Goal: Task Accomplishment & Management: Manage account settings

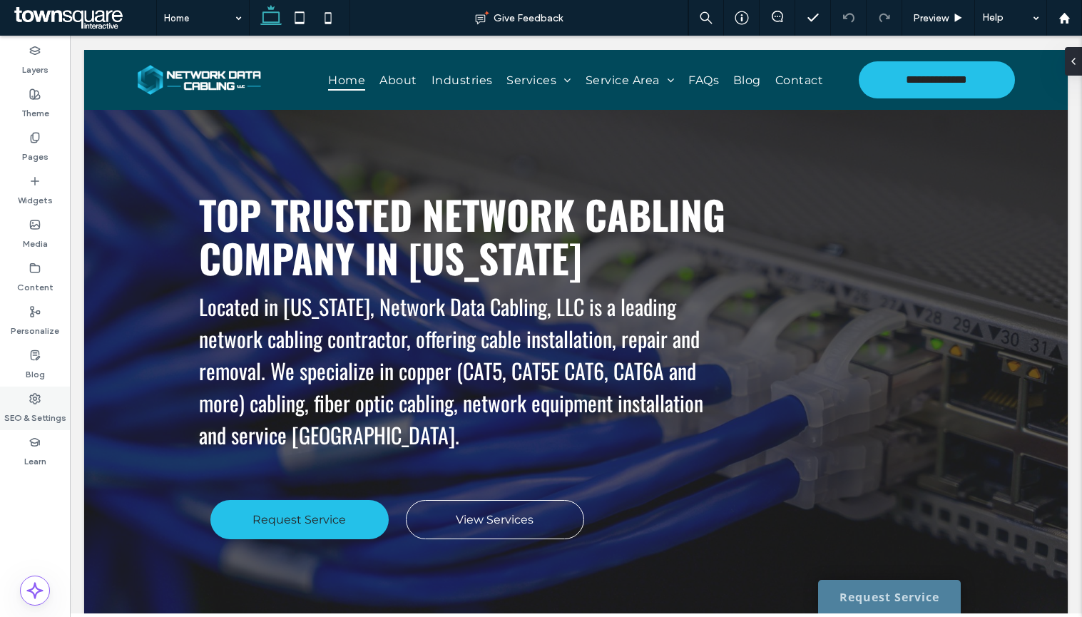
click at [10, 419] on label "SEO & Settings" at bounding box center [35, 414] width 62 height 20
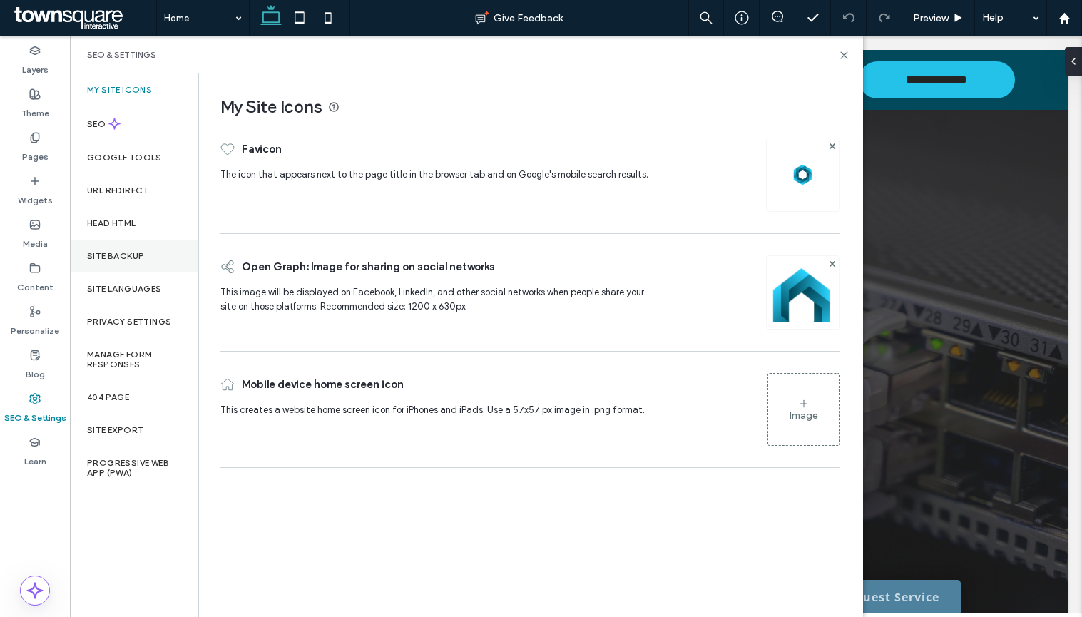
click at [162, 252] on div "Site Backup" at bounding box center [134, 256] width 128 height 33
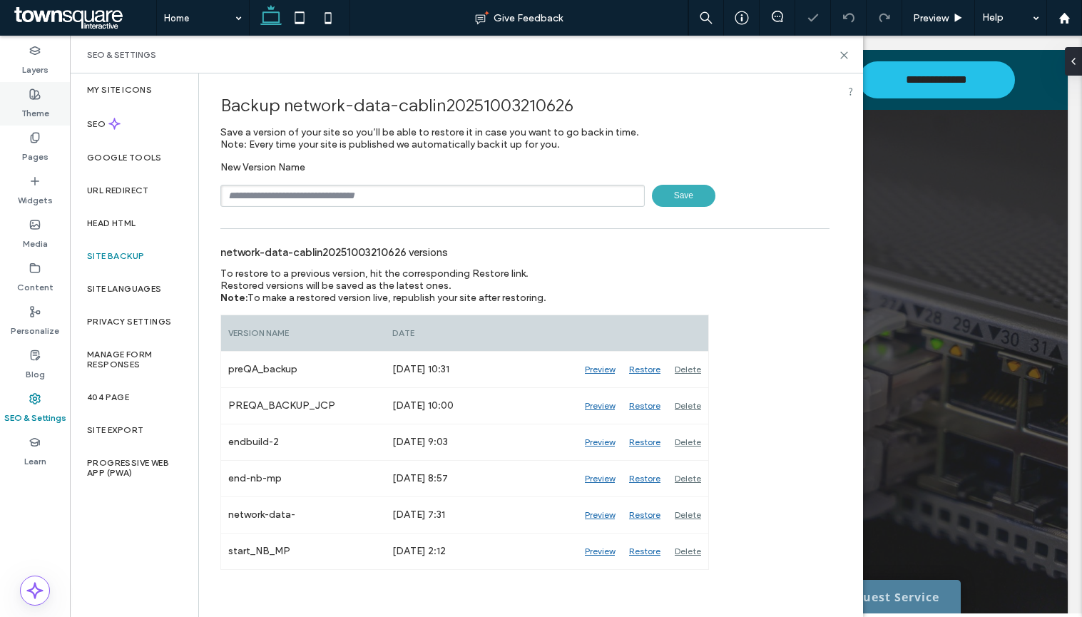
click at [43, 102] on label "Theme" at bounding box center [35, 110] width 28 height 20
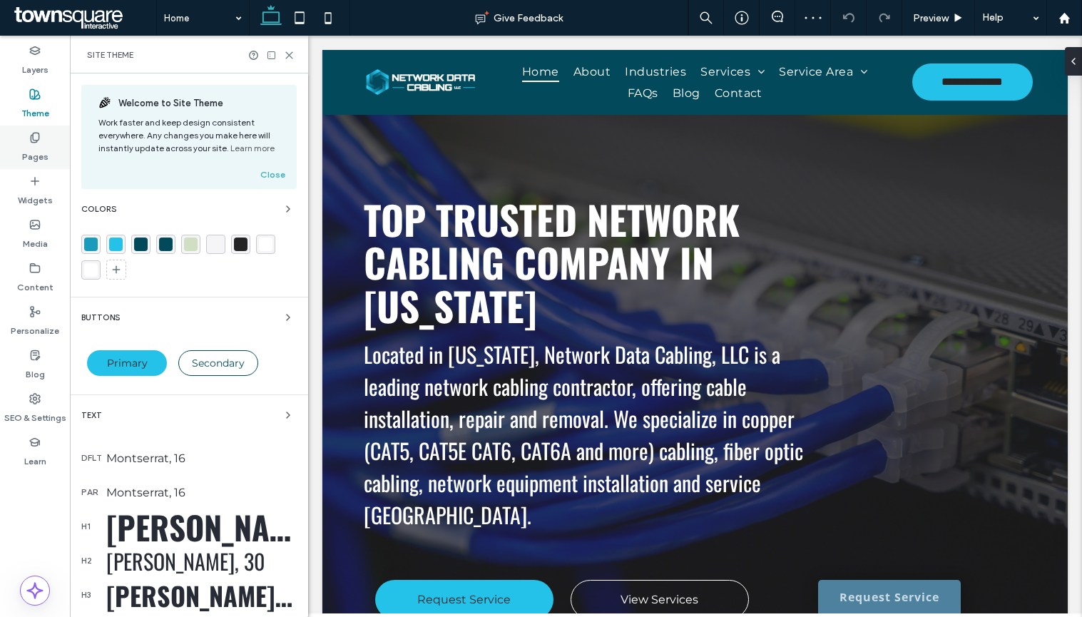
click at [40, 133] on icon at bounding box center [34, 137] width 11 height 11
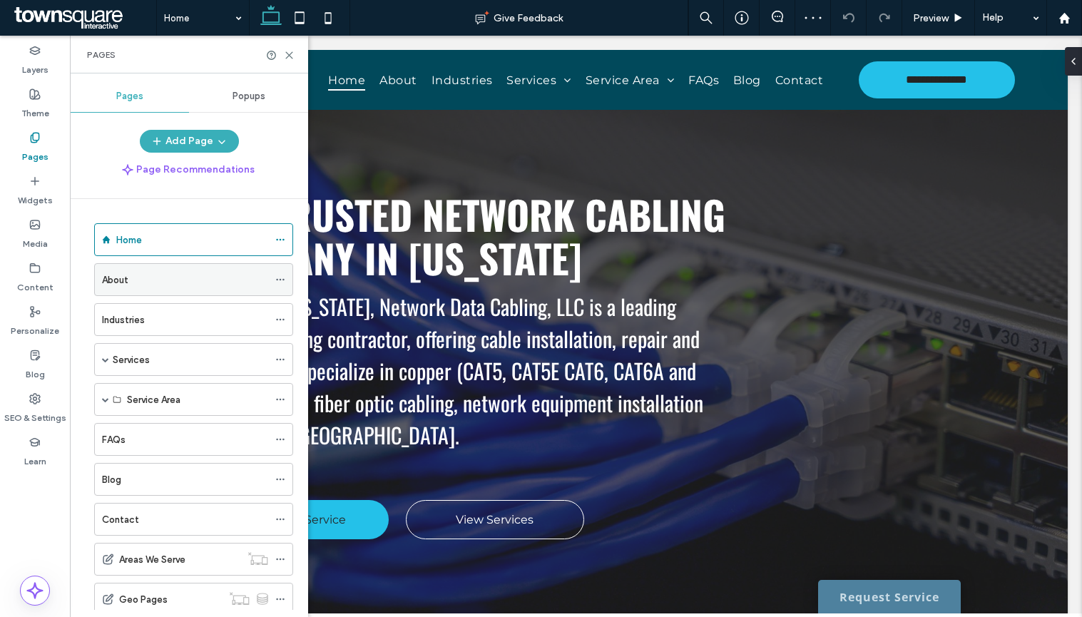
click at [278, 281] on icon at bounding box center [280, 280] width 10 height 10
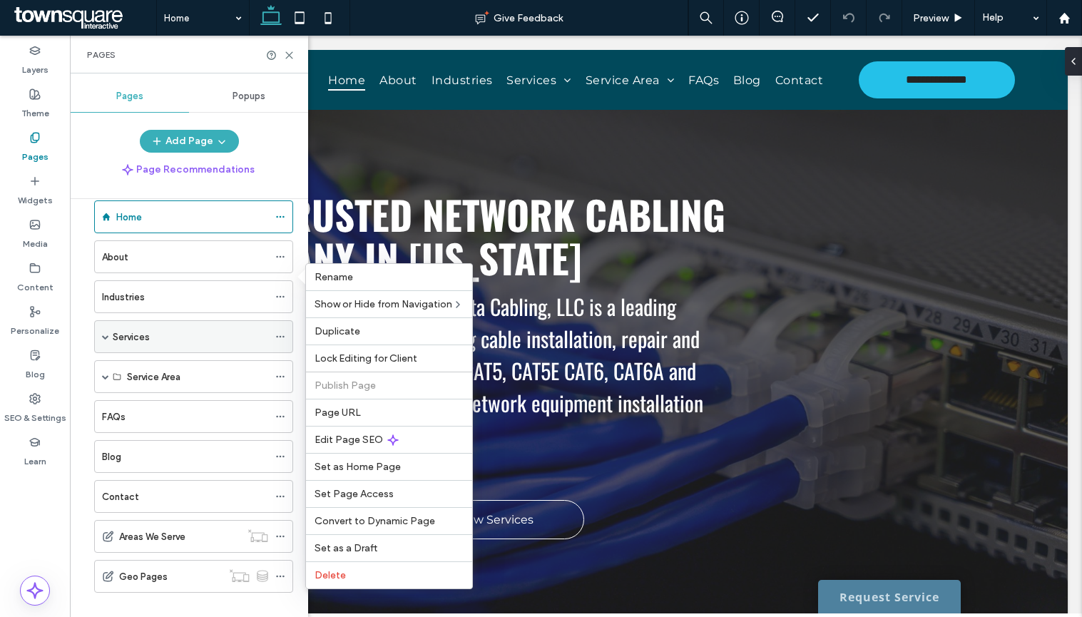
scroll to position [41, 0]
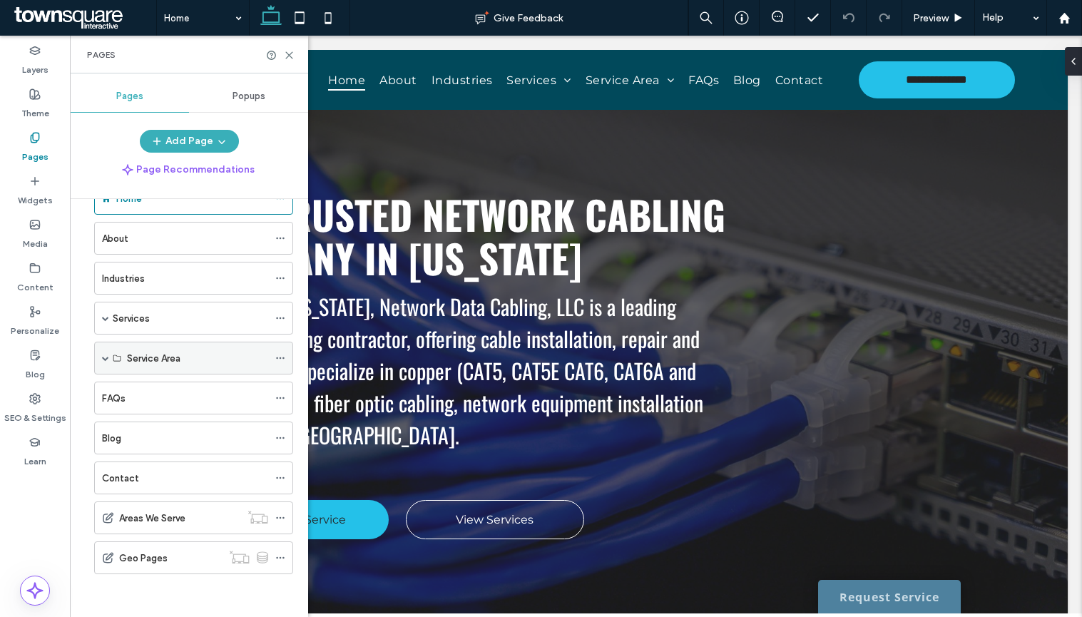
click at [102, 362] on span at bounding box center [105, 357] width 7 height 31
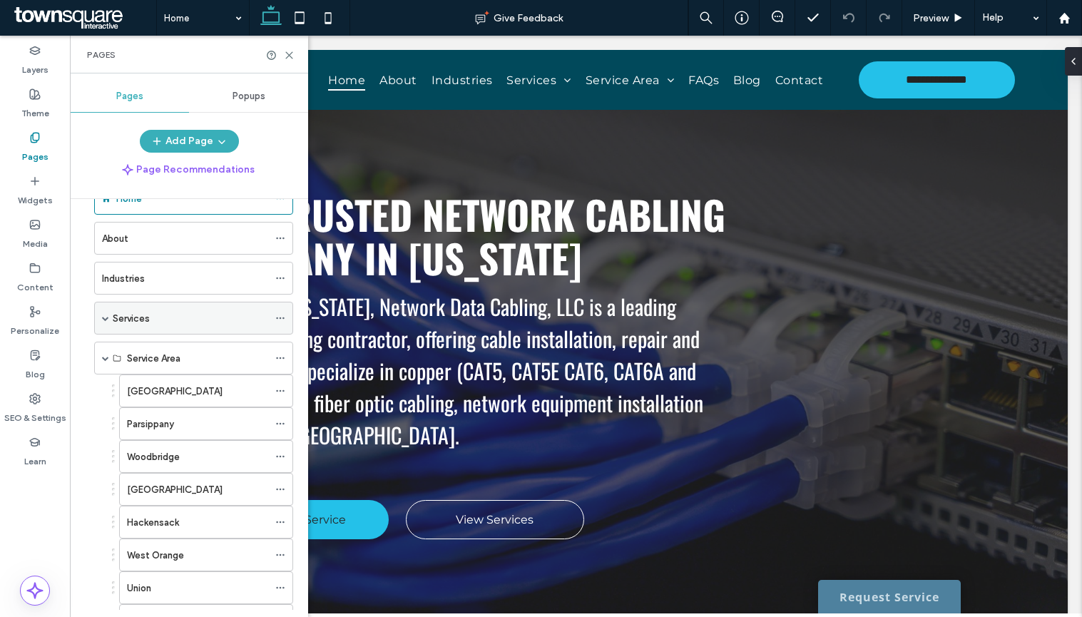
click at [108, 317] on span at bounding box center [105, 318] width 7 height 7
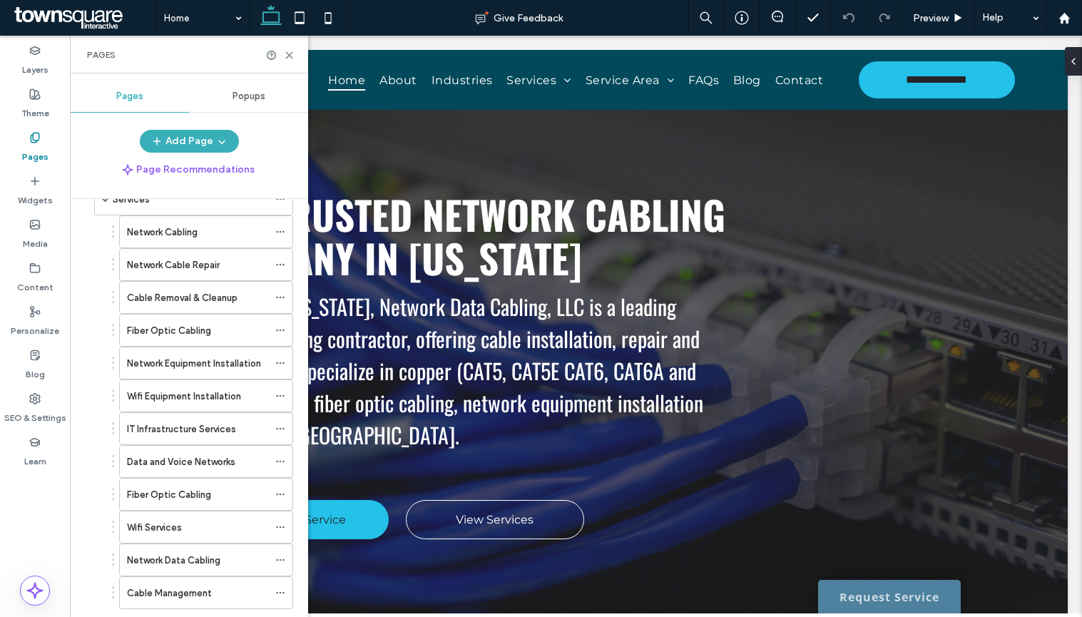
scroll to position [0, 0]
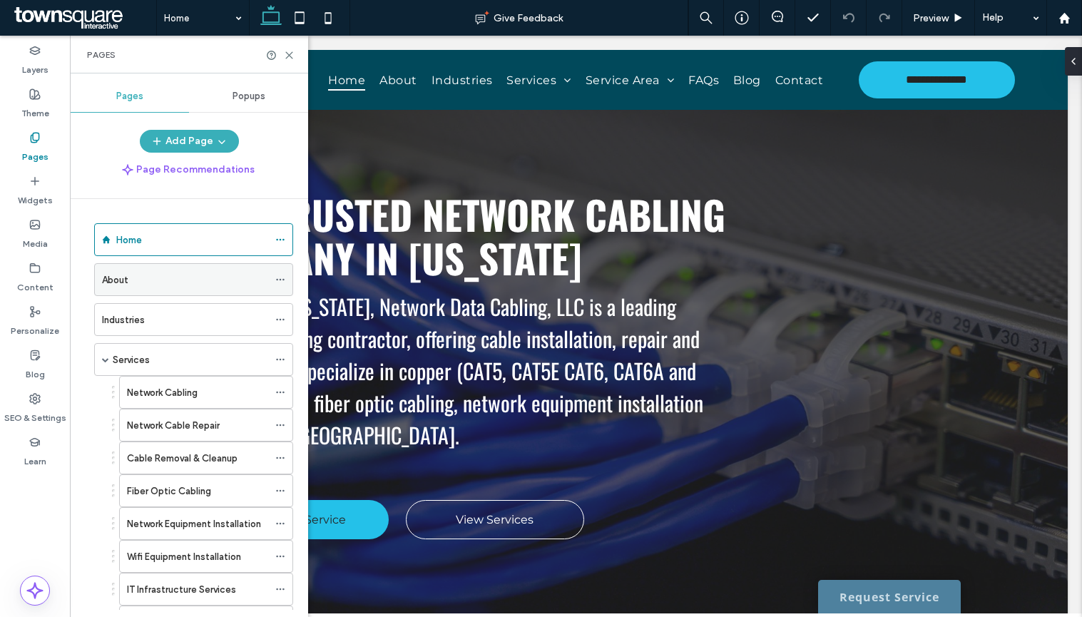
click at [277, 279] on use at bounding box center [280, 280] width 8 height 2
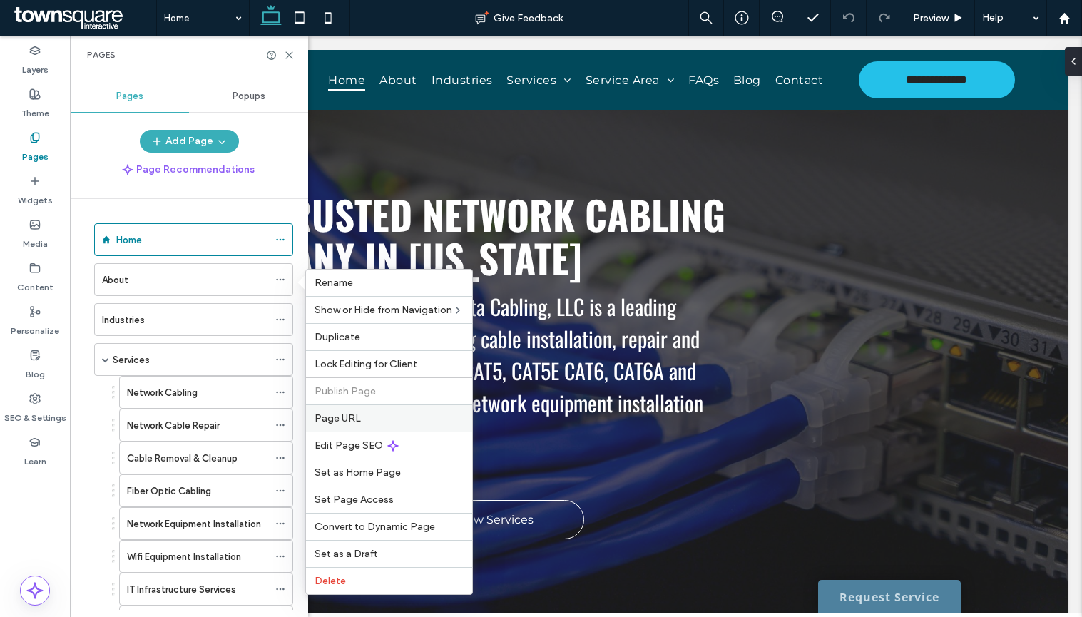
click at [326, 412] on span "Page URL" at bounding box center [338, 418] width 46 height 12
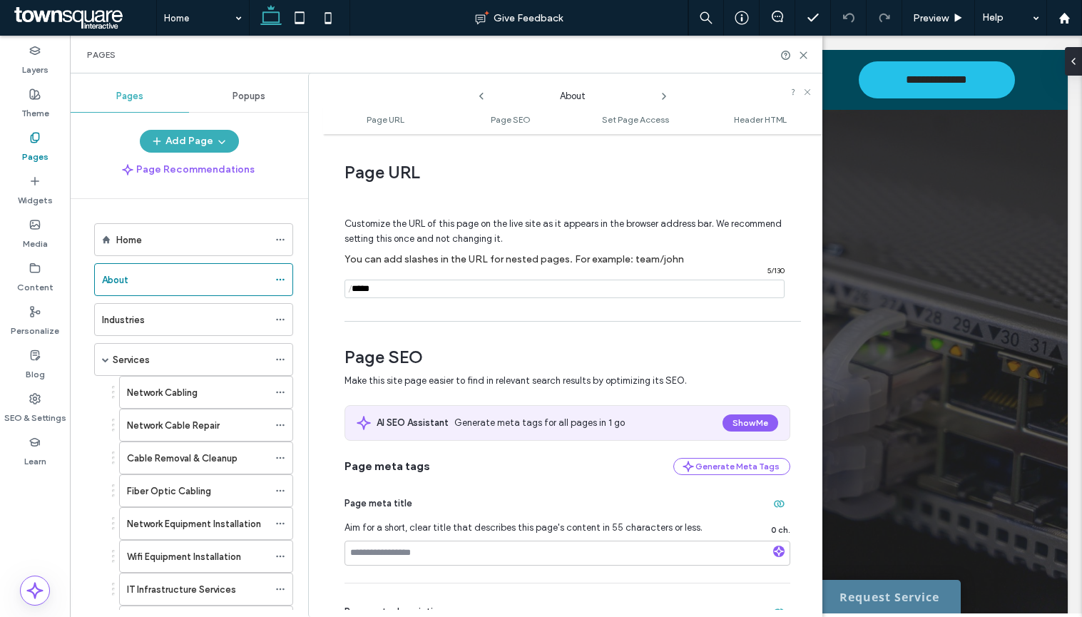
click at [663, 102] on icon at bounding box center [663, 96] width 11 height 11
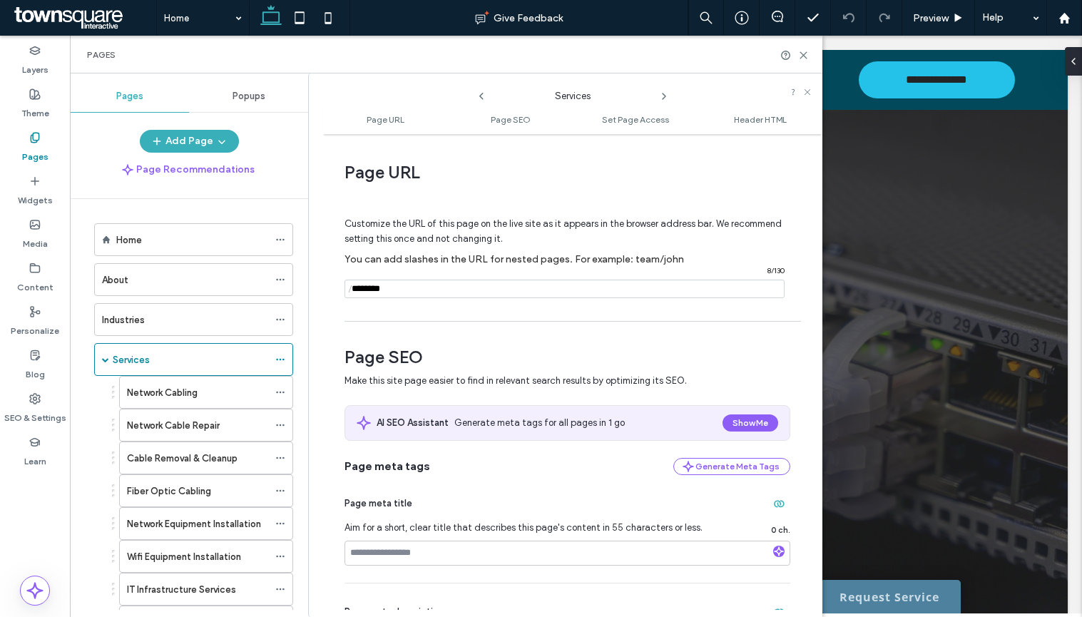
click at [663, 102] on icon at bounding box center [663, 96] width 11 height 11
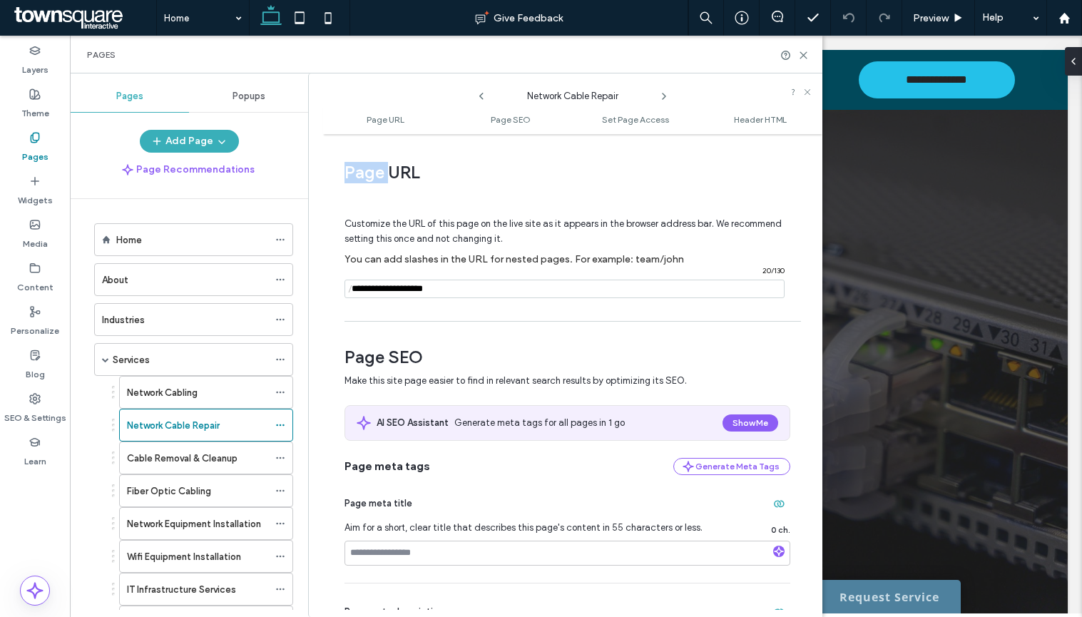
click at [663, 102] on icon at bounding box center [663, 96] width 11 height 11
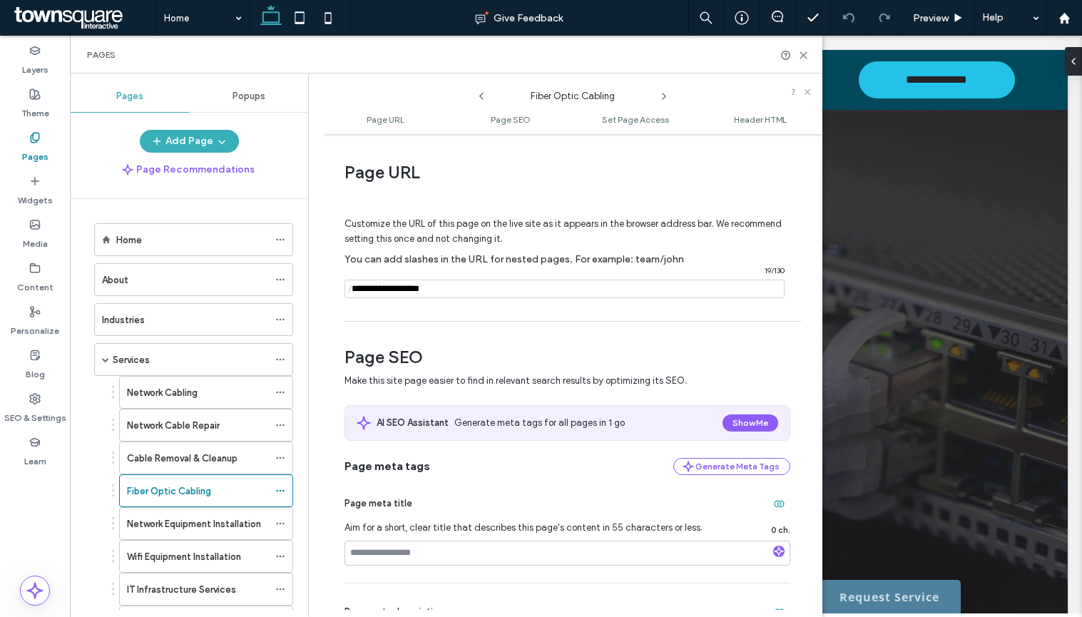
click at [663, 102] on icon at bounding box center [663, 96] width 11 height 11
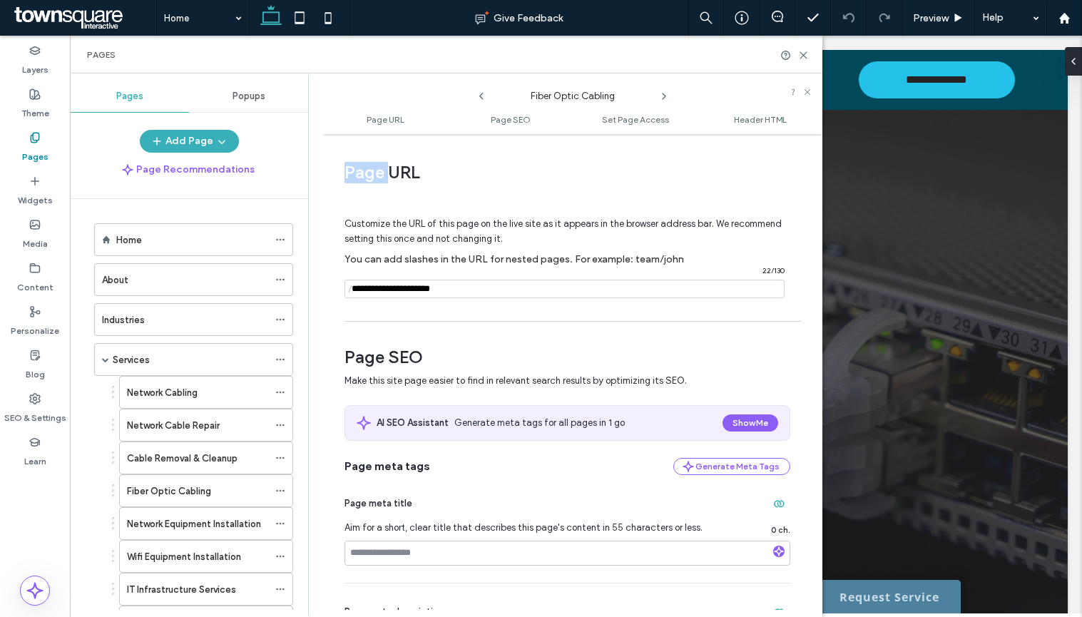
click at [663, 102] on icon at bounding box center [663, 96] width 11 height 11
click at [481, 97] on icon at bounding box center [481, 96] width 11 height 11
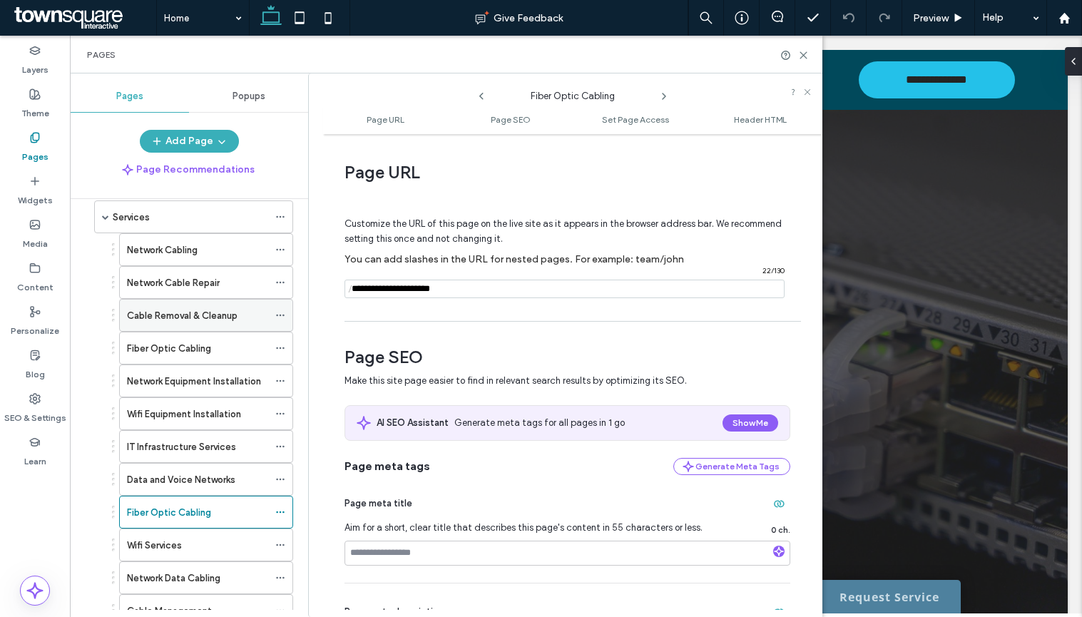
scroll to position [214, 0]
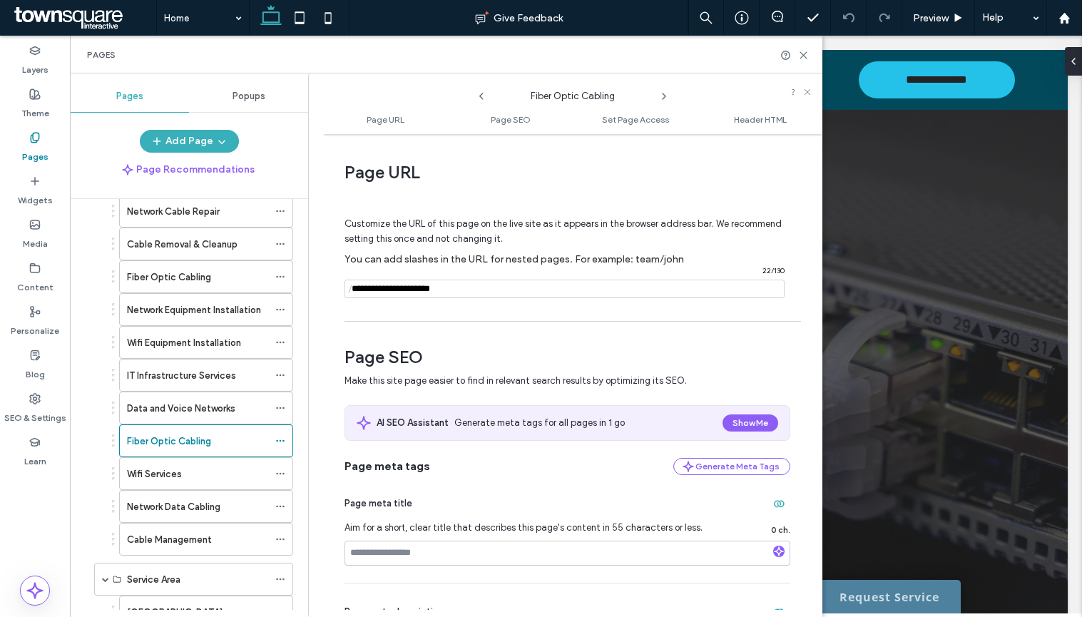
click at [663, 92] on icon at bounding box center [663, 96] width 11 height 11
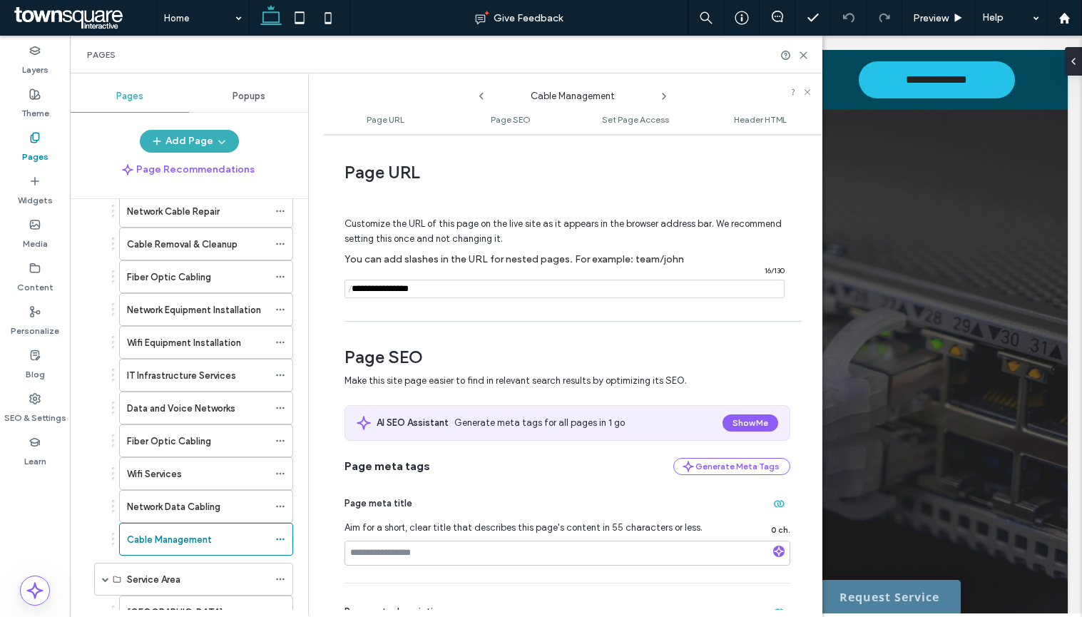
click at [663, 92] on icon at bounding box center [663, 96] width 11 height 11
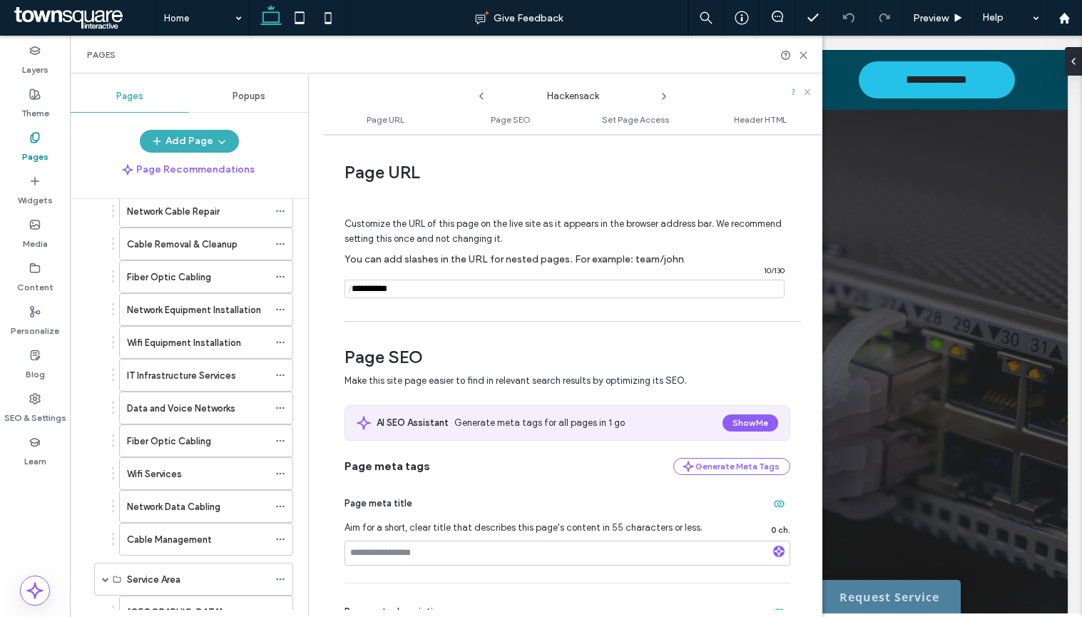
click at [663, 92] on icon at bounding box center [663, 96] width 11 height 11
click at [482, 91] on icon at bounding box center [481, 96] width 11 height 11
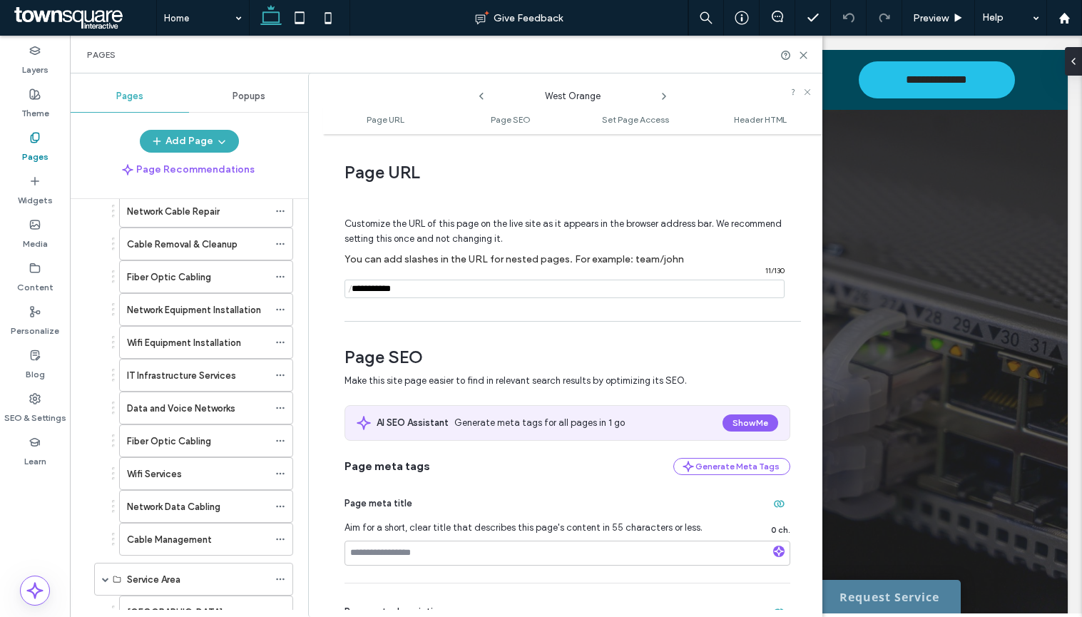
click at [664, 96] on icon at bounding box center [663, 96] width 11 height 11
click at [664, 96] on use at bounding box center [664, 96] width 3 height 6
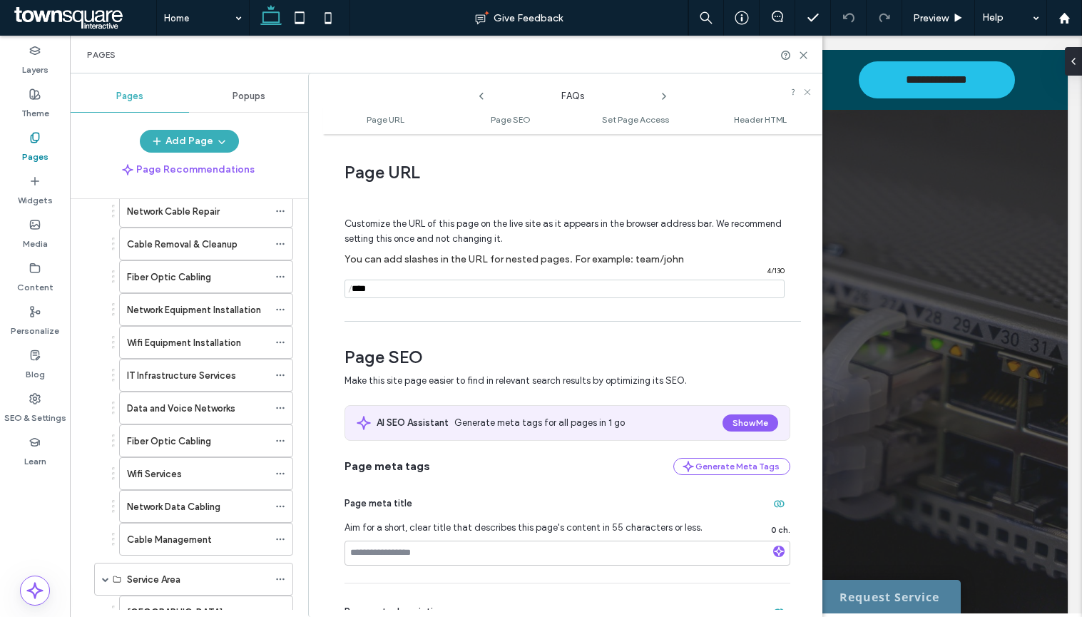
click at [664, 96] on use at bounding box center [664, 96] width 3 height 6
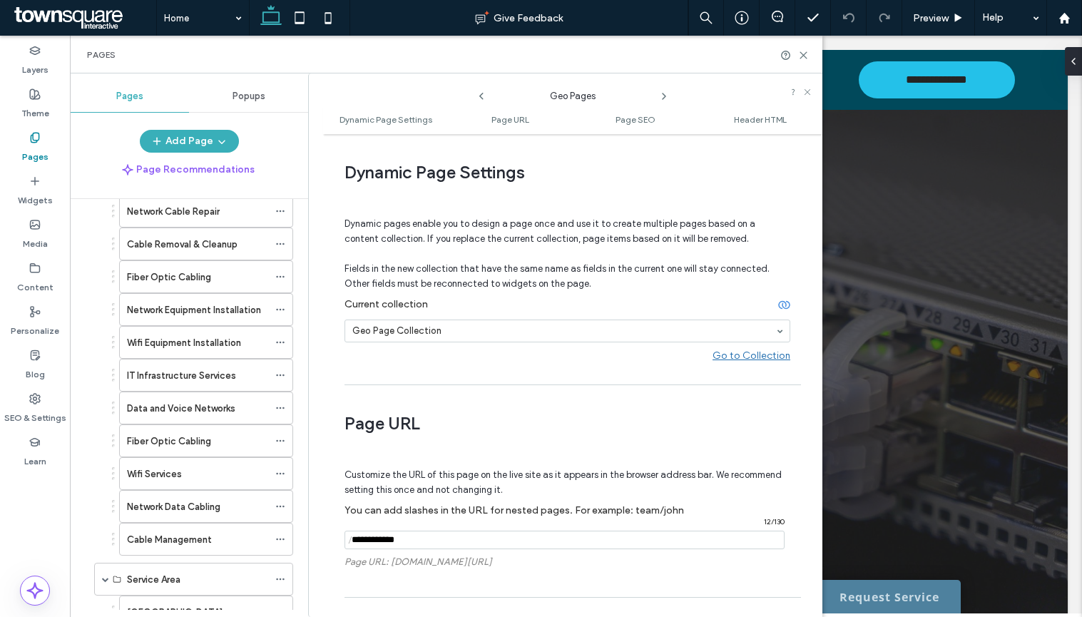
click at [664, 96] on use at bounding box center [664, 96] width 3 height 6
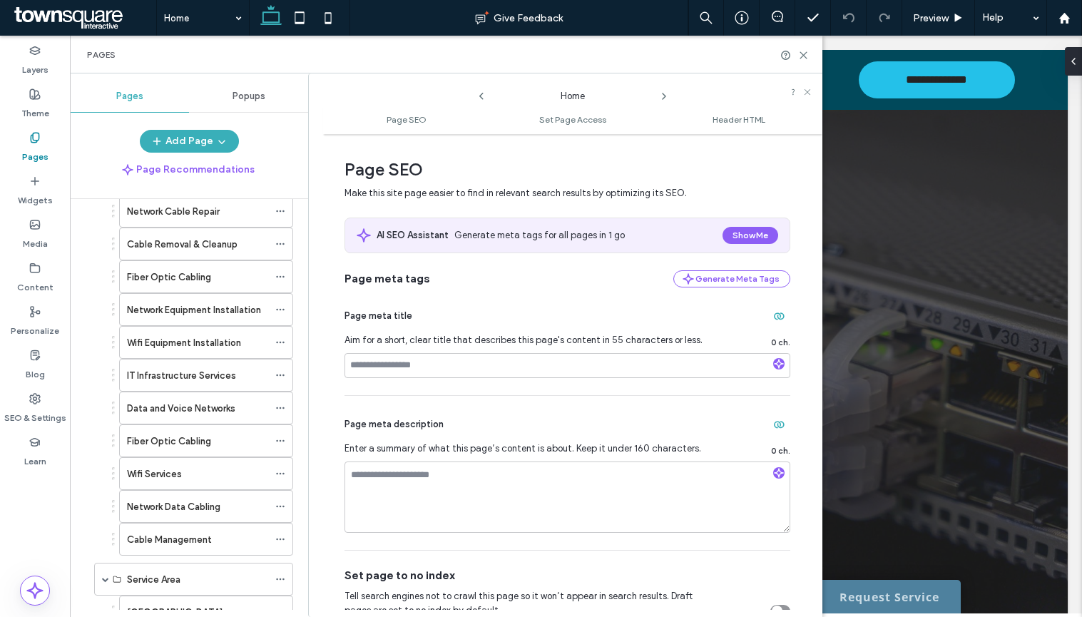
click at [664, 96] on use at bounding box center [664, 96] width 3 height 6
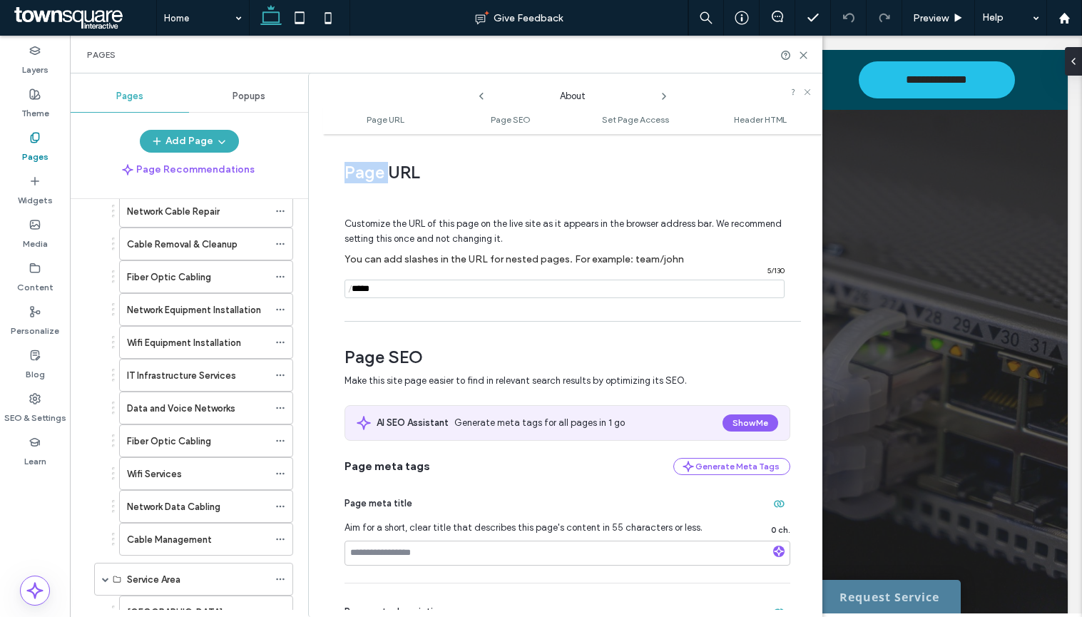
click at [664, 96] on use at bounding box center [664, 96] width 3 height 6
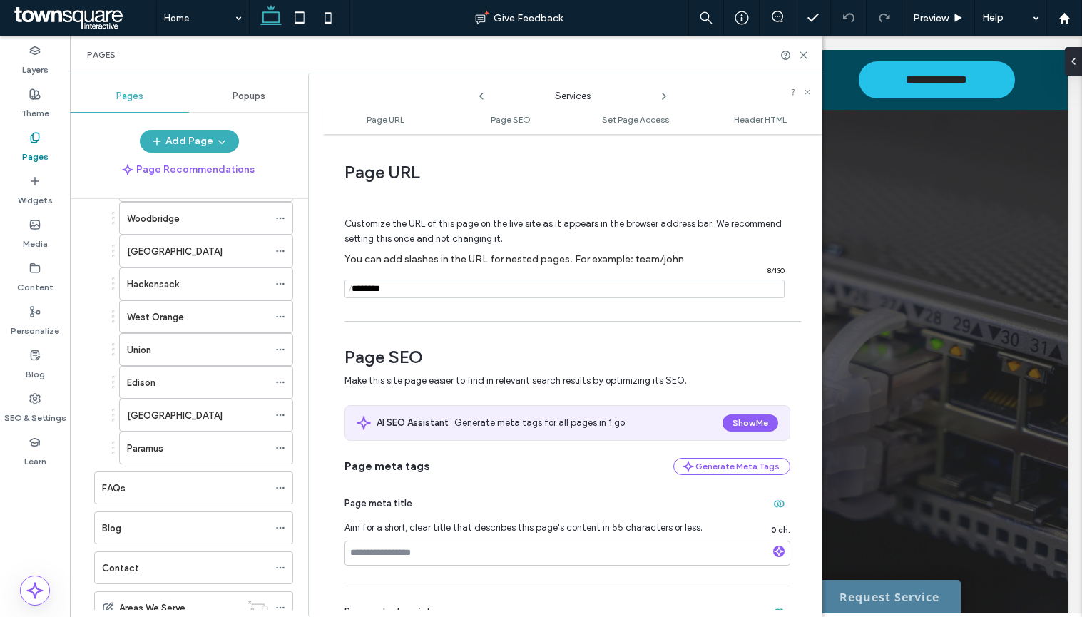
scroll to position [763, 0]
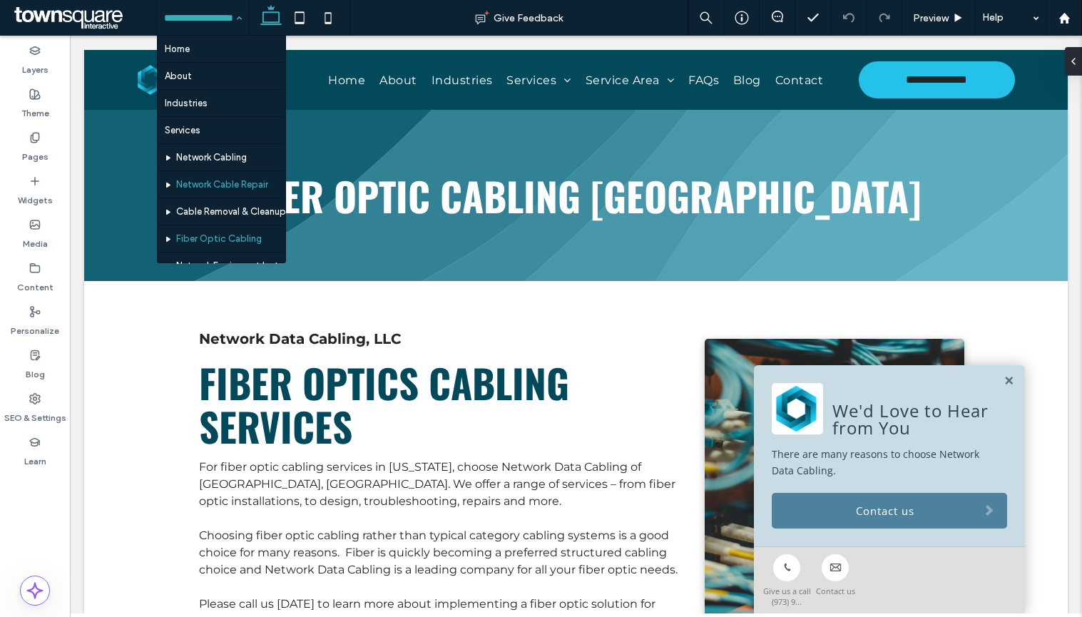
scroll to position [214, 0]
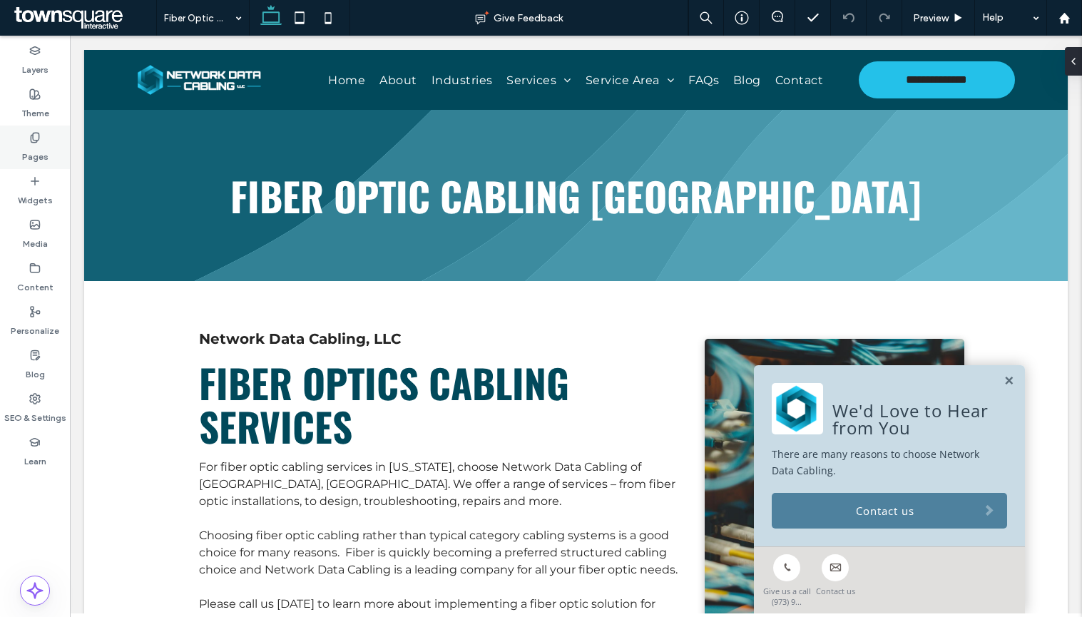
click at [46, 138] on div "Pages" at bounding box center [35, 148] width 70 height 44
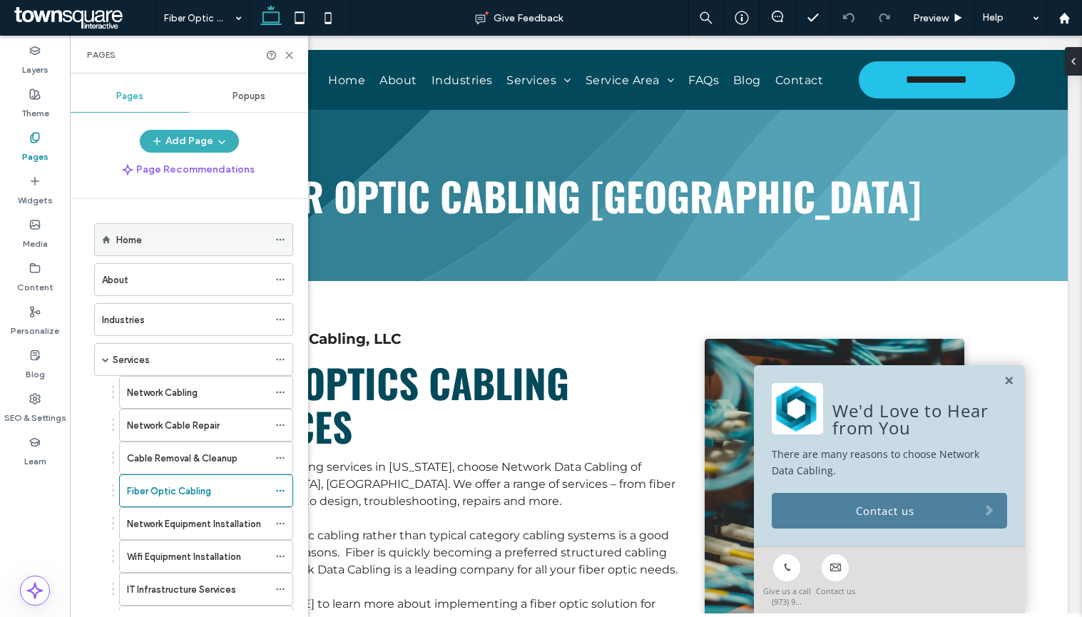
scroll to position [285, 0]
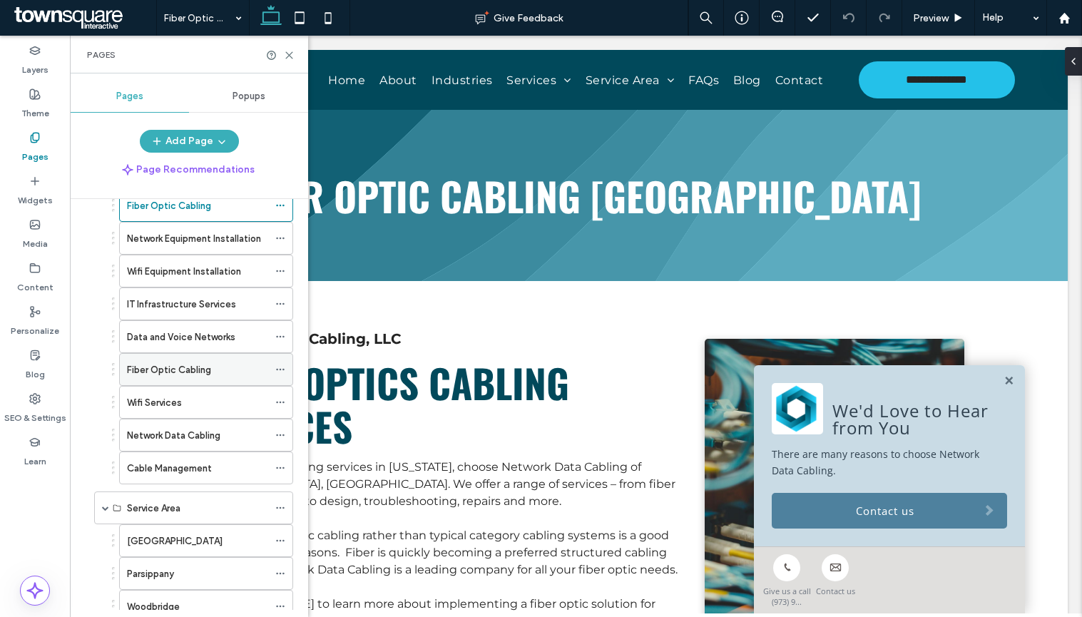
click at [282, 372] on icon at bounding box center [280, 369] width 10 height 10
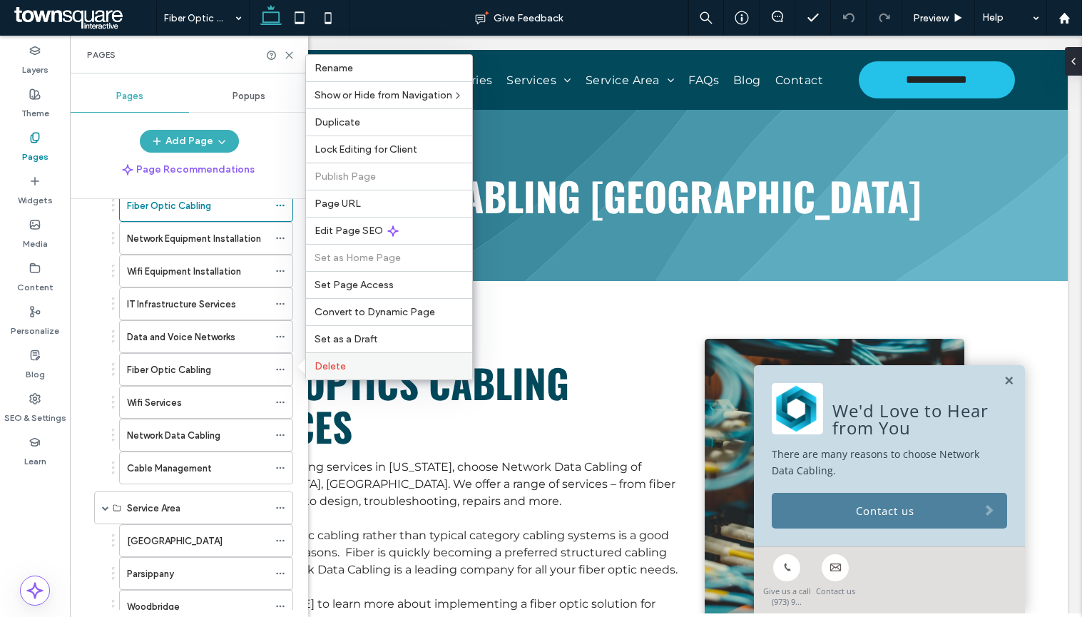
click at [348, 374] on div "Delete" at bounding box center [389, 365] width 166 height 27
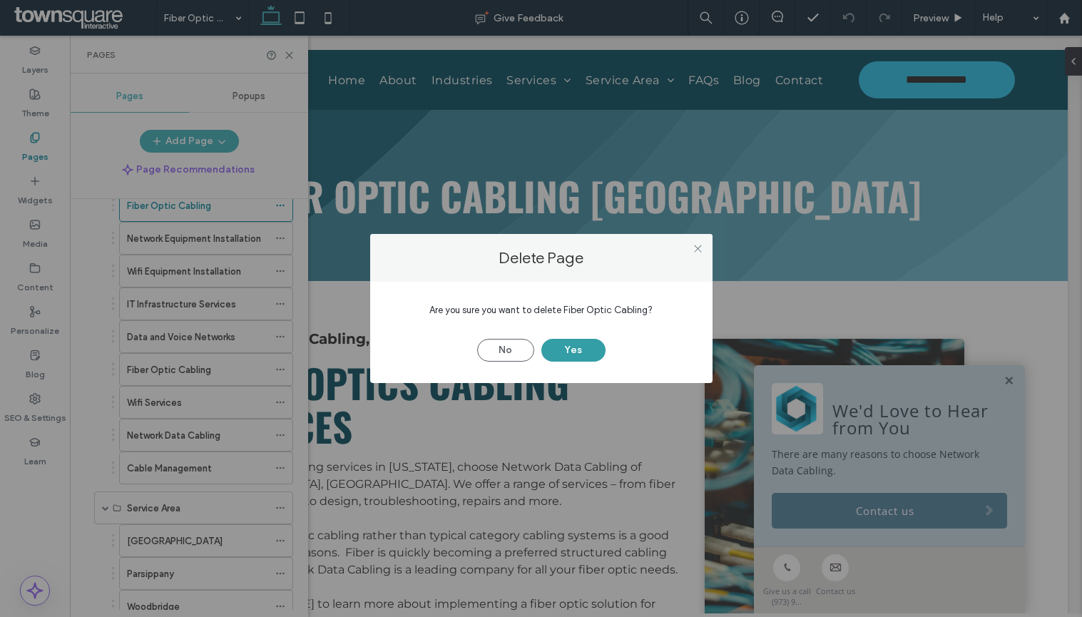
click at [585, 342] on button "Yes" at bounding box center [573, 350] width 64 height 23
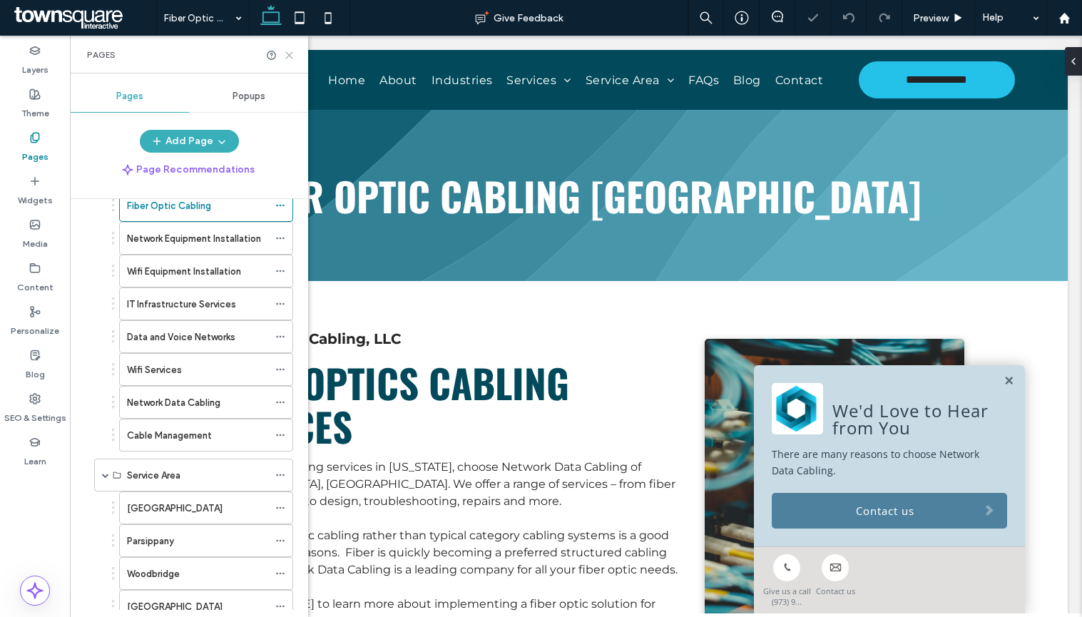
click at [287, 55] on icon at bounding box center [289, 55] width 11 height 11
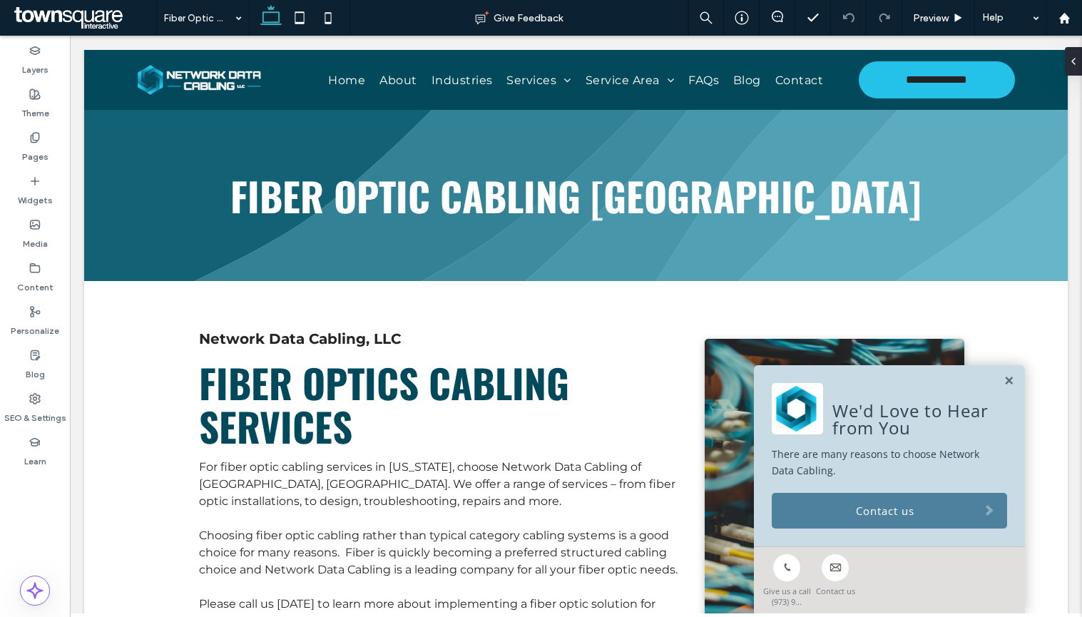
click at [990, 380] on div "We'd Love to Hear from You There are many reasons to choose Network Data Cablin…" at bounding box center [889, 455] width 271 height 181
click at [1004, 386] on link at bounding box center [1009, 381] width 11 height 12
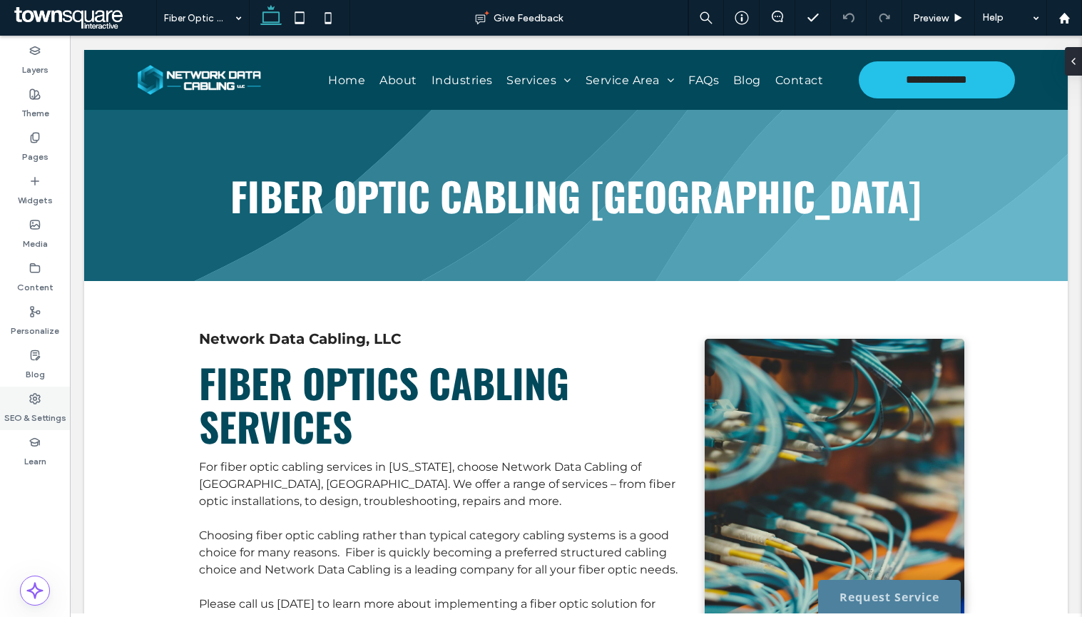
click at [34, 416] on label "SEO & Settings" at bounding box center [35, 414] width 62 height 20
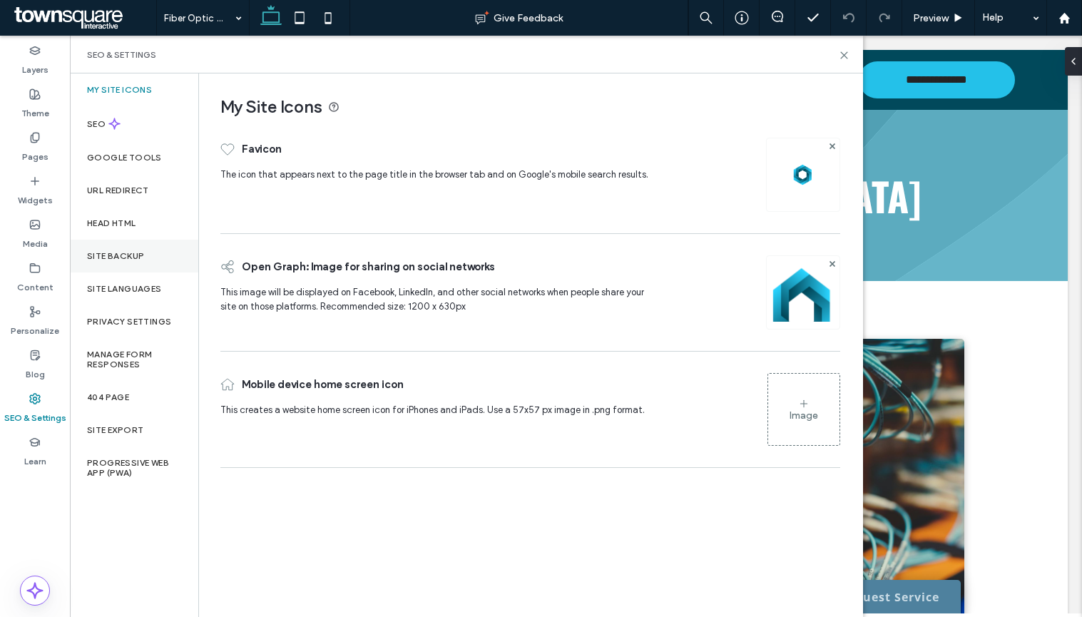
click at [167, 260] on div "Site Backup" at bounding box center [134, 256] width 128 height 33
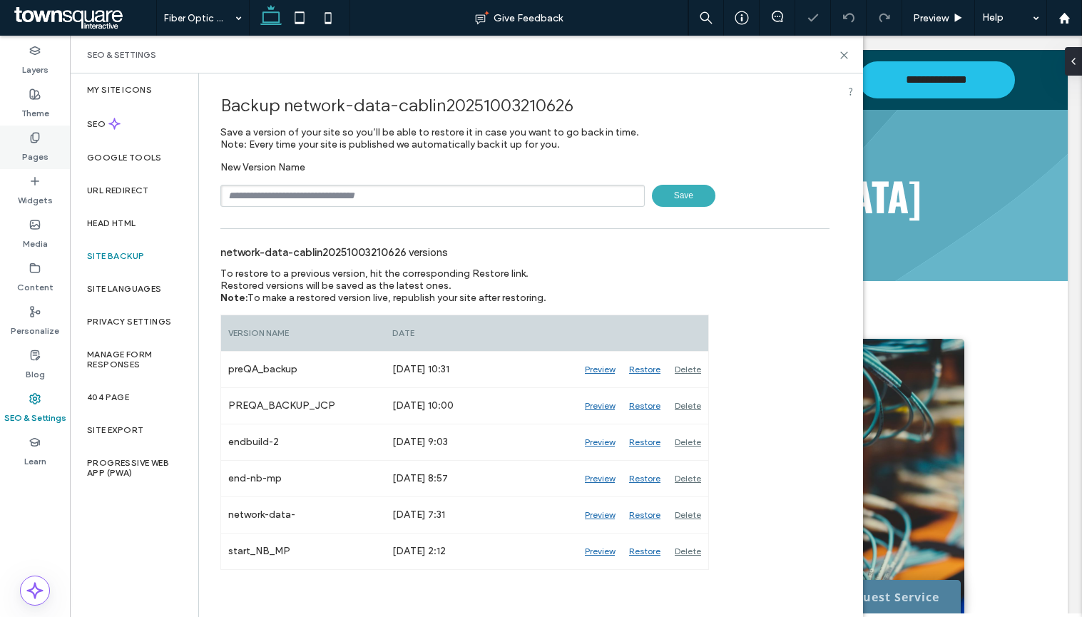
click at [46, 137] on div "Pages" at bounding box center [35, 148] width 70 height 44
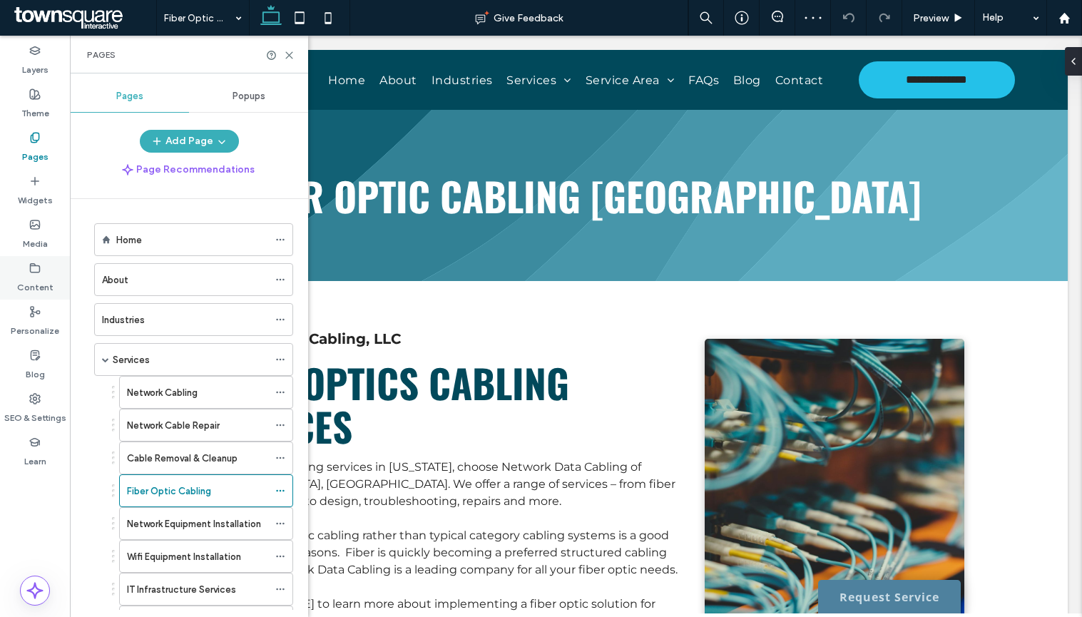
click at [40, 279] on label "Content" at bounding box center [35, 284] width 36 height 20
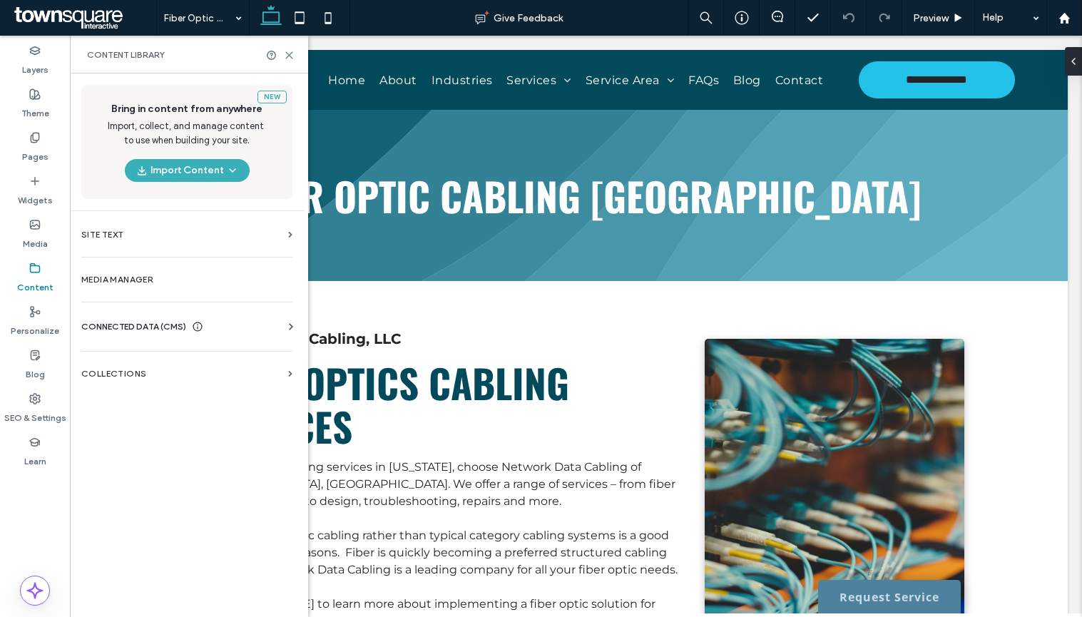
click at [156, 325] on span "CONNECTED DATA (CMS)" at bounding box center [133, 327] width 105 height 14
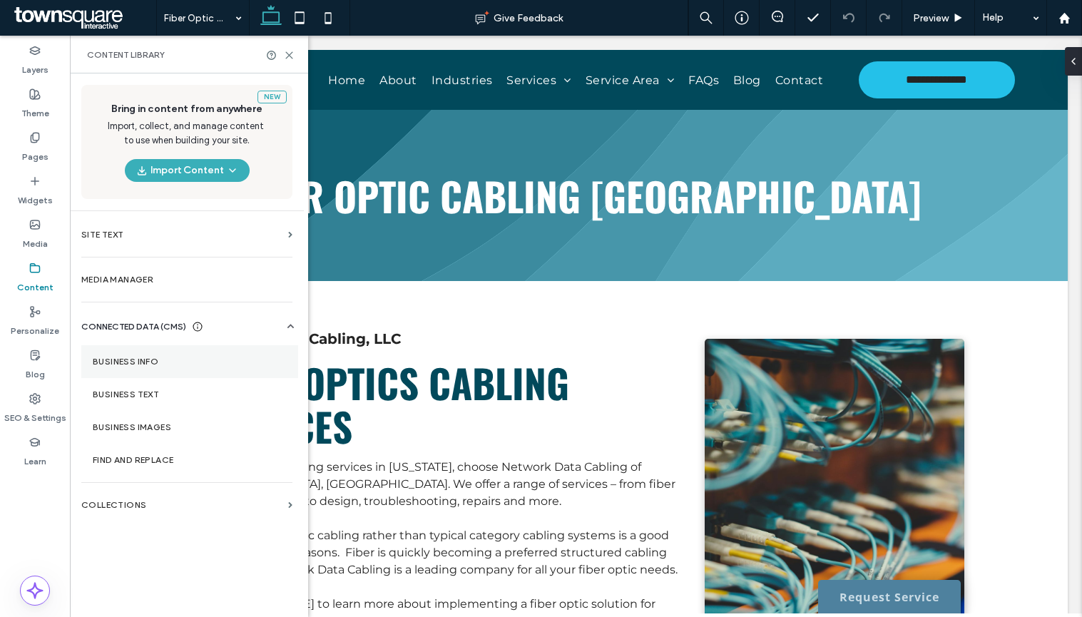
click at [159, 377] on section "Business Info" at bounding box center [189, 361] width 217 height 33
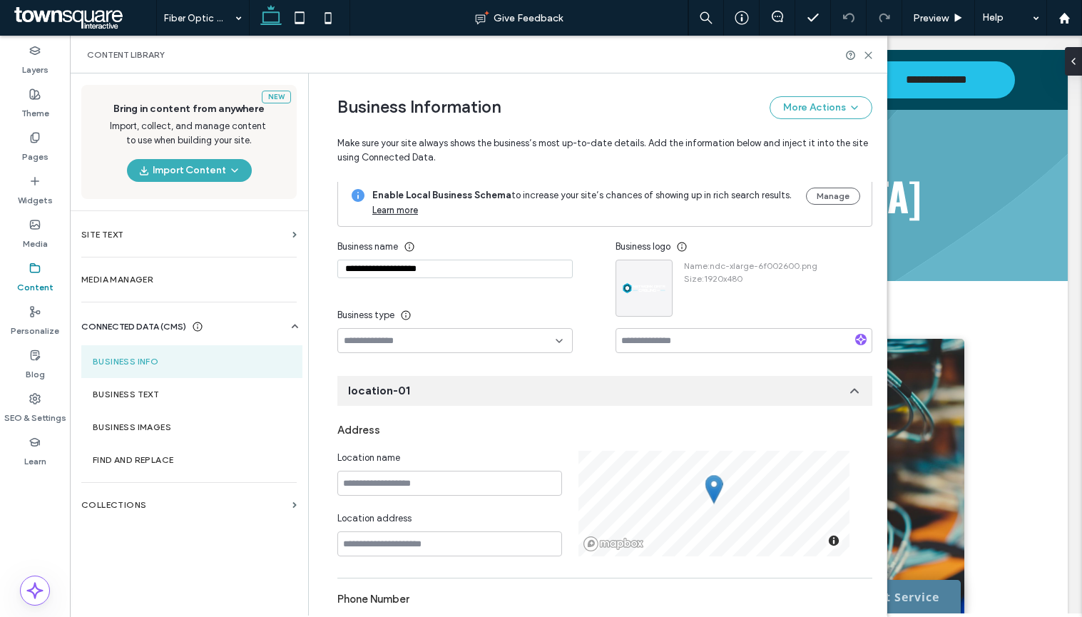
scroll to position [0, 0]
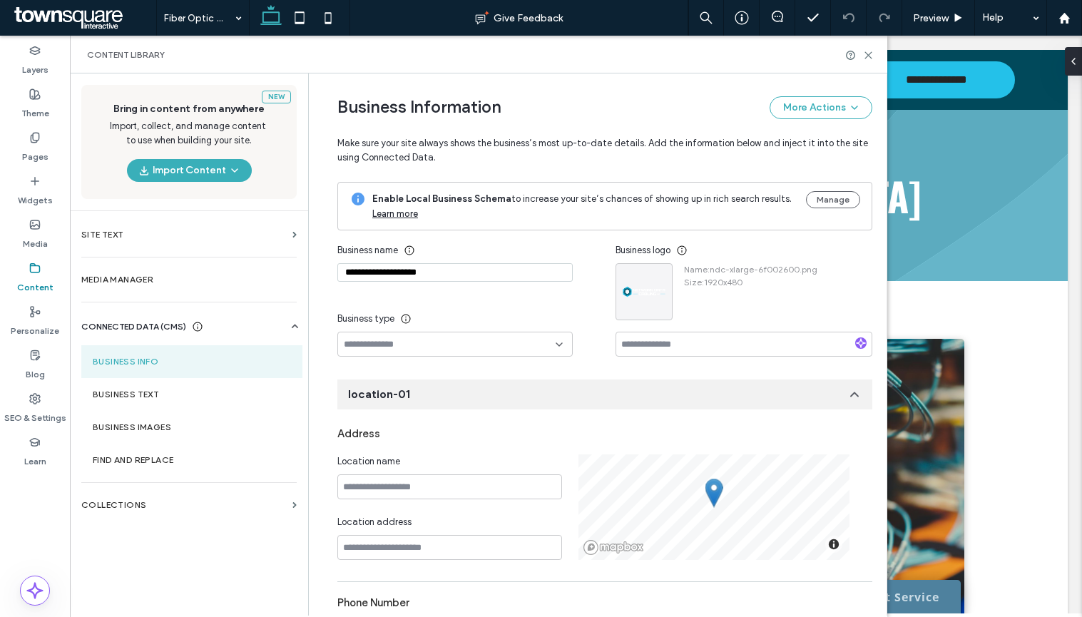
click at [469, 277] on input "**********" at bounding box center [454, 272] width 235 height 19
drag, startPoint x: 342, startPoint y: 275, endPoint x: 328, endPoint y: 275, distance: 13.6
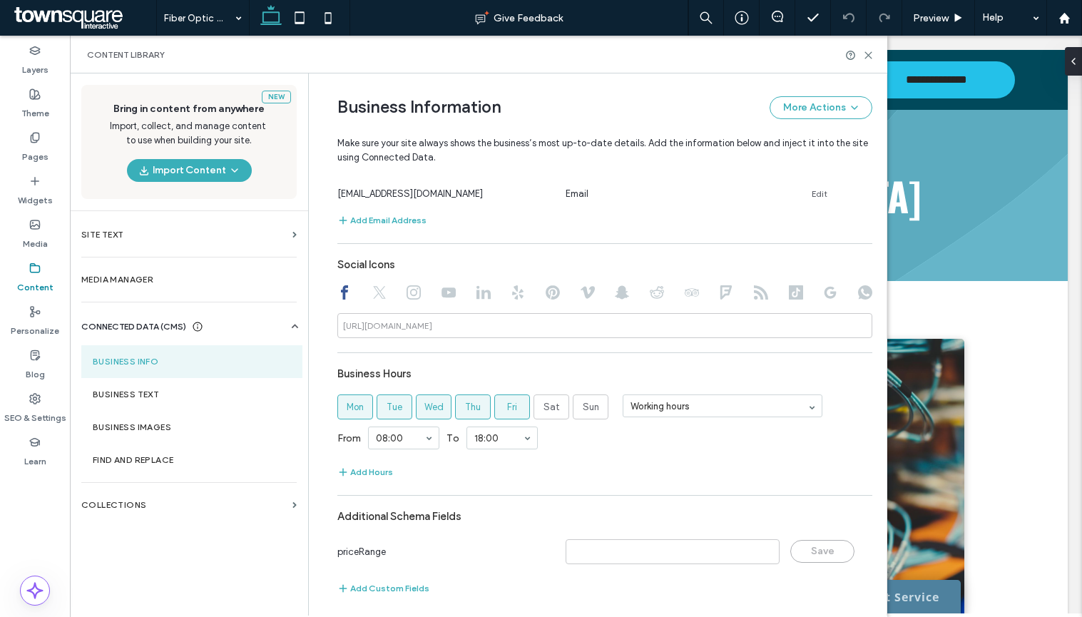
scroll to position [591, 0]
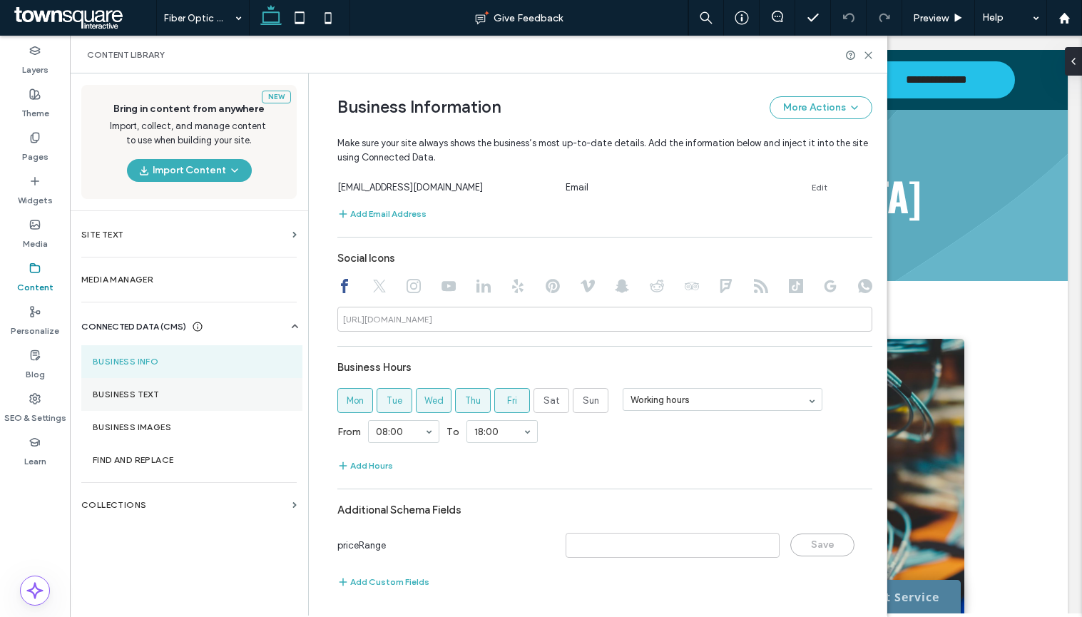
click at [170, 393] on label "Business Text" at bounding box center [192, 394] width 198 height 10
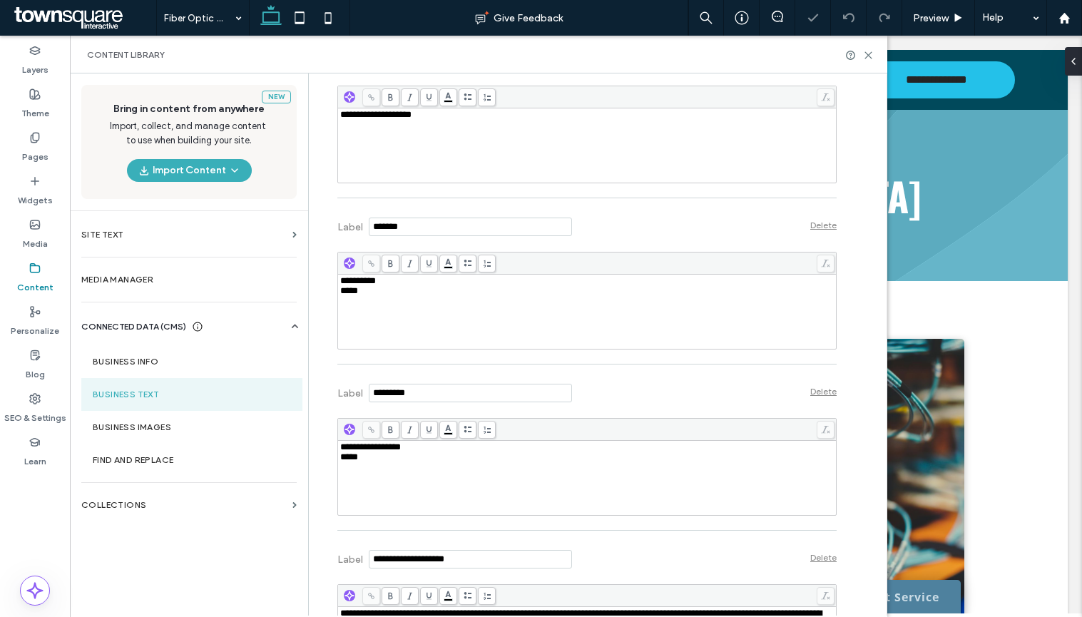
scroll to position [0, 0]
click at [340, 295] on span "*****" at bounding box center [349, 289] width 18 height 9
click at [340, 461] on span "*****" at bounding box center [349, 455] width 18 height 9
click at [340, 461] on div "**********" at bounding box center [587, 476] width 494 height 71
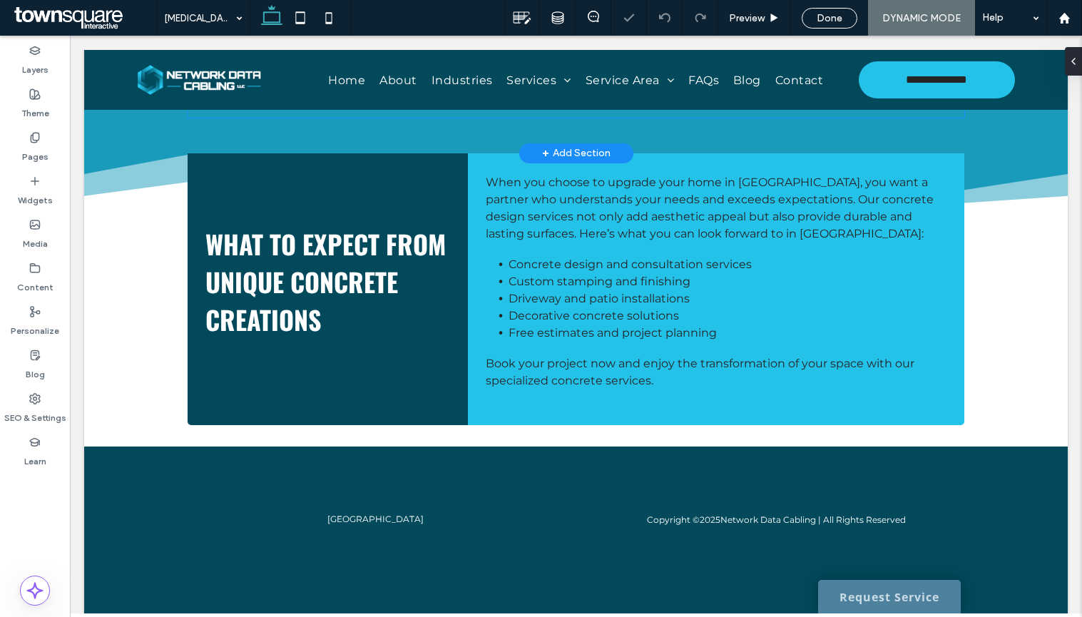
scroll to position [763, 0]
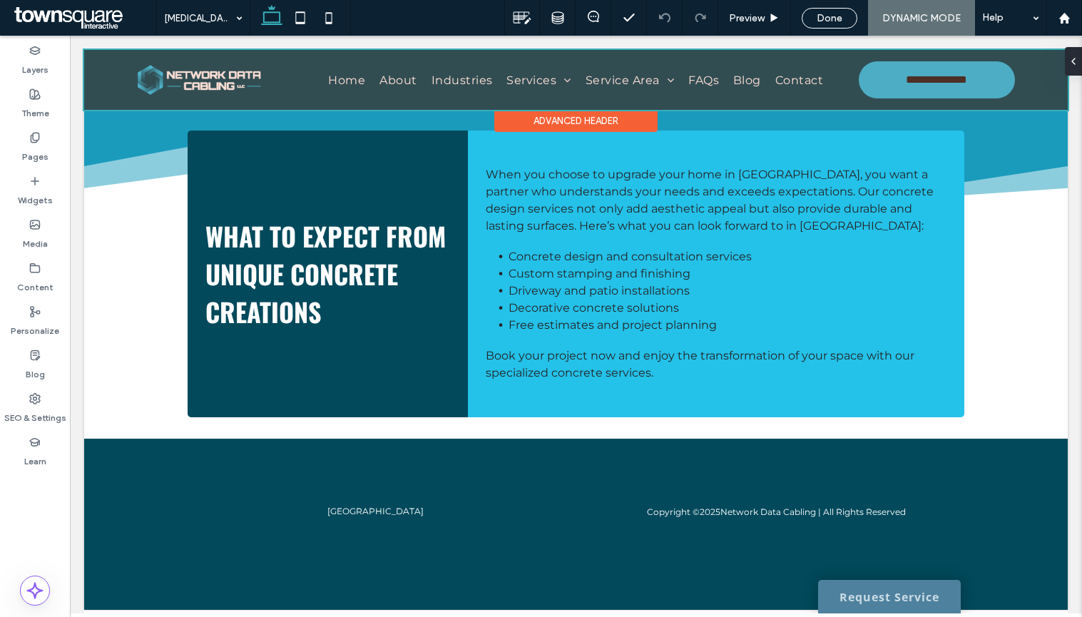
click at [641, 68] on div at bounding box center [576, 80] width 984 height 60
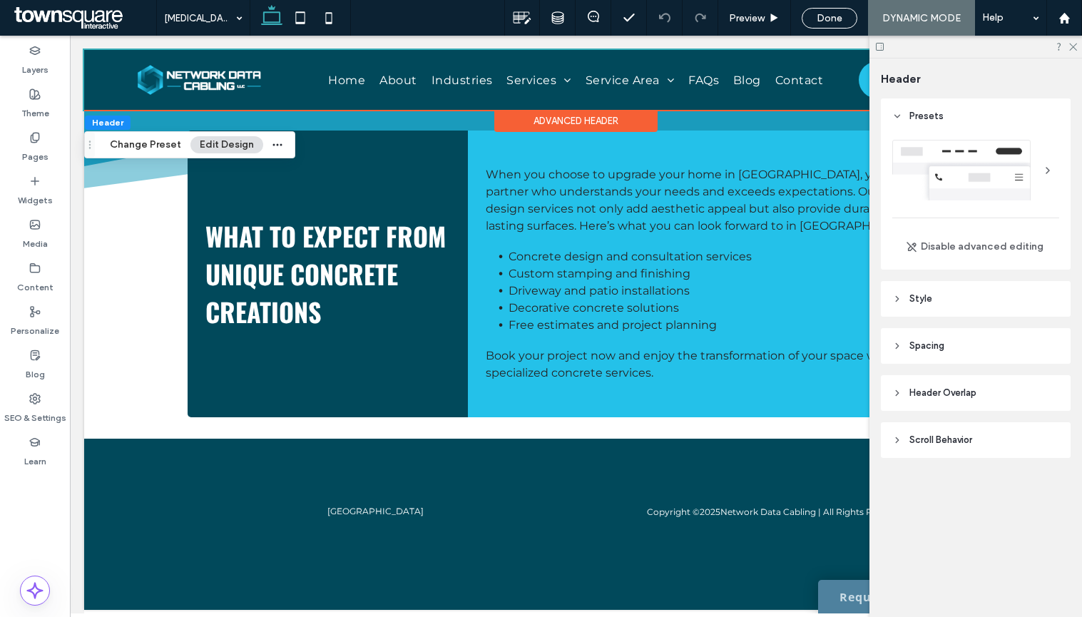
click at [1073, 54] on div at bounding box center [975, 47] width 213 height 22
click at [1071, 44] on use at bounding box center [1073, 48] width 8 height 8
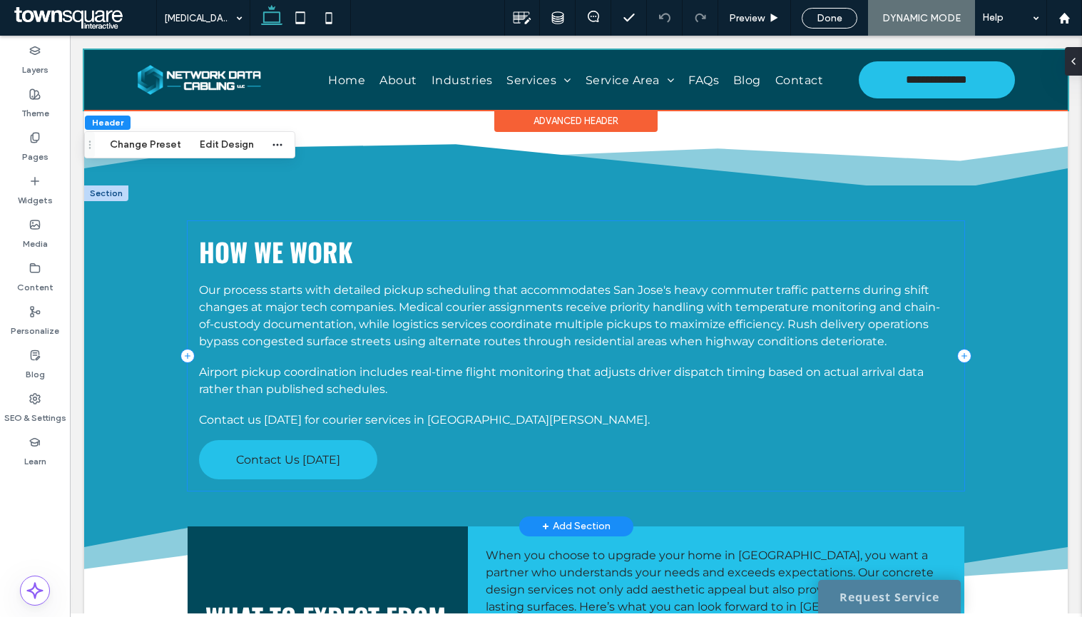
scroll to position [0, 0]
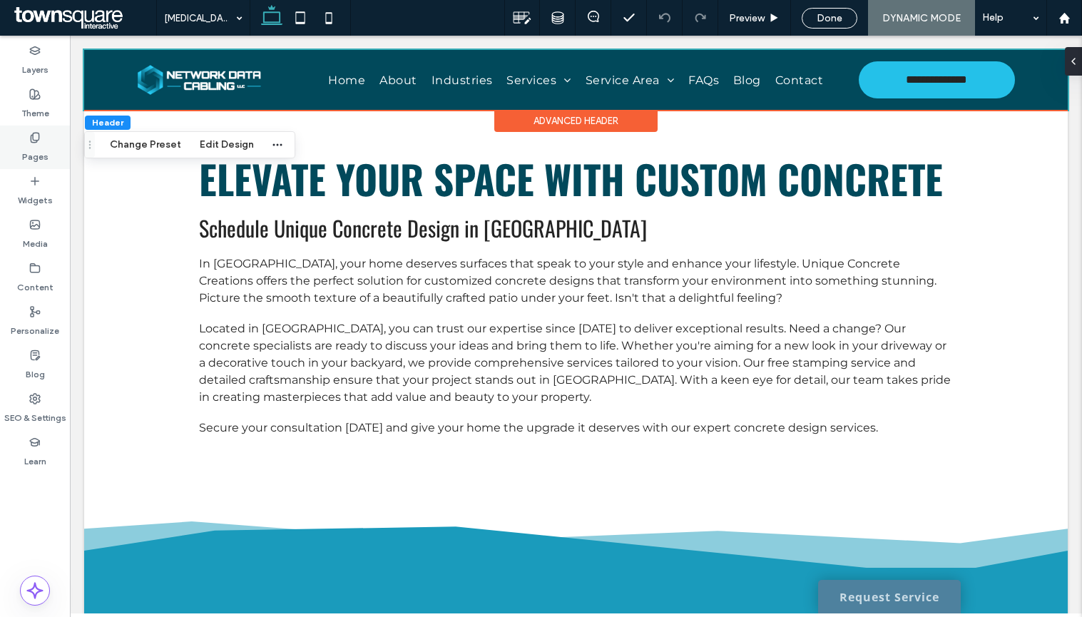
click at [44, 157] on label "Pages" at bounding box center [35, 153] width 26 height 20
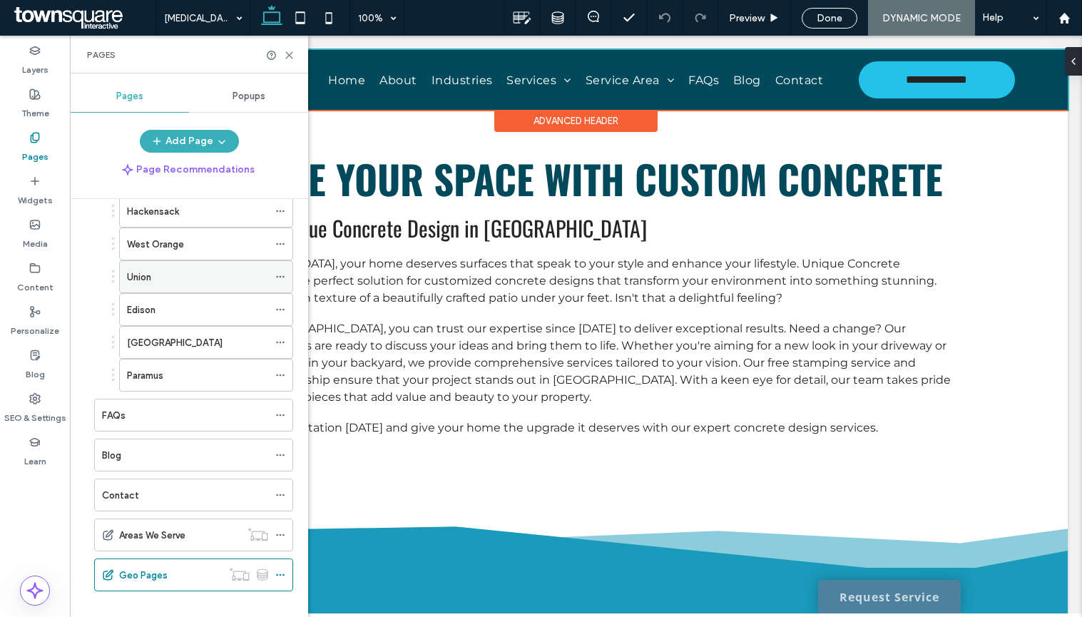
scroll to position [730, 0]
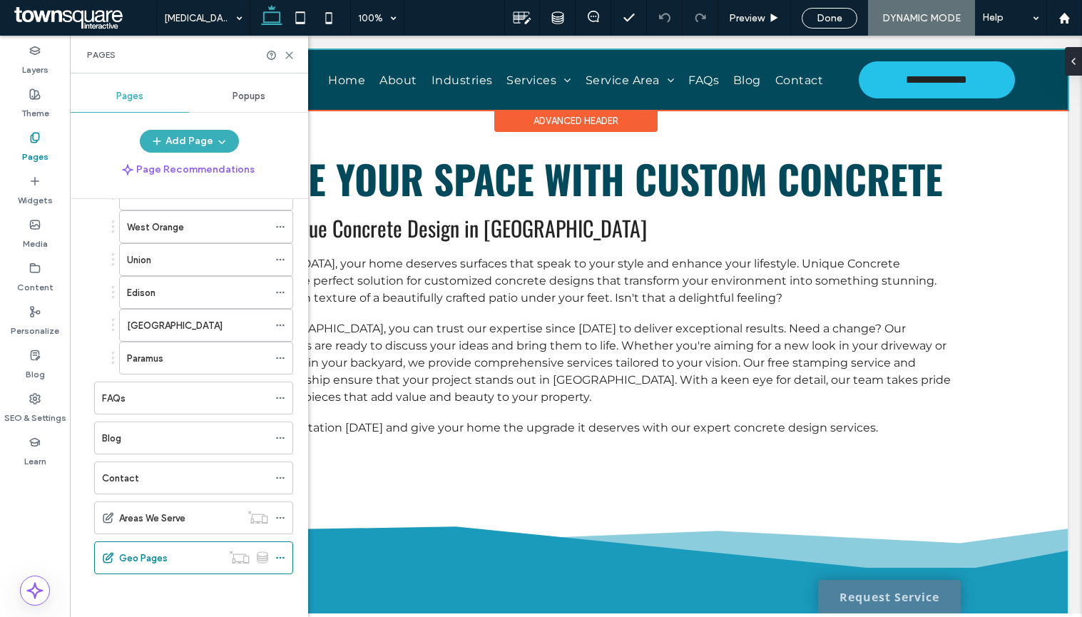
click at [175, 534] on ol "Home About Industries Services Network Cabling Network Cable Repair Cable Remov…" at bounding box center [184, 33] width 217 height 1081
click at [174, 530] on div "Areas We Serve" at bounding box center [179, 517] width 121 height 31
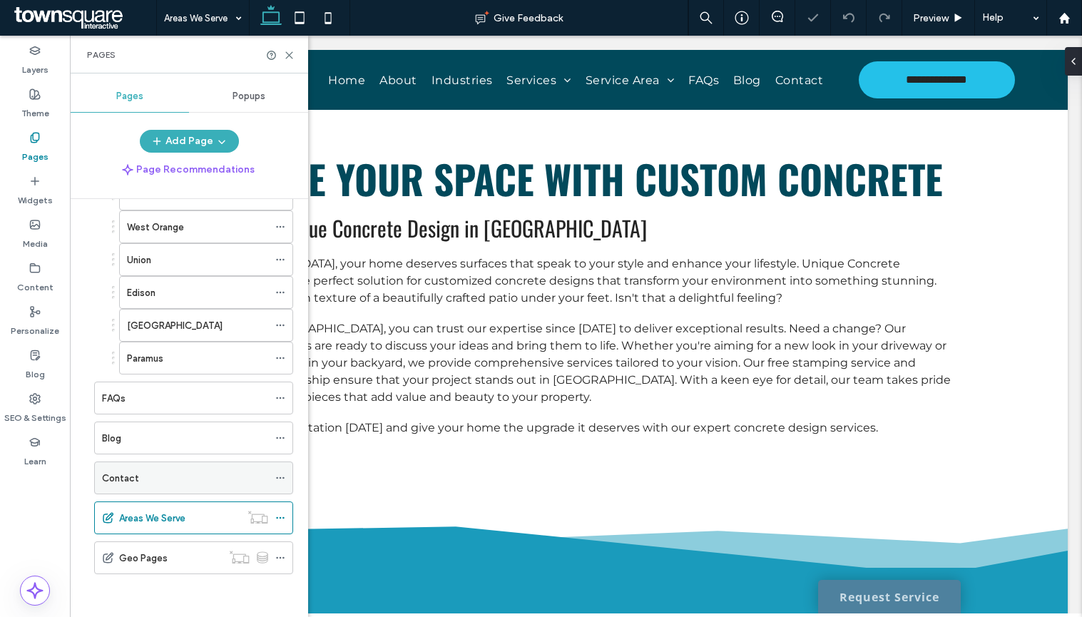
click at [184, 472] on div "Contact" at bounding box center [185, 478] width 166 height 15
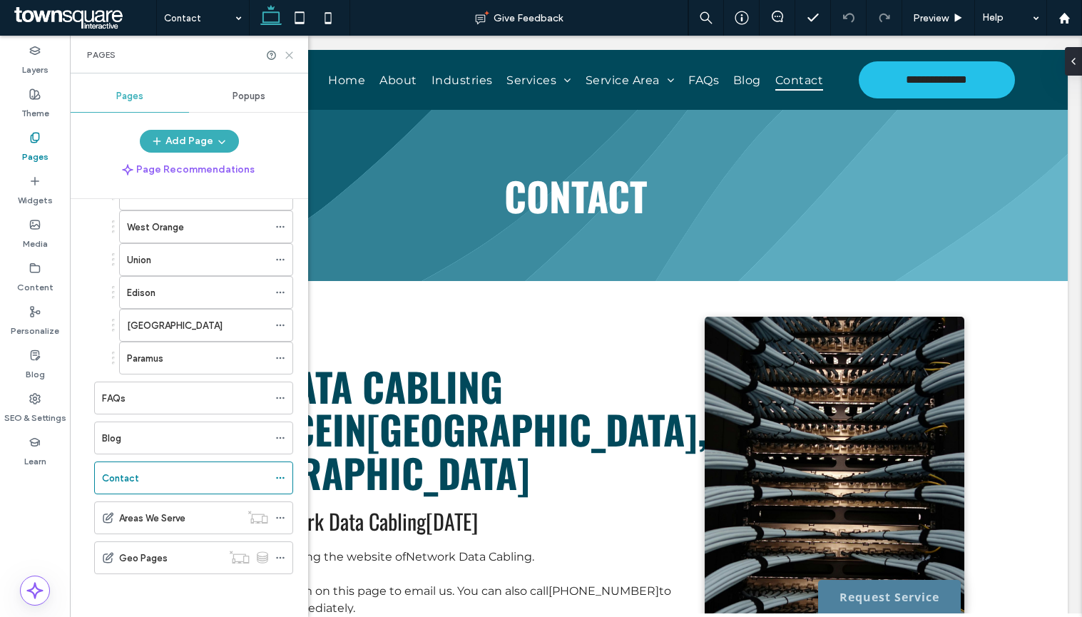
click at [283, 46] on div "Pages" at bounding box center [189, 55] width 238 height 38
click at [292, 52] on use at bounding box center [289, 55] width 6 height 6
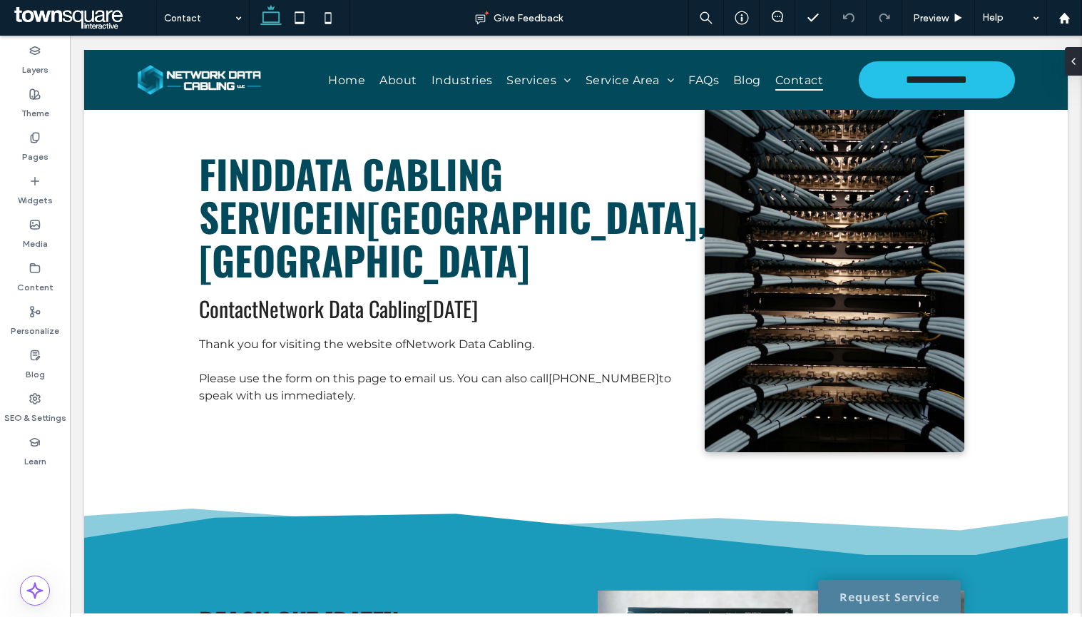
scroll to position [214, 0]
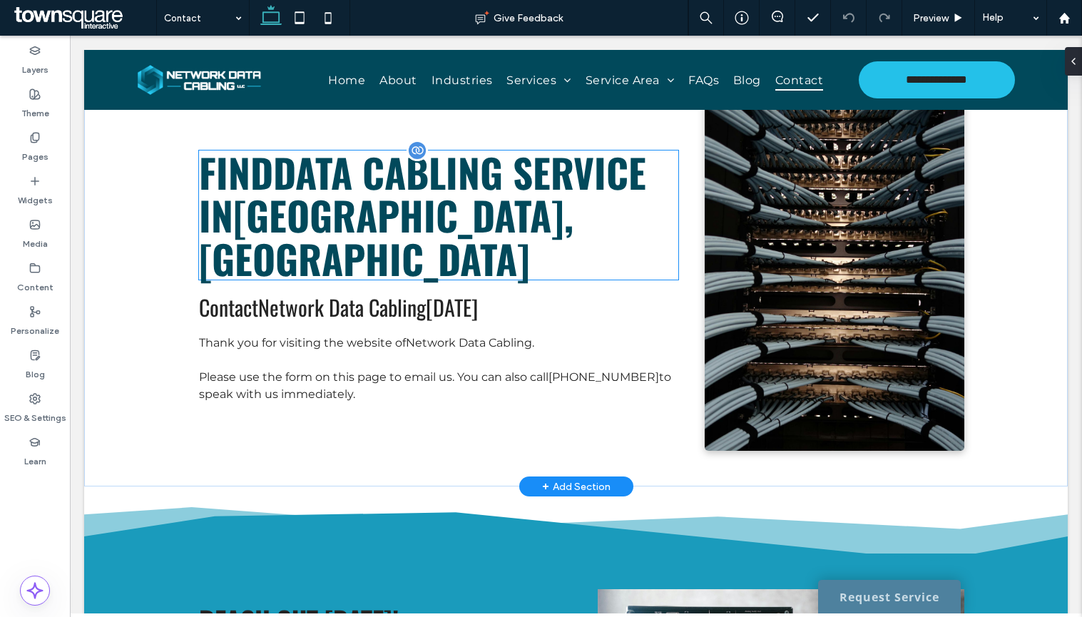
click at [377, 194] on span "Data Cabling Service" at bounding box center [459, 172] width 373 height 58
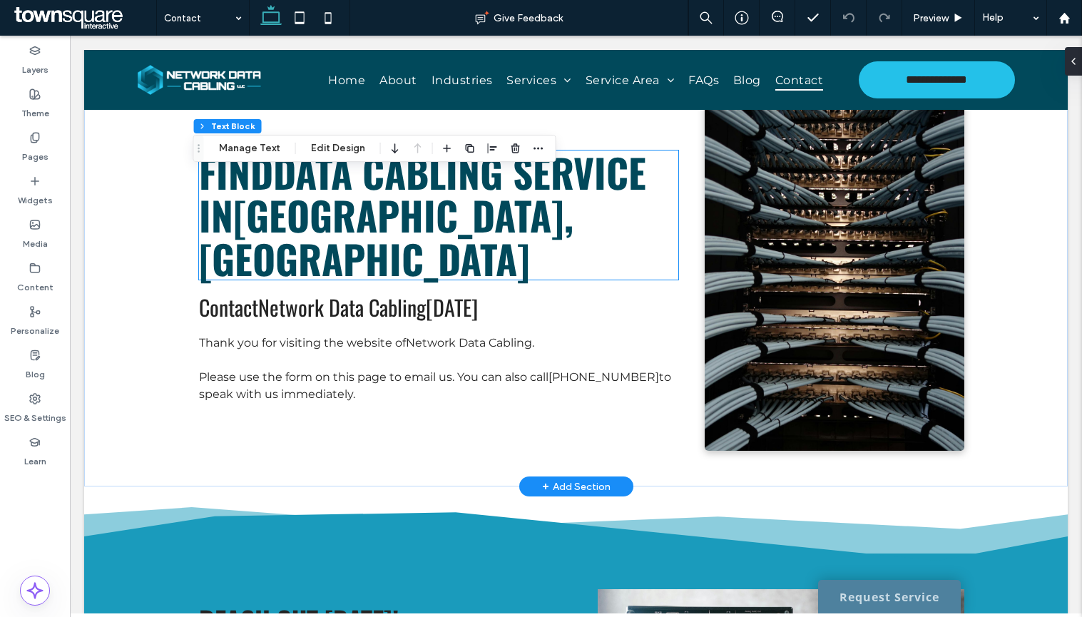
click at [377, 194] on div "Find Data Cabling Service in [GEOGRAPHIC_DATA], [GEOGRAPHIC_DATA]" at bounding box center [438, 215] width 479 height 130
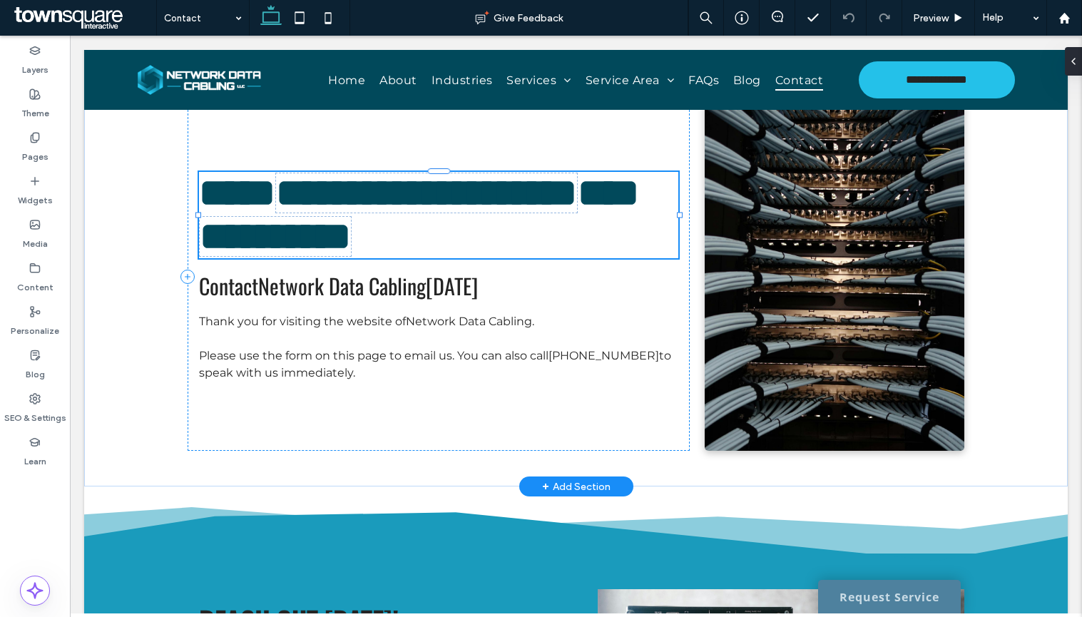
type input "******"
type input "**"
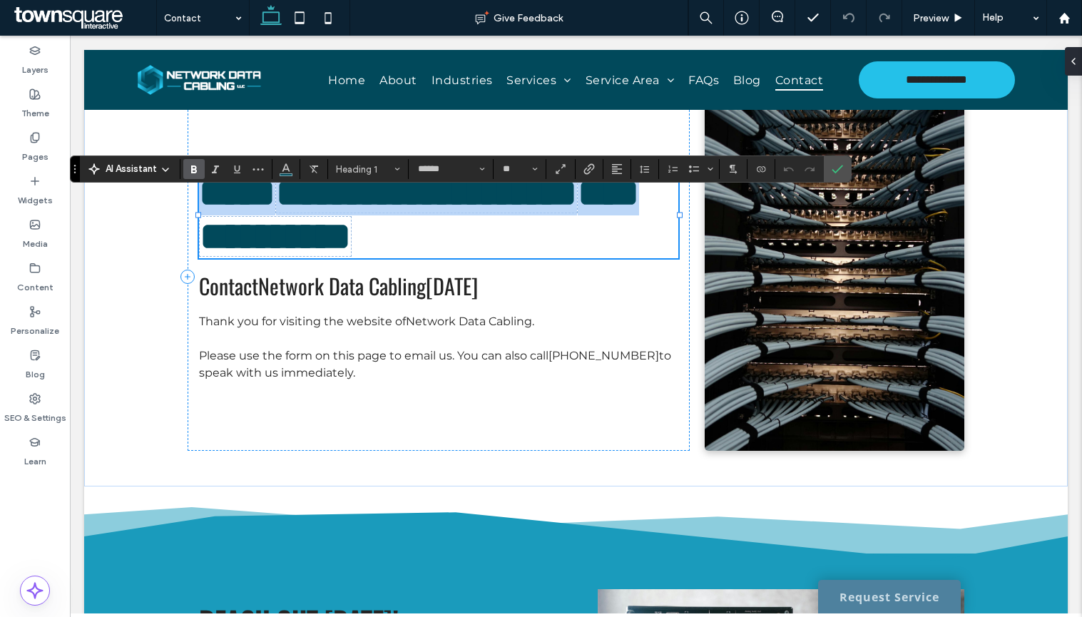
click at [223, 198] on span "**********" at bounding box center [419, 214] width 440 height 83
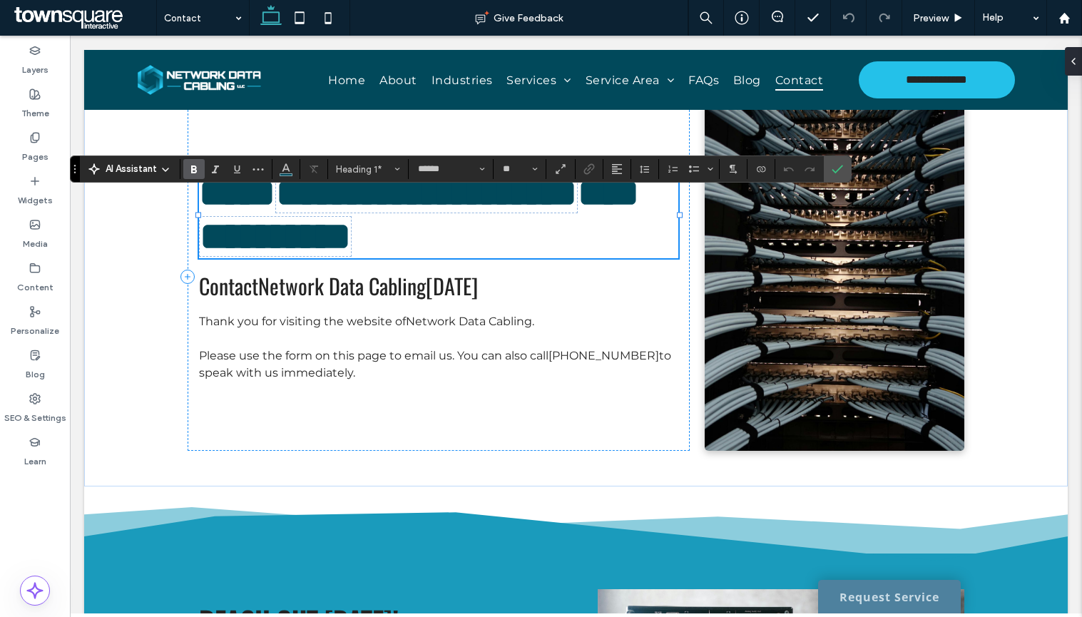
click at [223, 198] on span "**********" at bounding box center [419, 214] width 440 height 83
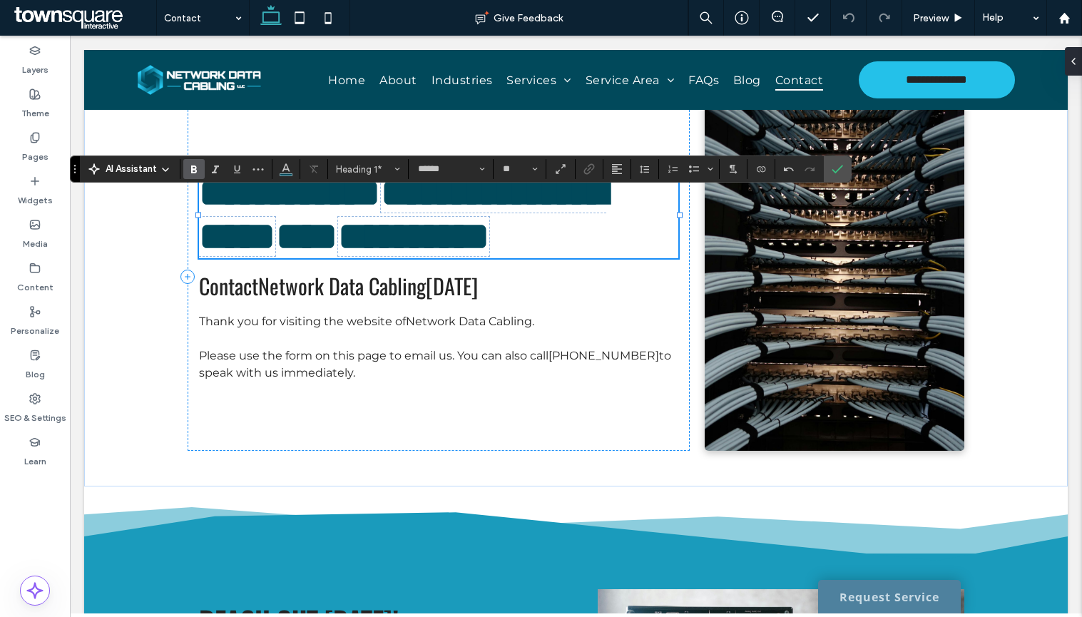
click at [375, 242] on span "**********" at bounding box center [402, 214] width 407 height 83
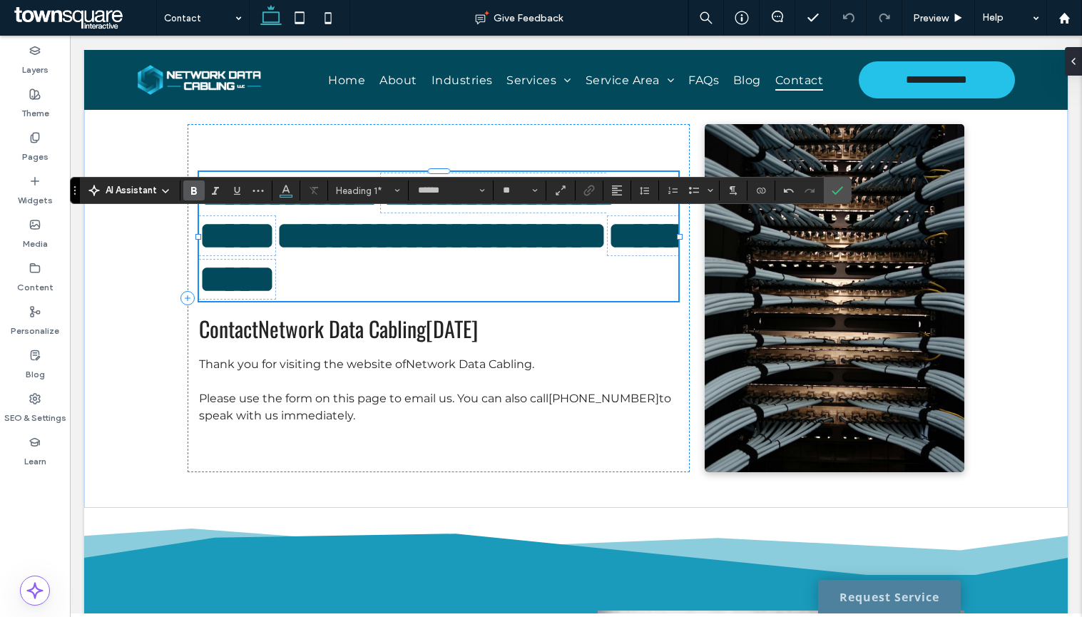
scroll to position [8, 0]
click at [844, 193] on label "Confirm" at bounding box center [837, 191] width 21 height 26
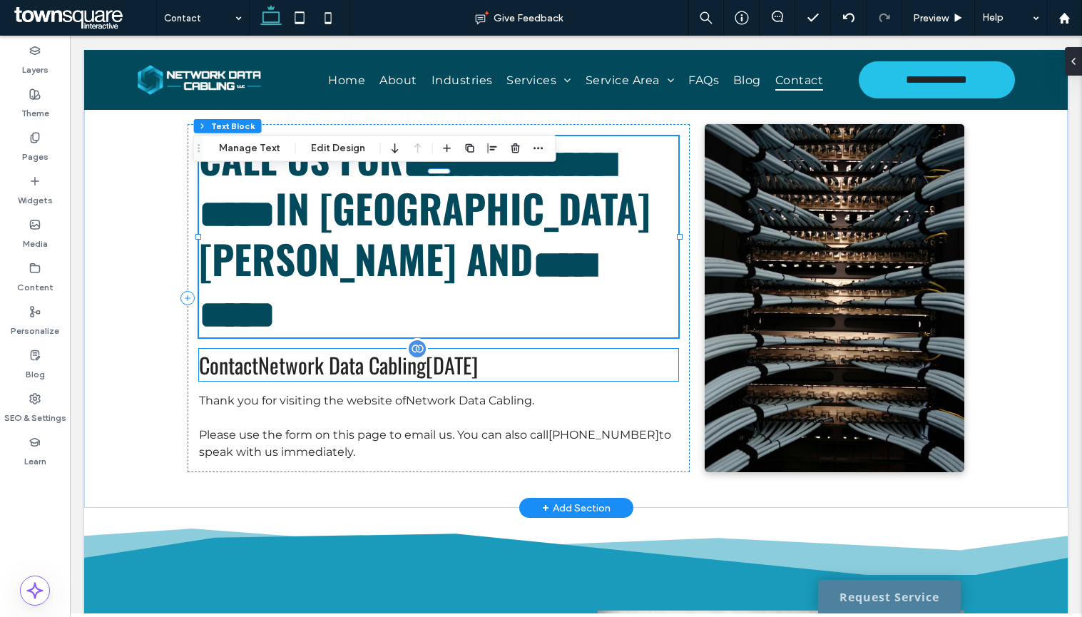
click at [649, 349] on h2 "Contact Network Data Cabling [DATE]" at bounding box center [438, 365] width 479 height 32
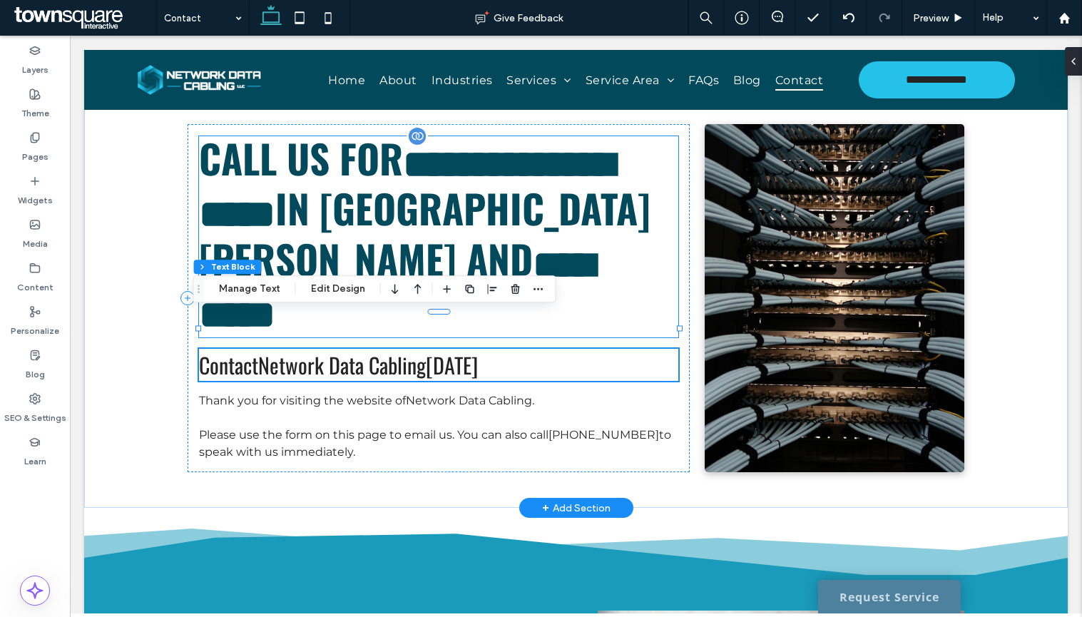
click at [297, 235] on span "**********" at bounding box center [406, 190] width 414 height 90
click at [297, 242] on div "**********" at bounding box center [438, 236] width 479 height 201
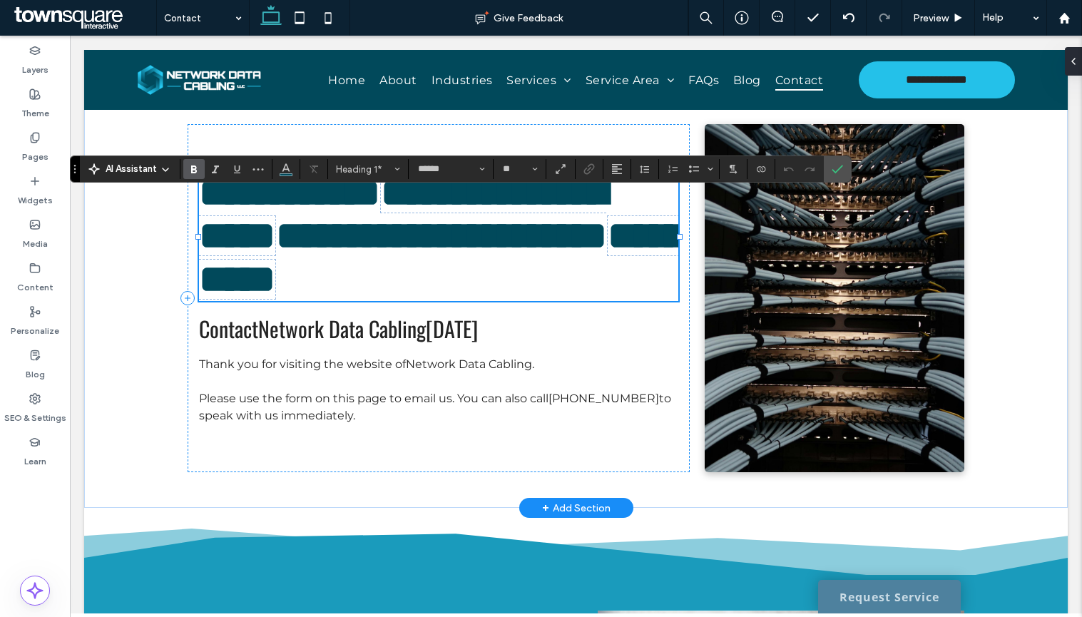
click at [296, 242] on span "**********" at bounding box center [441, 236] width 484 height 126
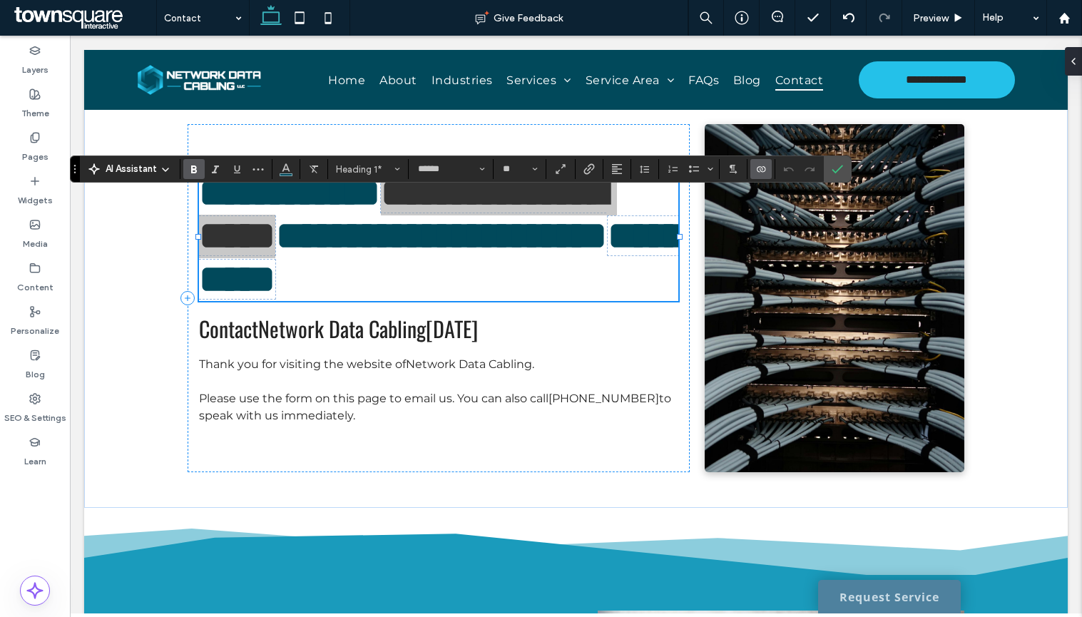
click at [767, 165] on label "Connect To Data" at bounding box center [760, 169] width 21 height 20
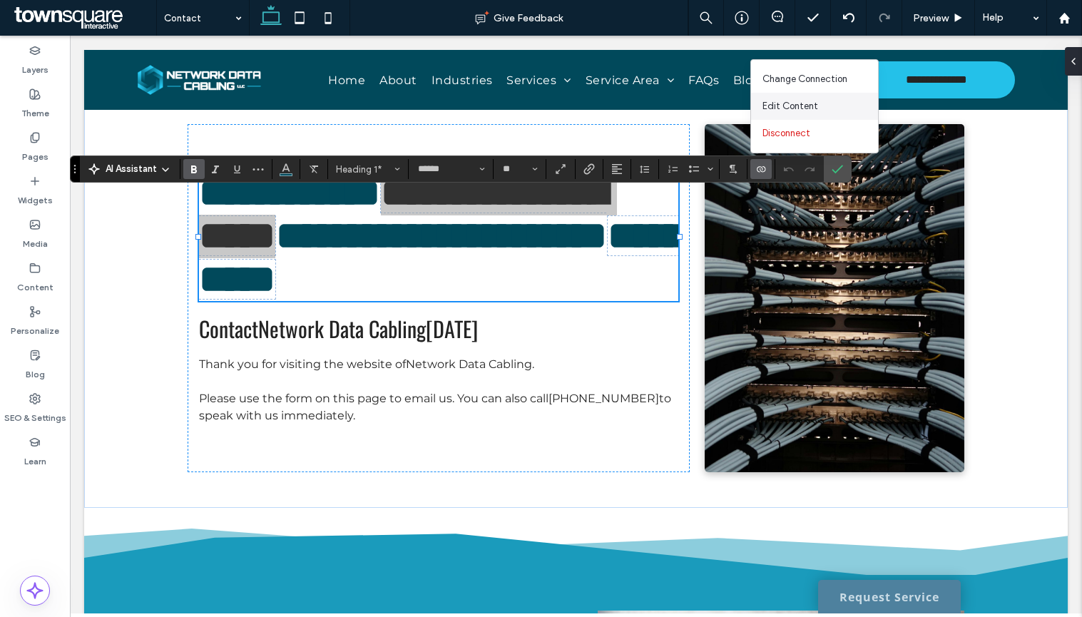
click at [802, 110] on span "Edit Content" at bounding box center [790, 106] width 56 height 14
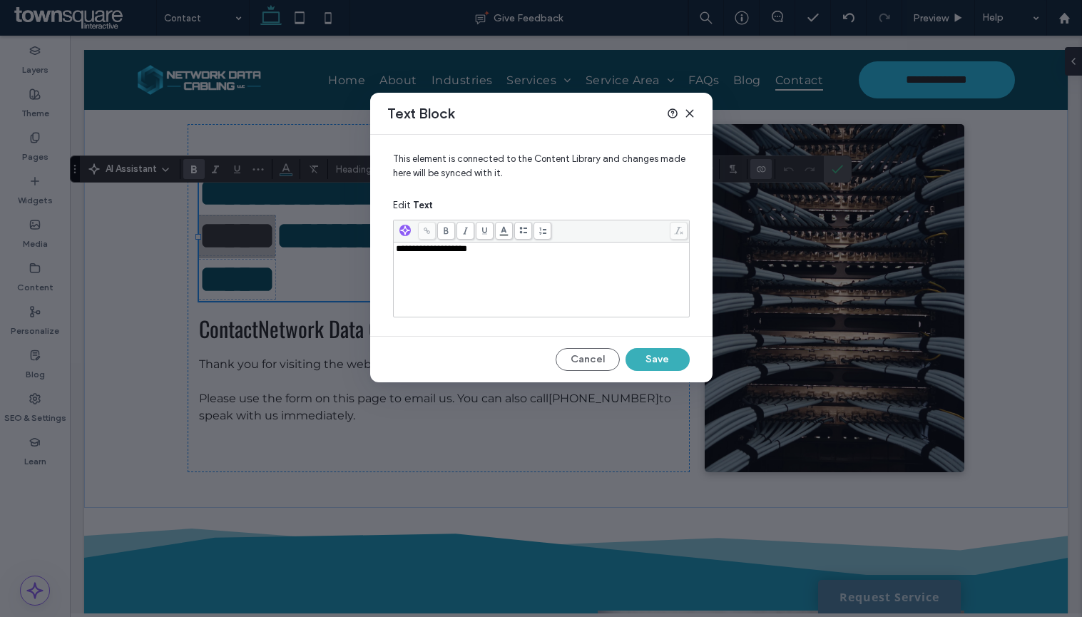
click at [586, 257] on div "**********" at bounding box center [542, 279] width 292 height 71
click at [655, 367] on button "Save" at bounding box center [657, 359] width 64 height 23
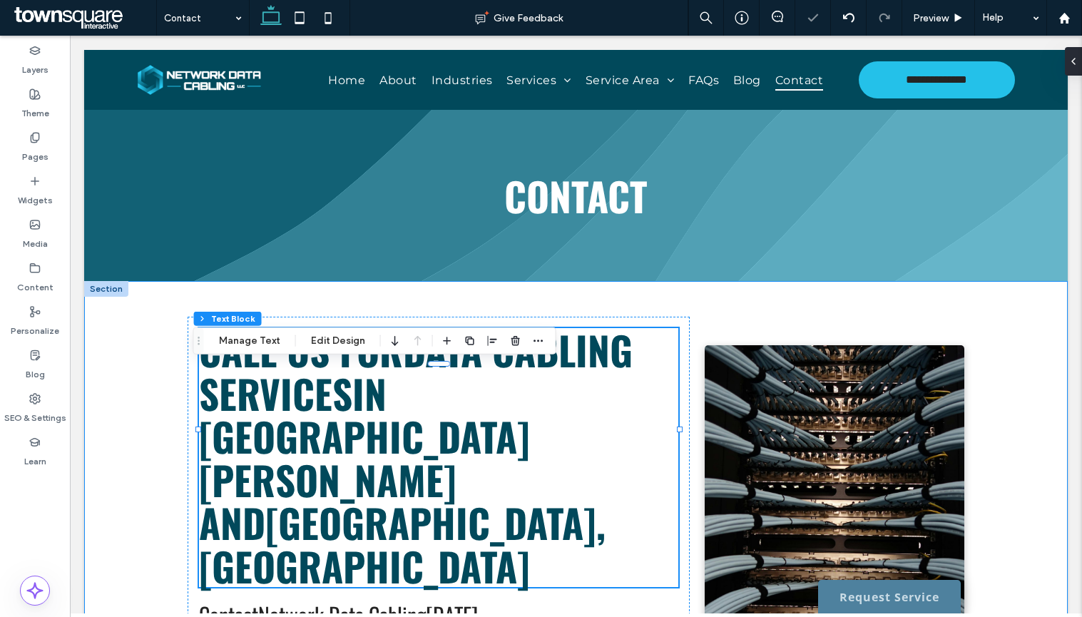
click at [999, 341] on div "call us for Data Cabling Services in [GEOGRAPHIC_DATA][PERSON_NAME] and [GEOGRA…" at bounding box center [576, 519] width 984 height 476
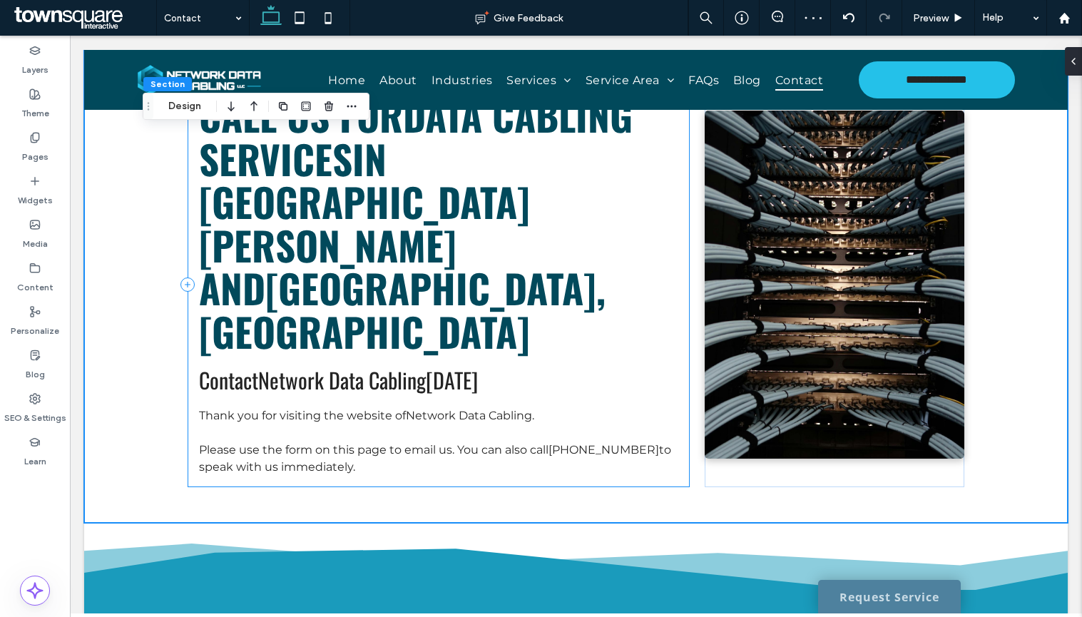
scroll to position [357, 0]
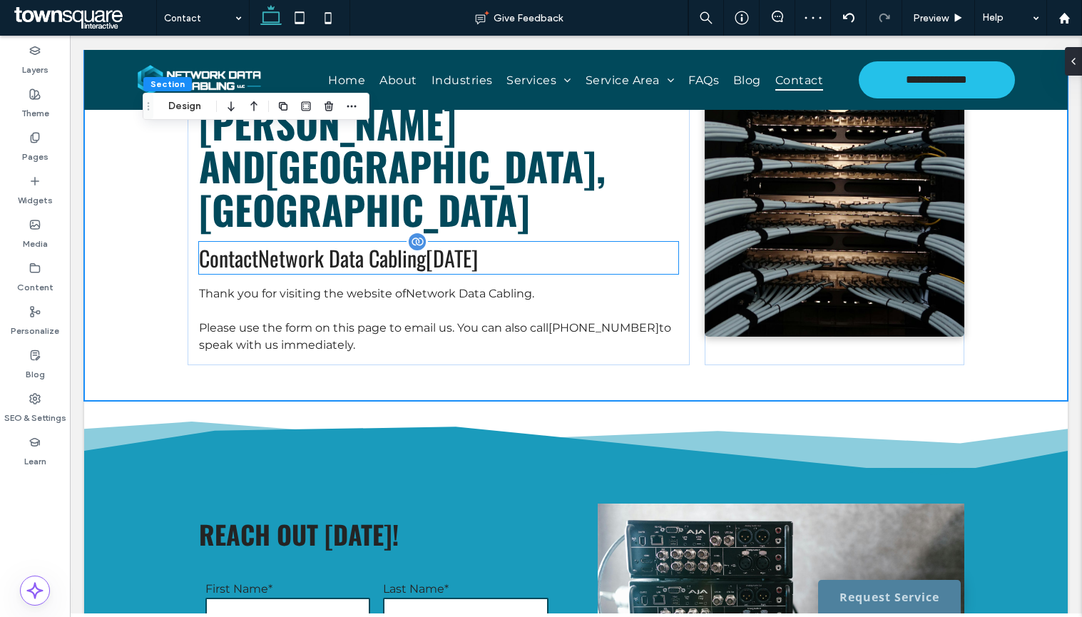
click at [374, 242] on span "Network Data Cabling" at bounding box center [342, 258] width 168 height 32
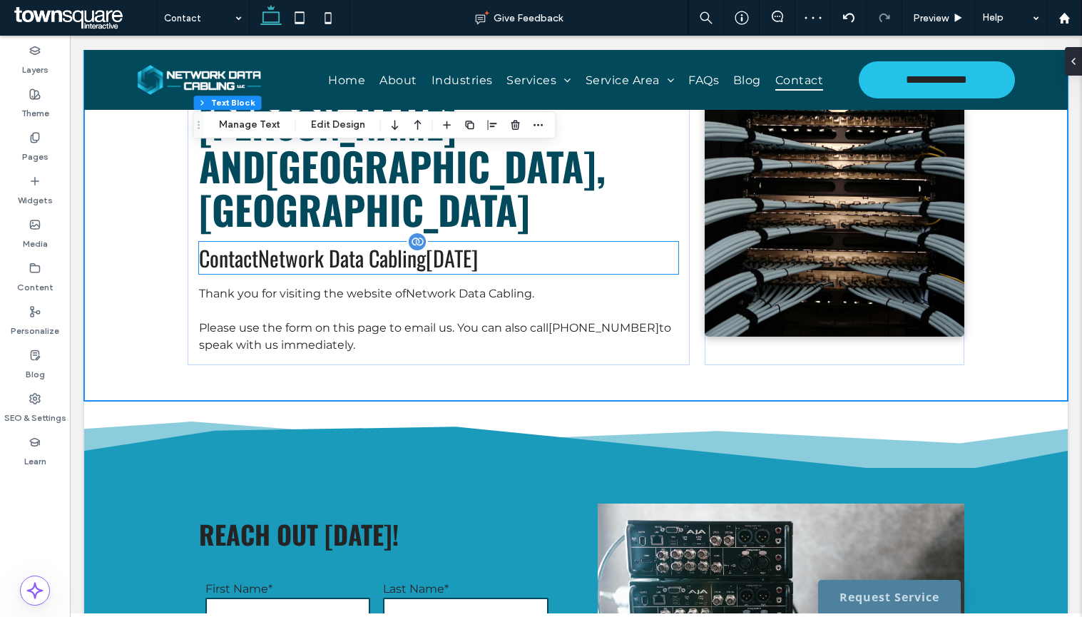
click at [374, 242] on div "Contact Network Data Cabling [DATE]" at bounding box center [438, 258] width 479 height 32
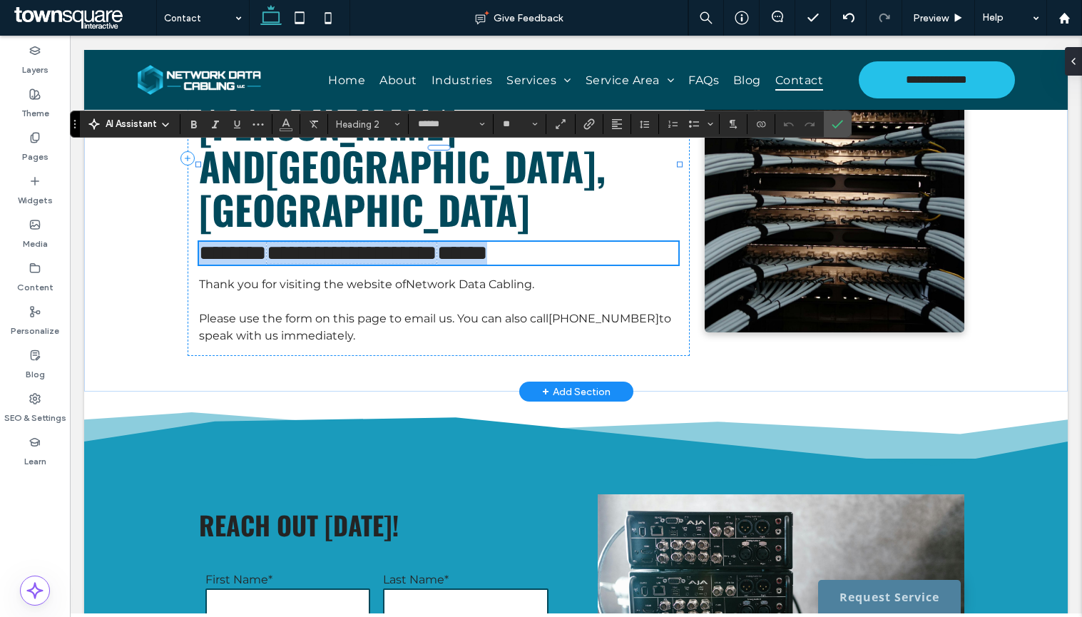
click at [434, 242] on span "**********" at bounding box center [343, 253] width 288 height 22
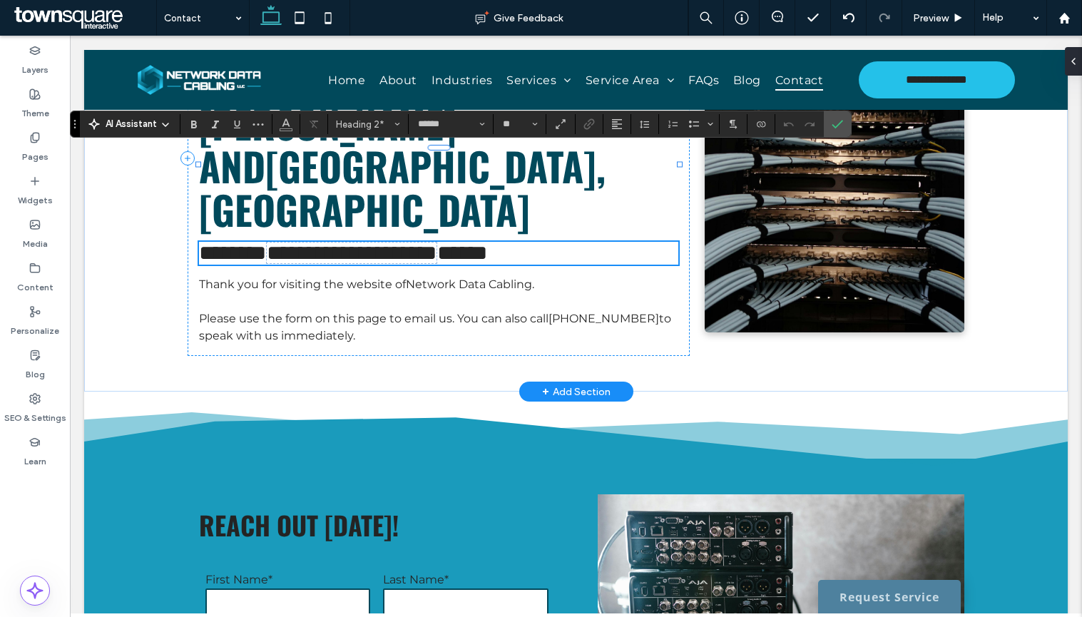
click at [436, 242] on span "**********" at bounding box center [343, 253] width 288 height 22
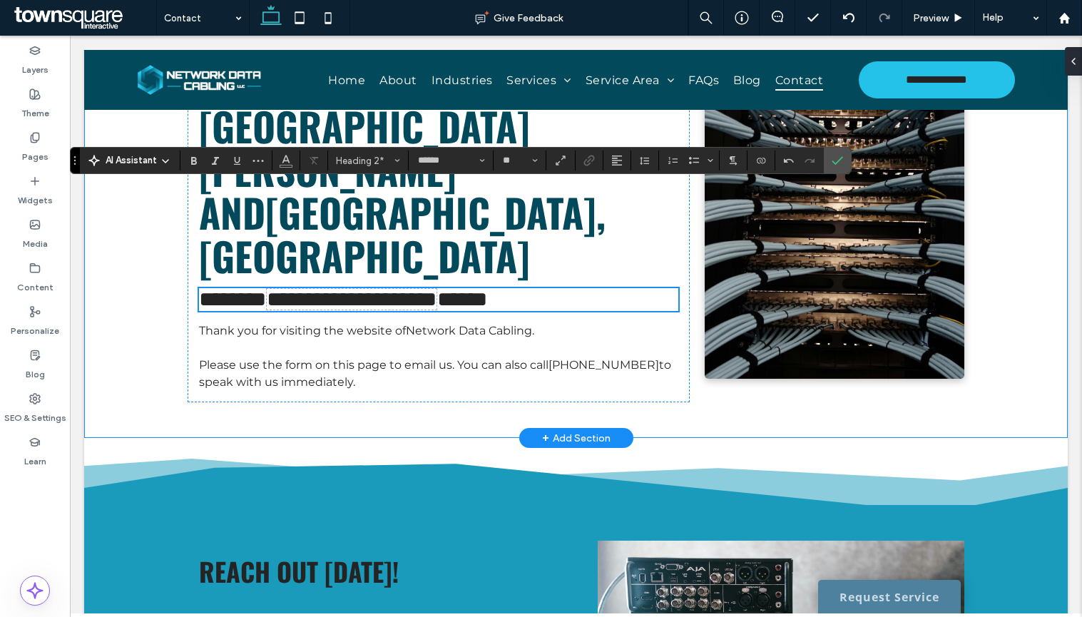
scroll to position [285, 0]
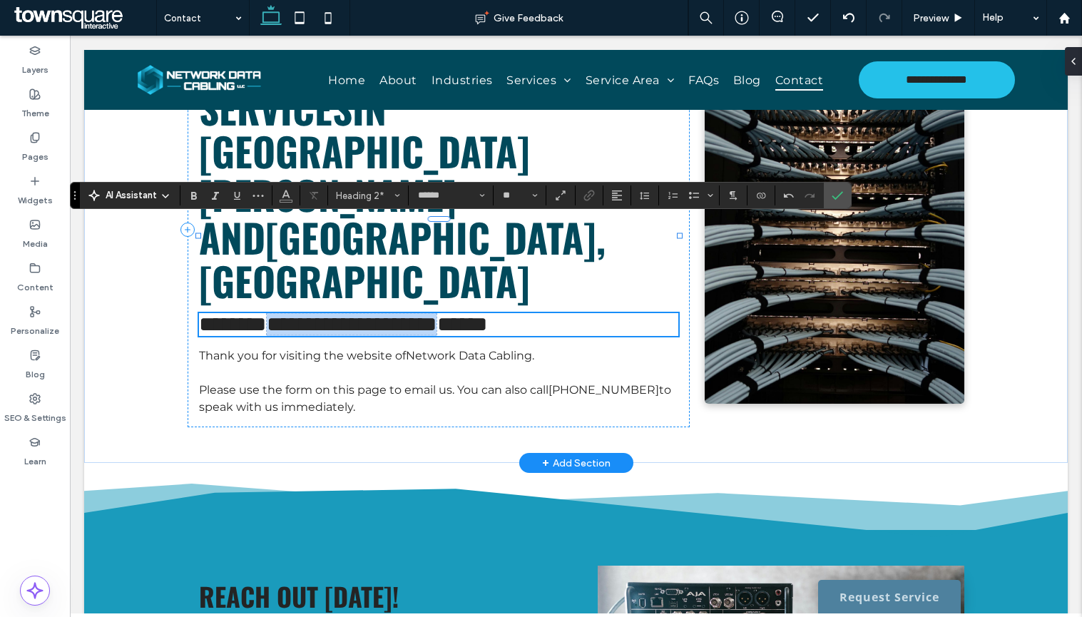
click at [369, 314] on span "**********" at bounding box center [352, 324] width 170 height 21
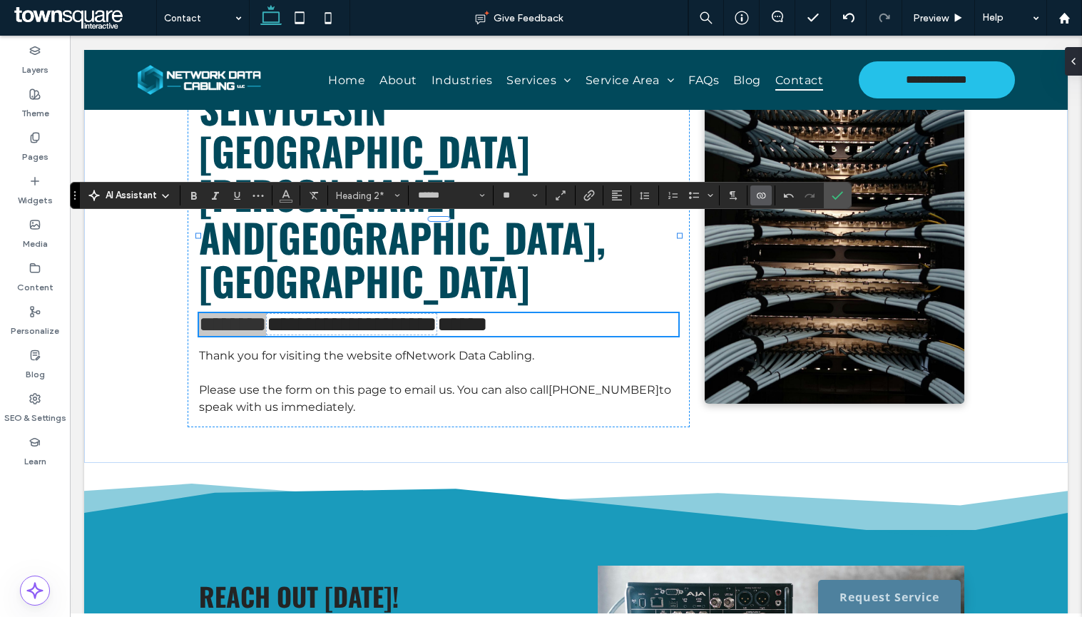
click at [761, 199] on icon "Connect To Data" at bounding box center [760, 195] width 11 height 11
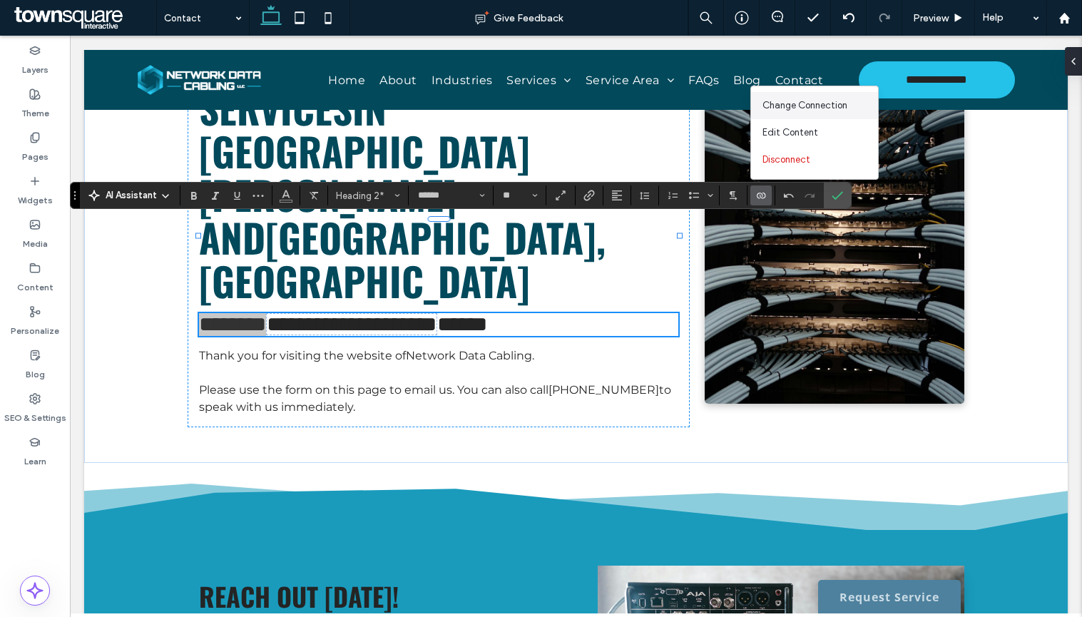
click at [795, 117] on div "Change Connection" at bounding box center [814, 105] width 127 height 27
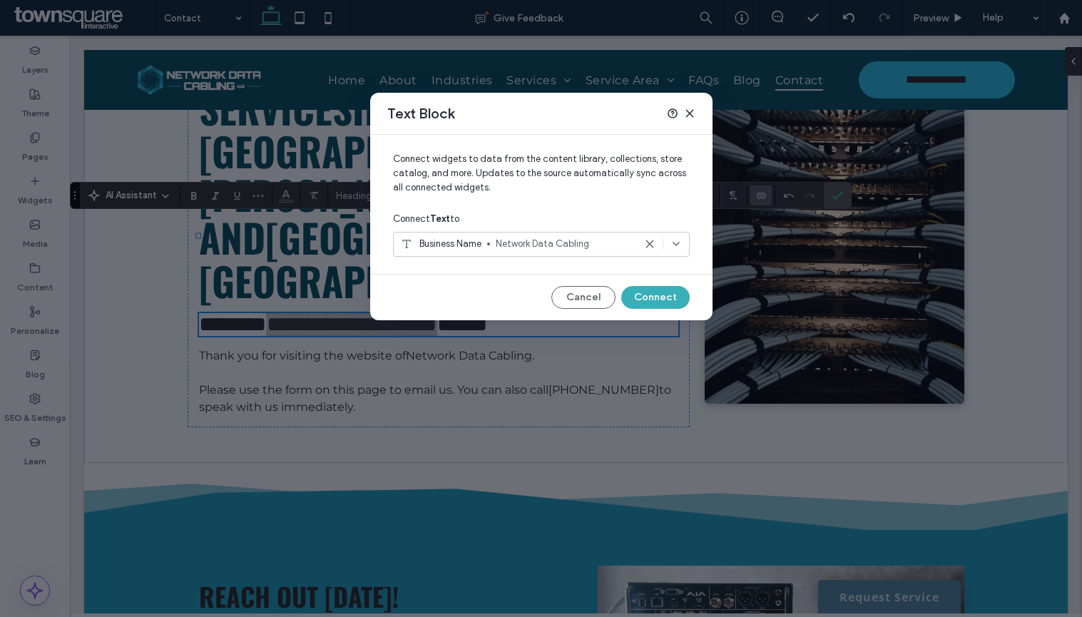
click at [578, 253] on div "Business Name Network Data Cabling" at bounding box center [541, 244] width 297 height 25
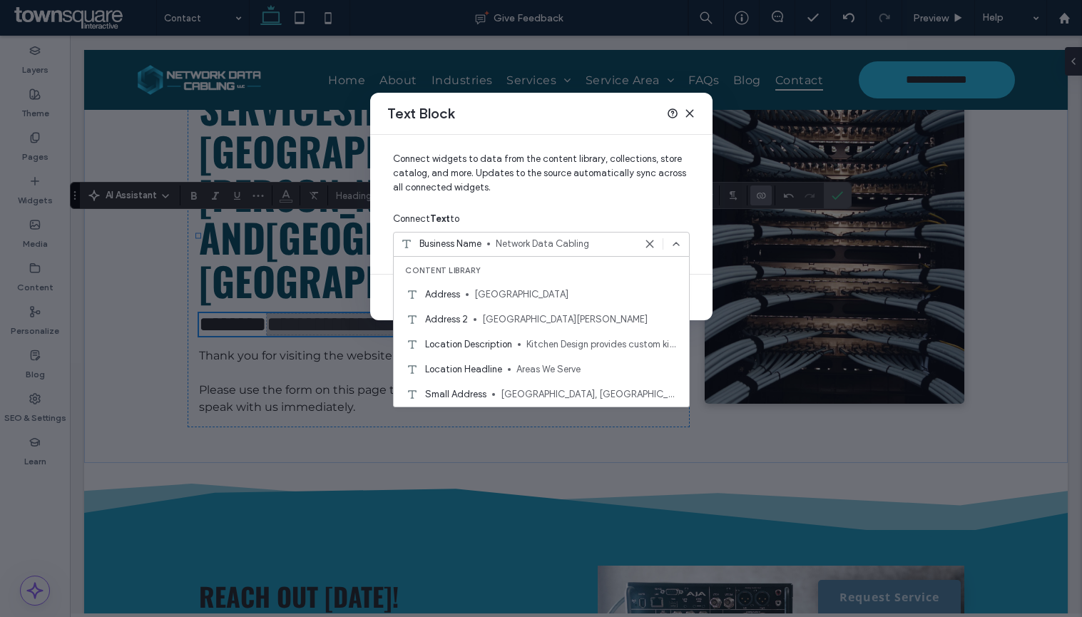
click at [578, 253] on div "Business Name Network Data Cabling" at bounding box center [541, 244] width 297 height 25
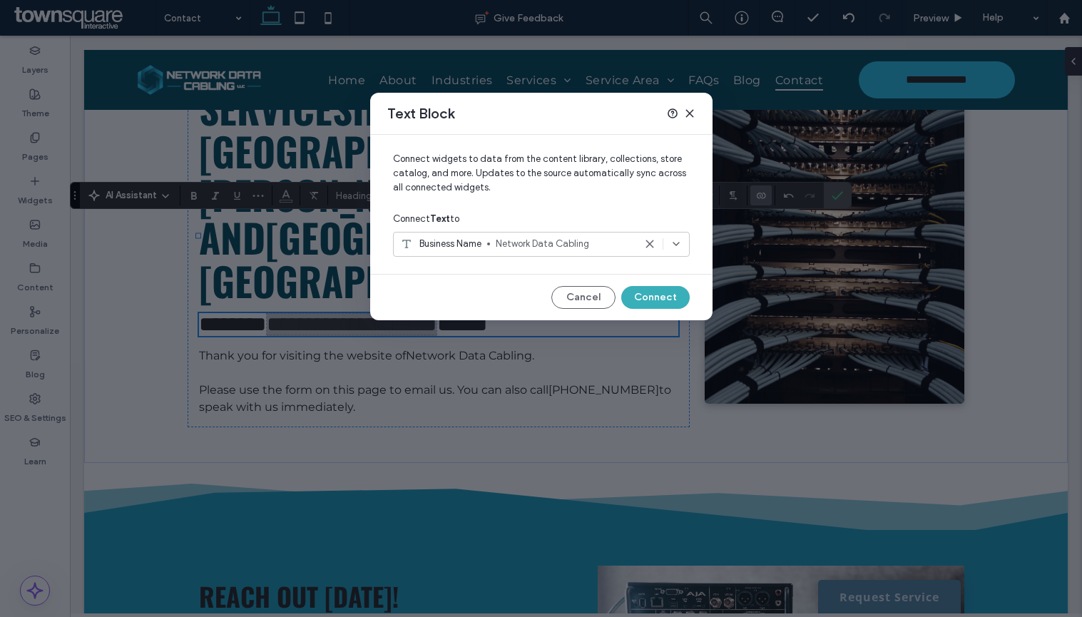
click at [692, 119] on div "Text Block" at bounding box center [541, 114] width 342 height 42
click at [690, 115] on use at bounding box center [689, 113] width 6 height 6
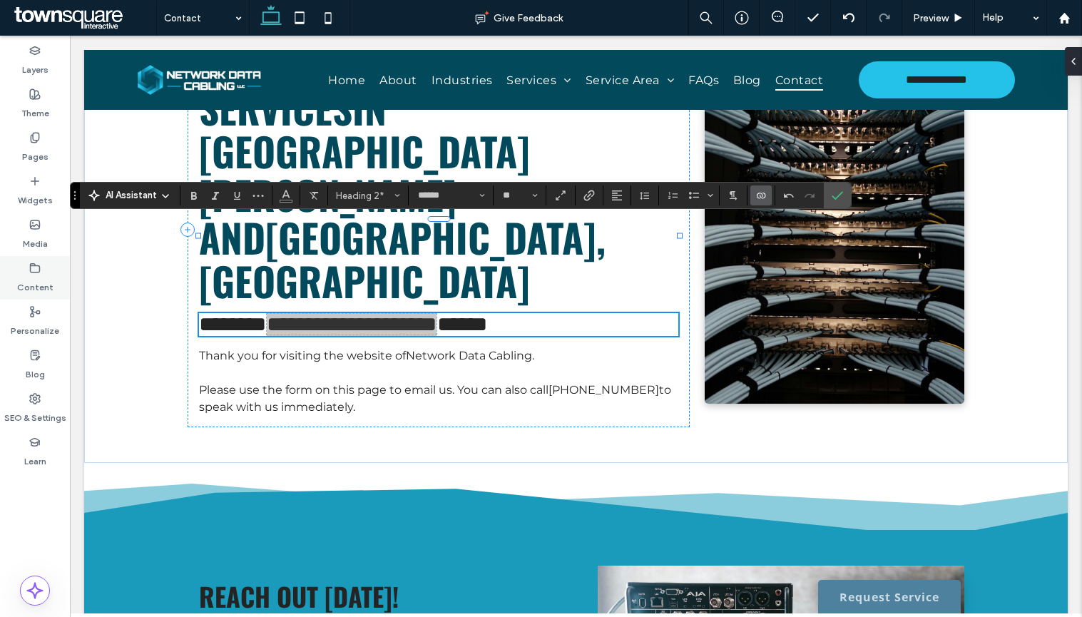
click at [32, 272] on use at bounding box center [35, 267] width 9 height 9
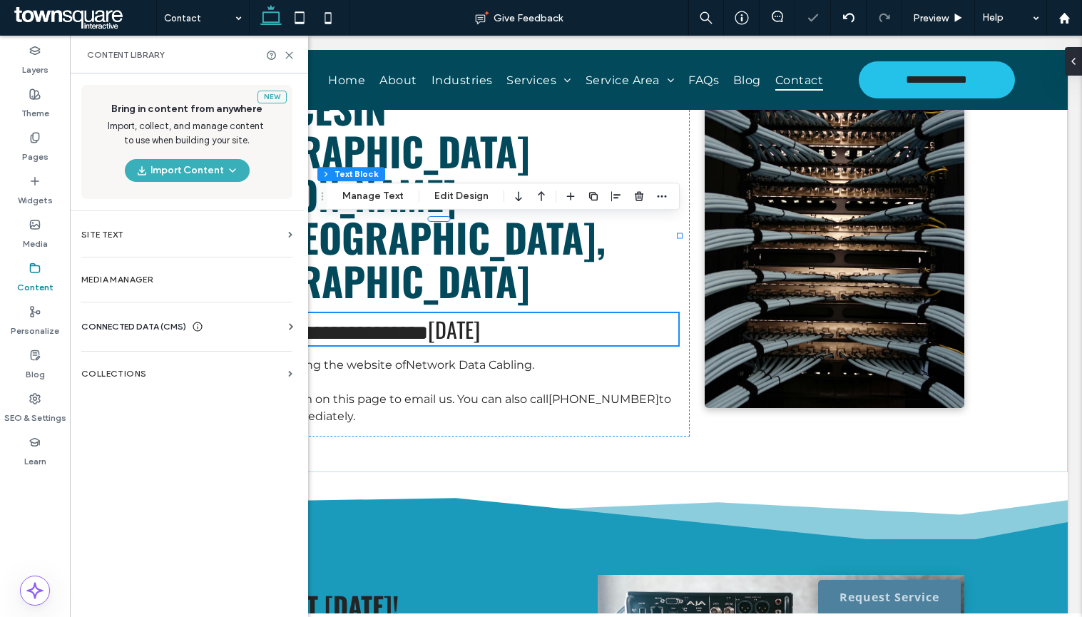
click at [138, 320] on span "CONNECTED DATA (CMS)" at bounding box center [133, 327] width 105 height 14
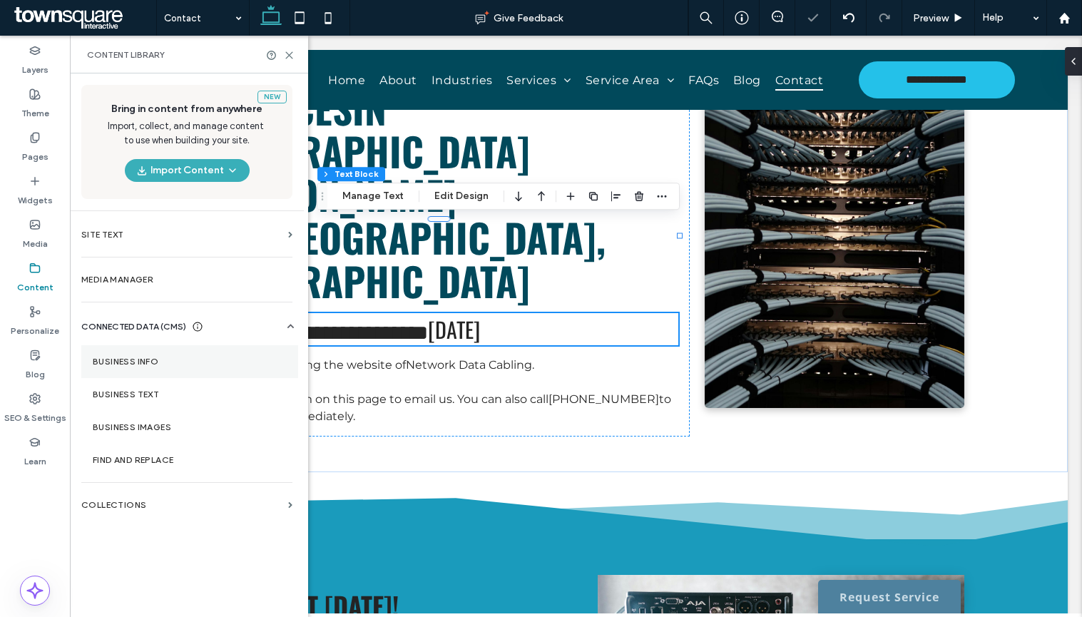
click at [151, 362] on label "Business Info" at bounding box center [190, 362] width 194 height 10
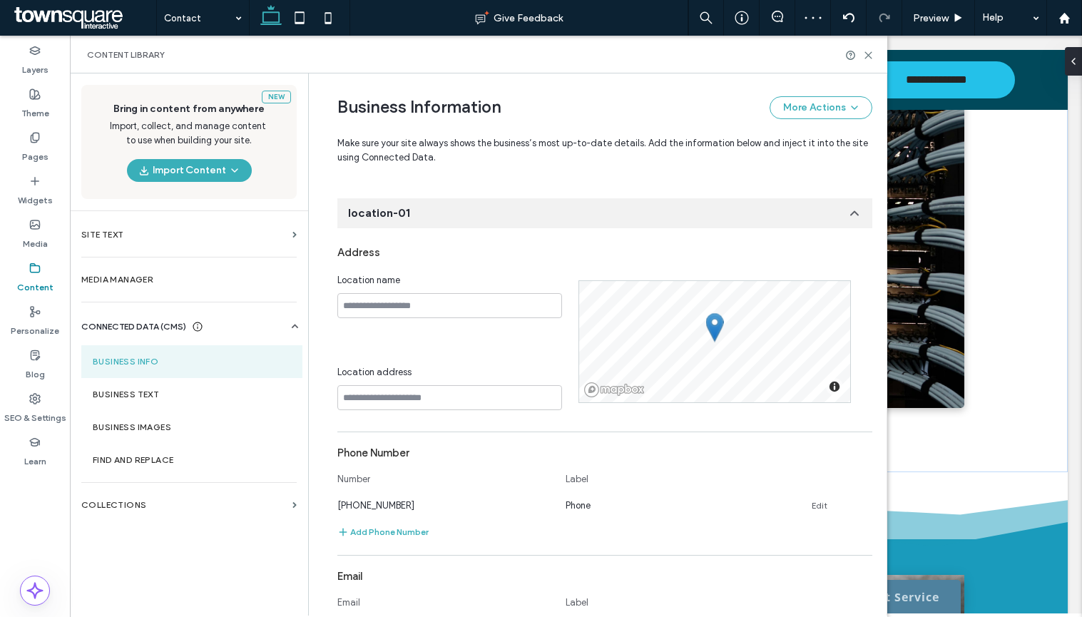
scroll to position [0, 0]
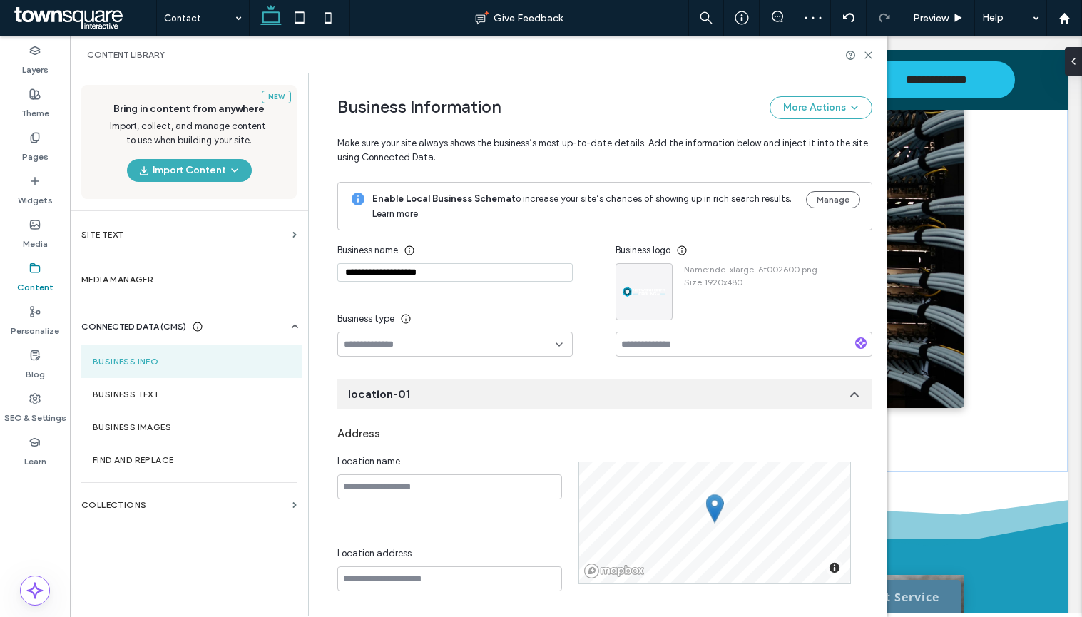
click at [445, 268] on input "**********" at bounding box center [454, 272] width 235 height 19
type input "**********"
click at [460, 323] on div "Business type" at bounding box center [454, 319] width 235 height 26
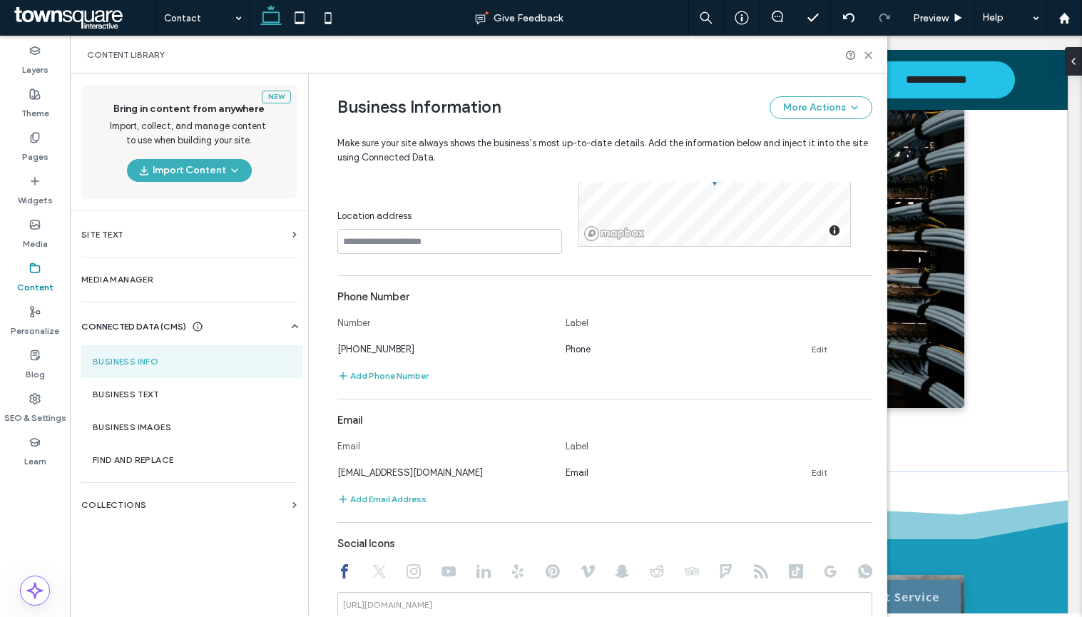
scroll to position [623, 0]
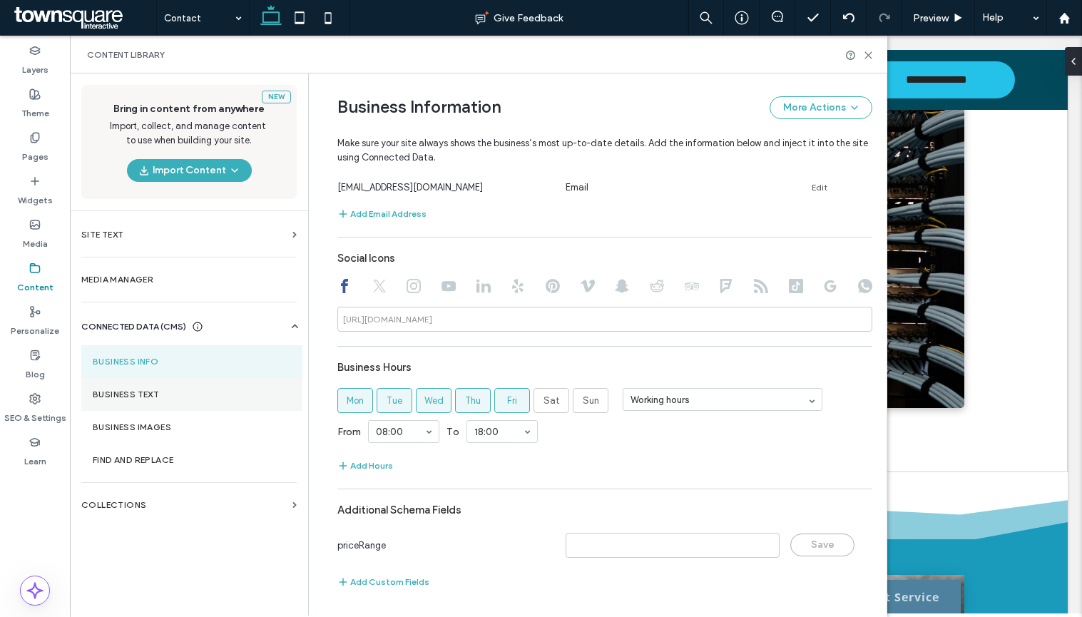
click at [172, 396] on label "Business Text" at bounding box center [192, 394] width 198 height 10
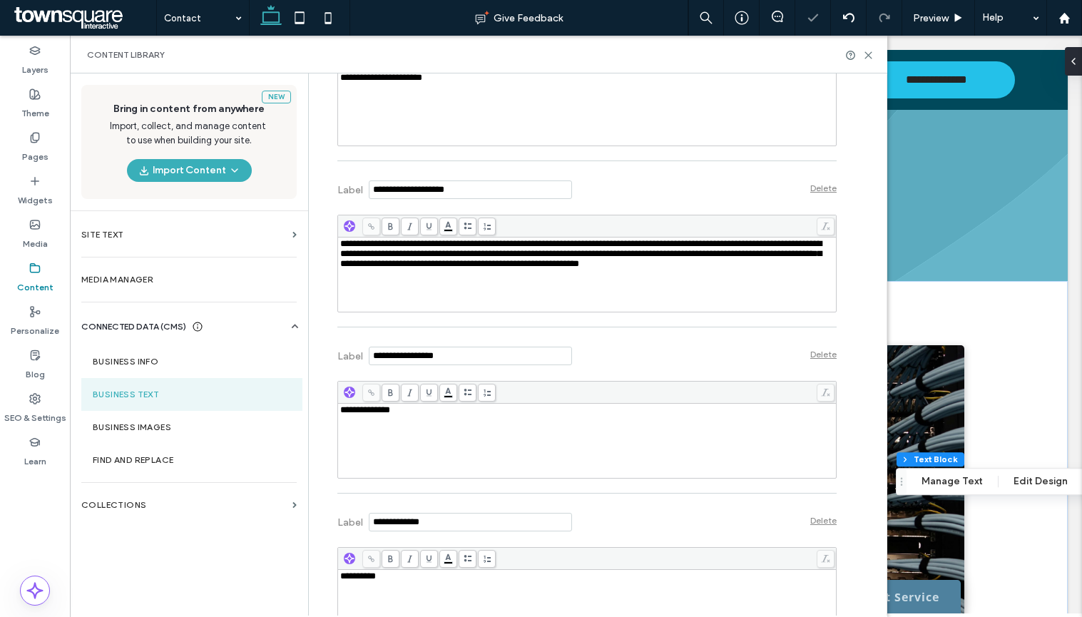
scroll to position [1123, 0]
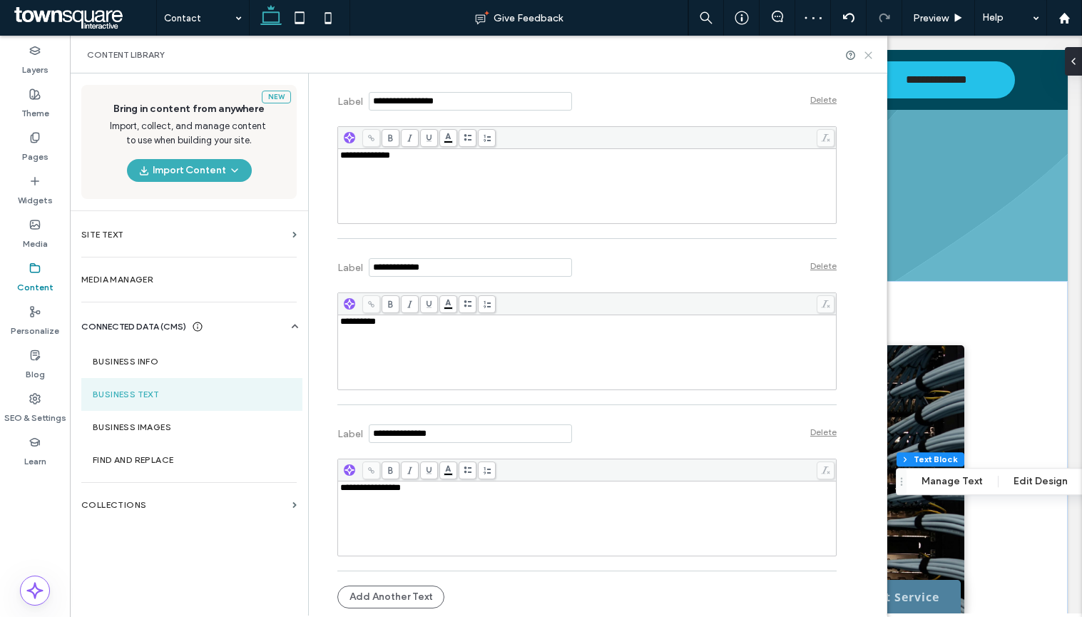
click at [870, 58] on icon at bounding box center [868, 55] width 11 height 11
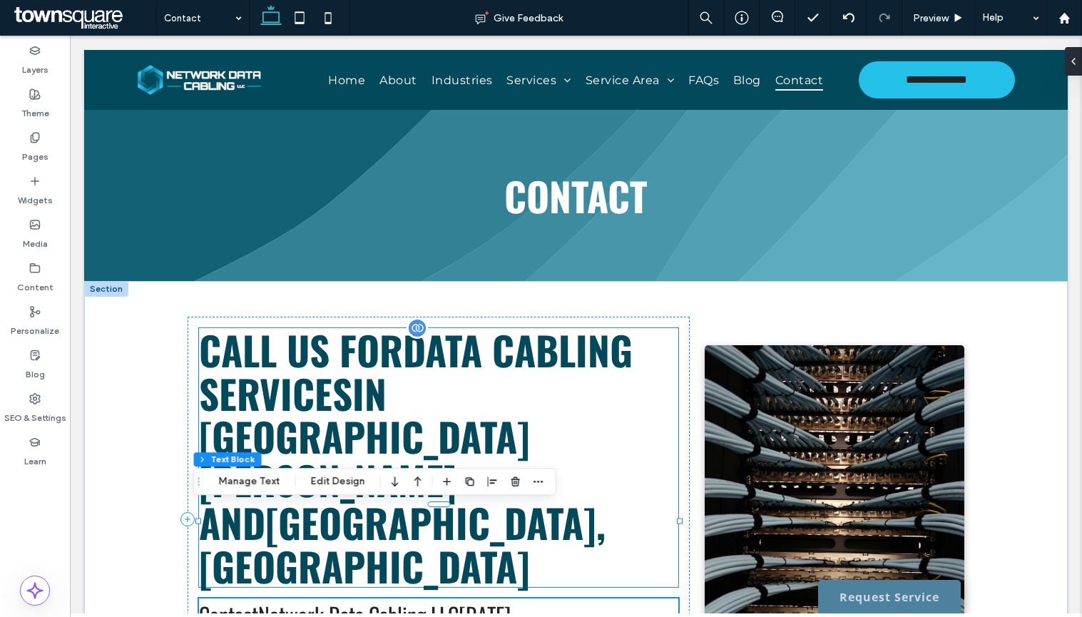
click at [588, 455] on span "Data Cabling Services in [GEOGRAPHIC_DATA][PERSON_NAME] and [GEOGRAPHIC_DATA], …" at bounding box center [416, 457] width 434 height 275
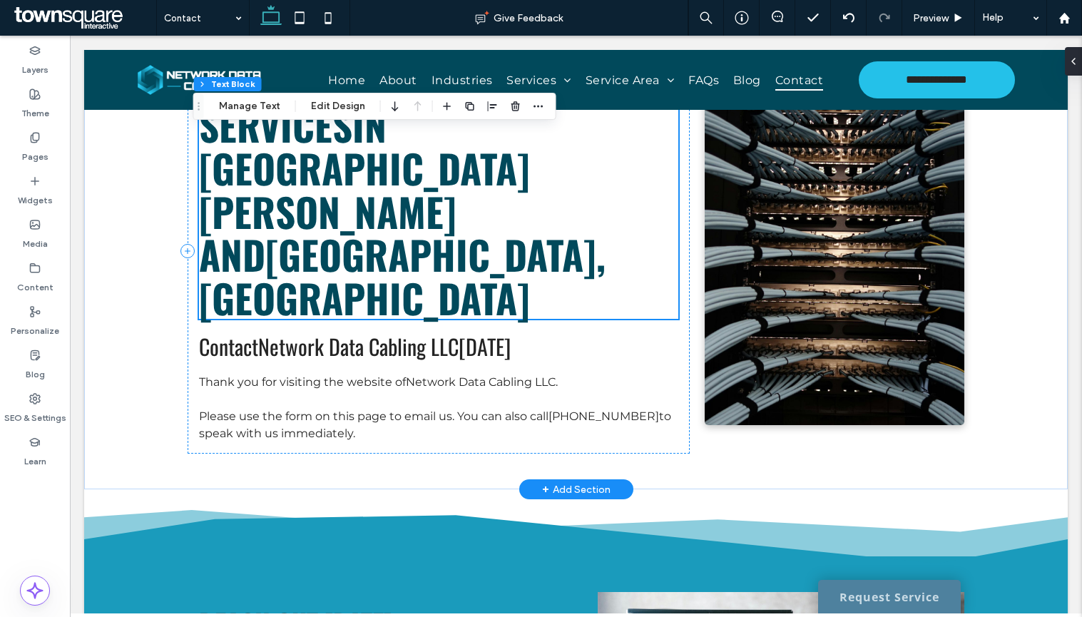
scroll to position [269, 0]
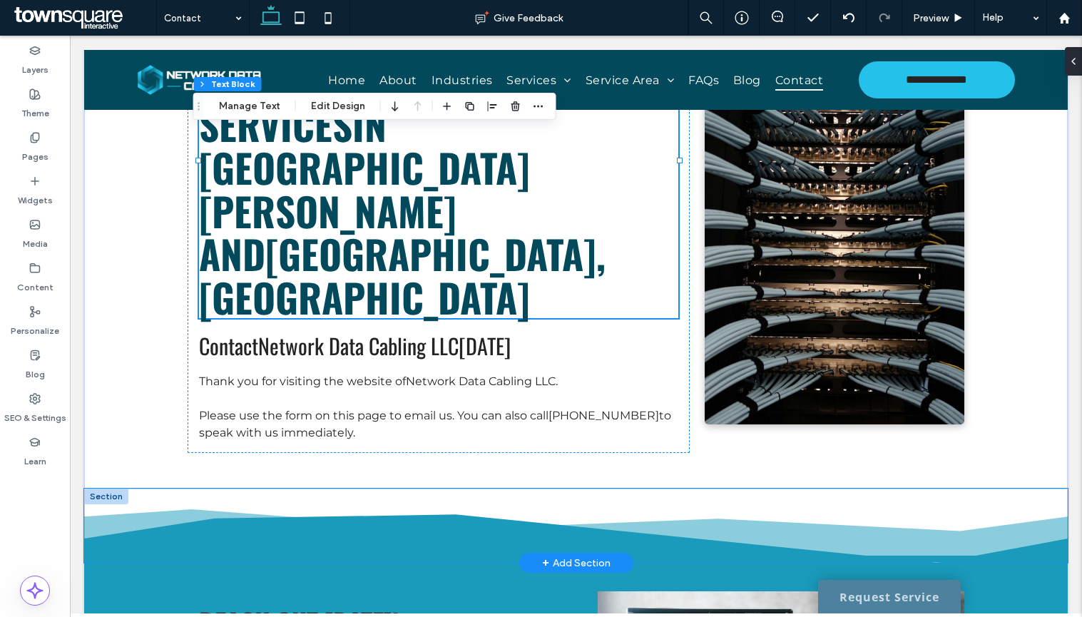
click at [379, 514] on icon at bounding box center [576, 538] width 984 height 48
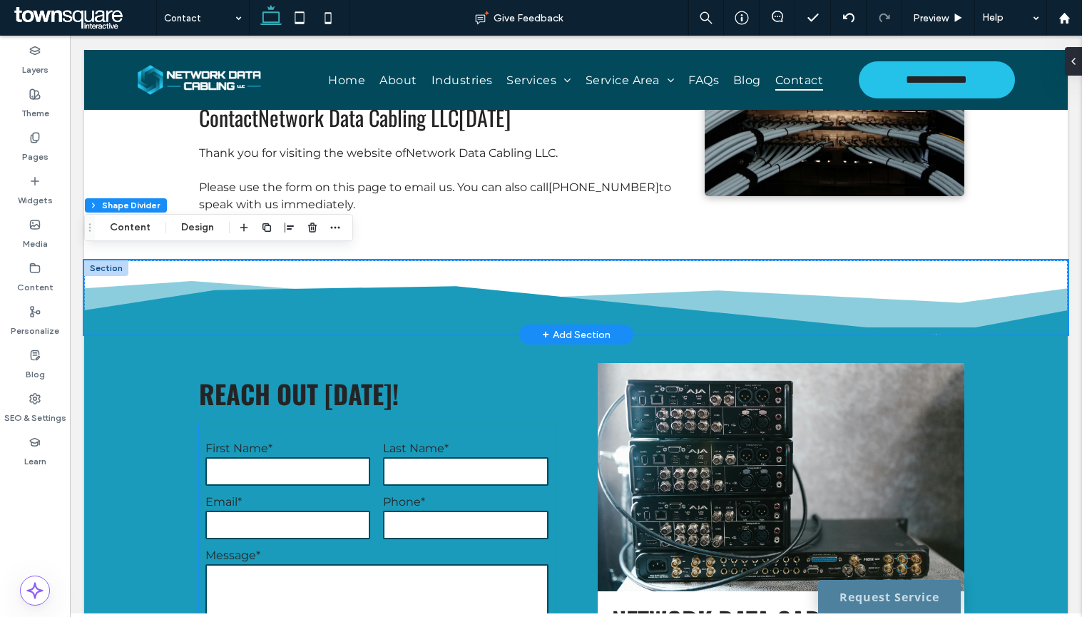
scroll to position [554, 0]
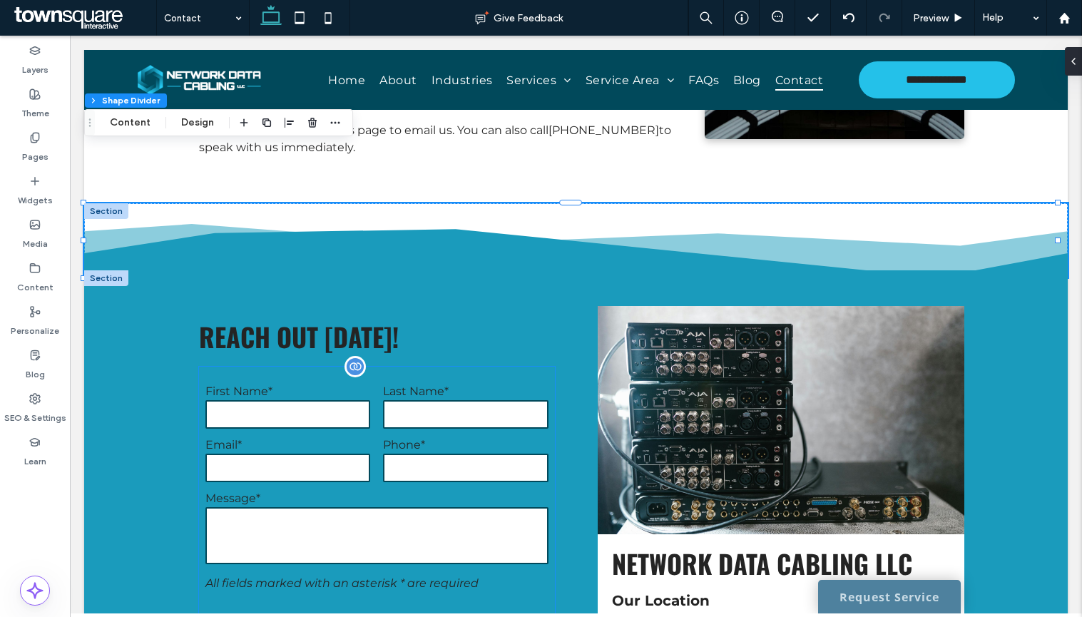
click at [417, 454] on input "tel" at bounding box center [465, 468] width 165 height 29
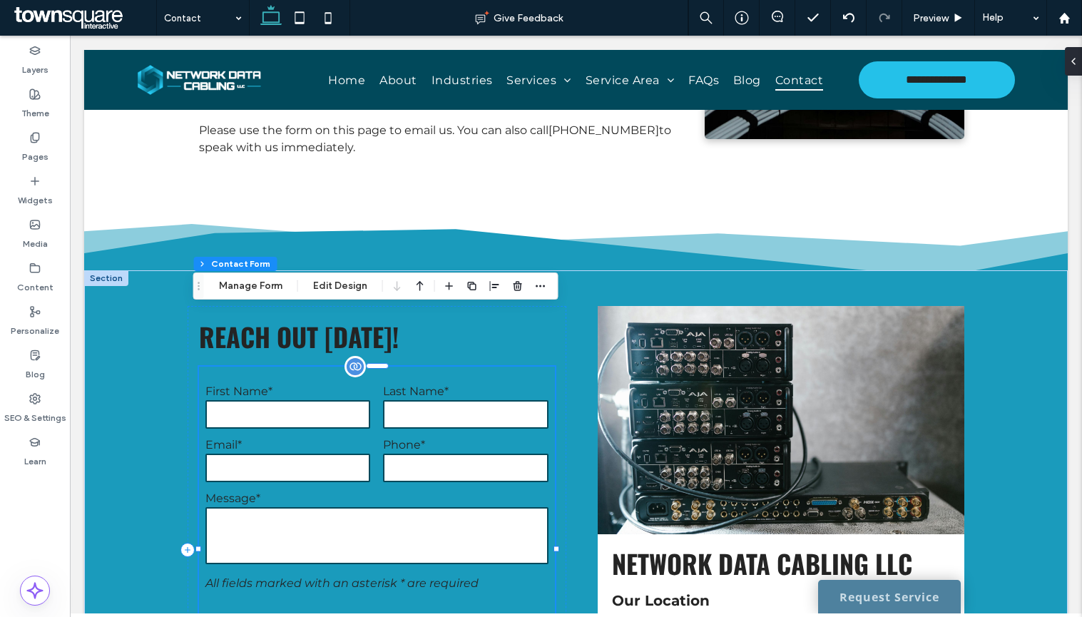
type input "*"
type input "***"
type input "*"
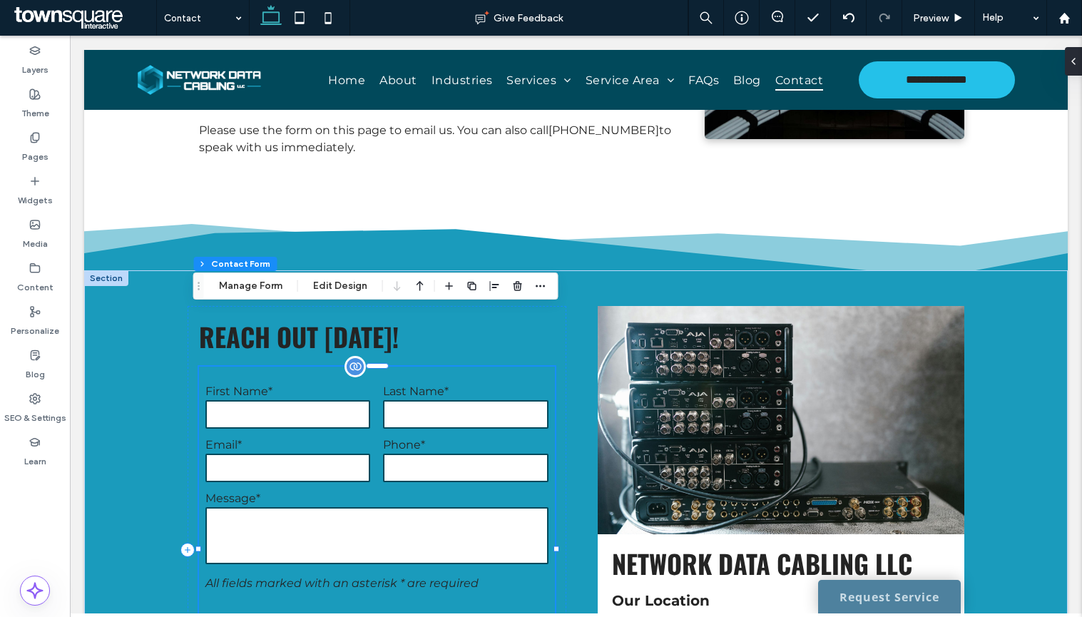
type input "***"
click at [270, 281] on button "Manage Form" at bounding box center [251, 285] width 82 height 17
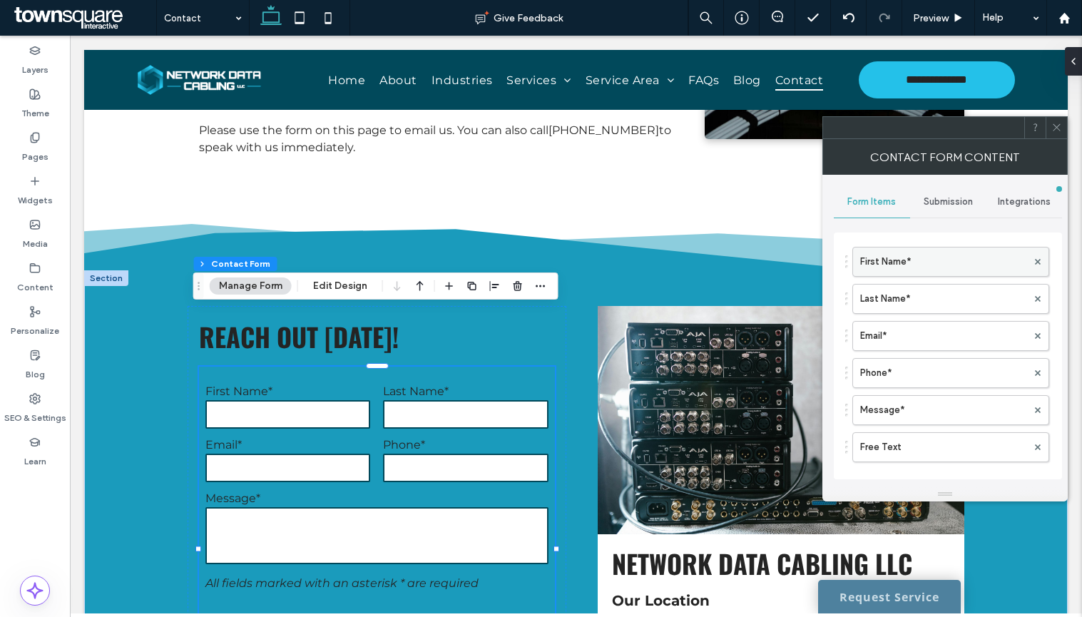
click at [943, 261] on label "First Name*" at bounding box center [943, 261] width 167 height 29
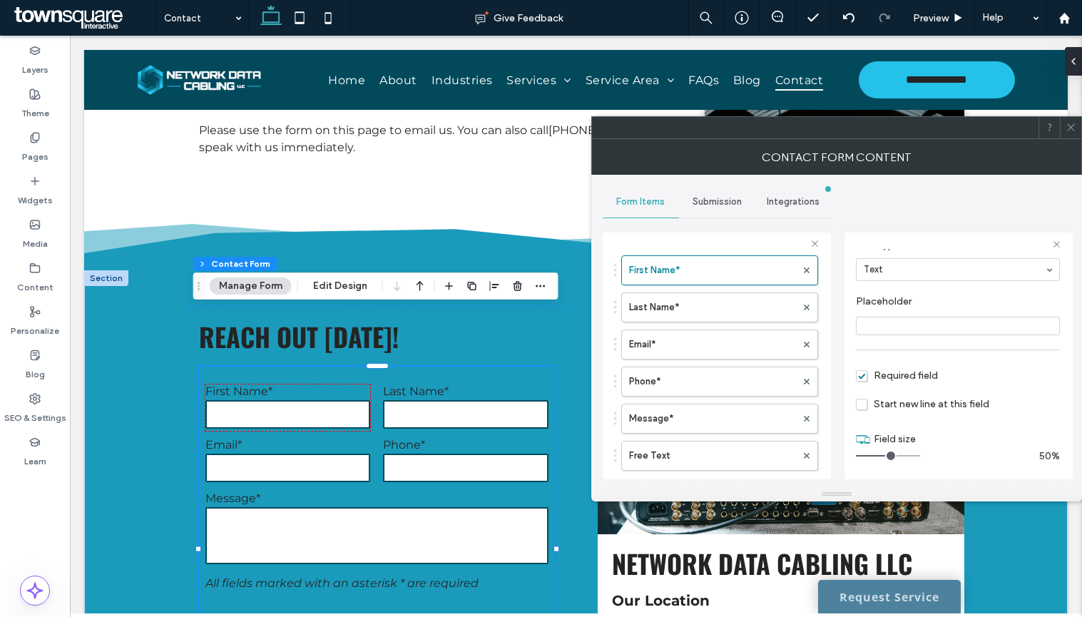
scroll to position [100, 0]
click at [701, 305] on label "Last Name*" at bounding box center [712, 307] width 167 height 29
click at [705, 338] on label "Email*" at bounding box center [712, 344] width 167 height 29
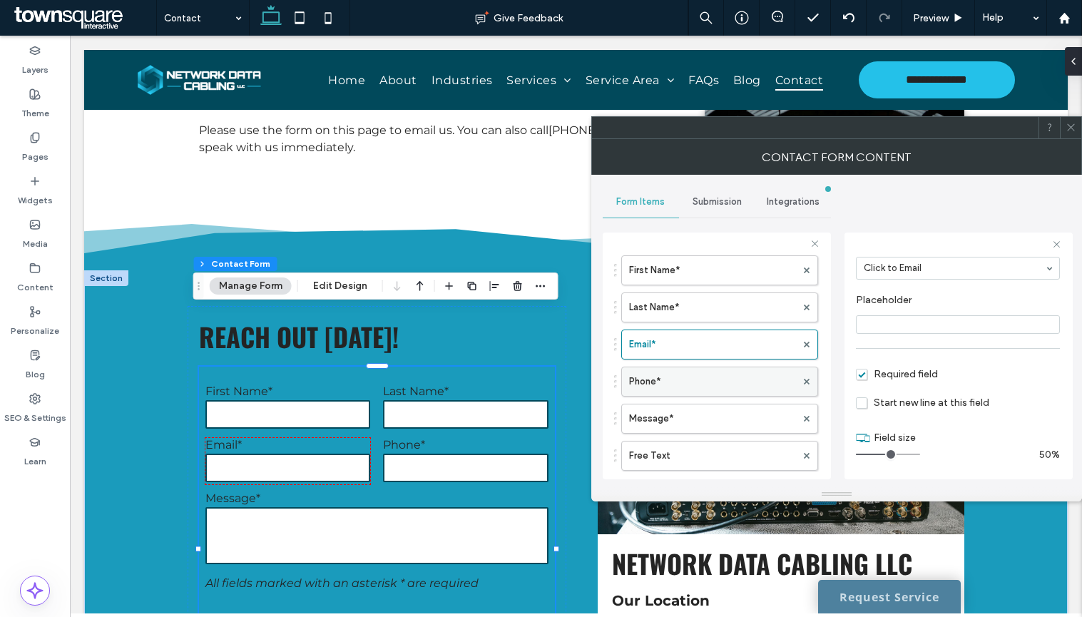
click at [718, 394] on label "Phone*" at bounding box center [712, 381] width 167 height 29
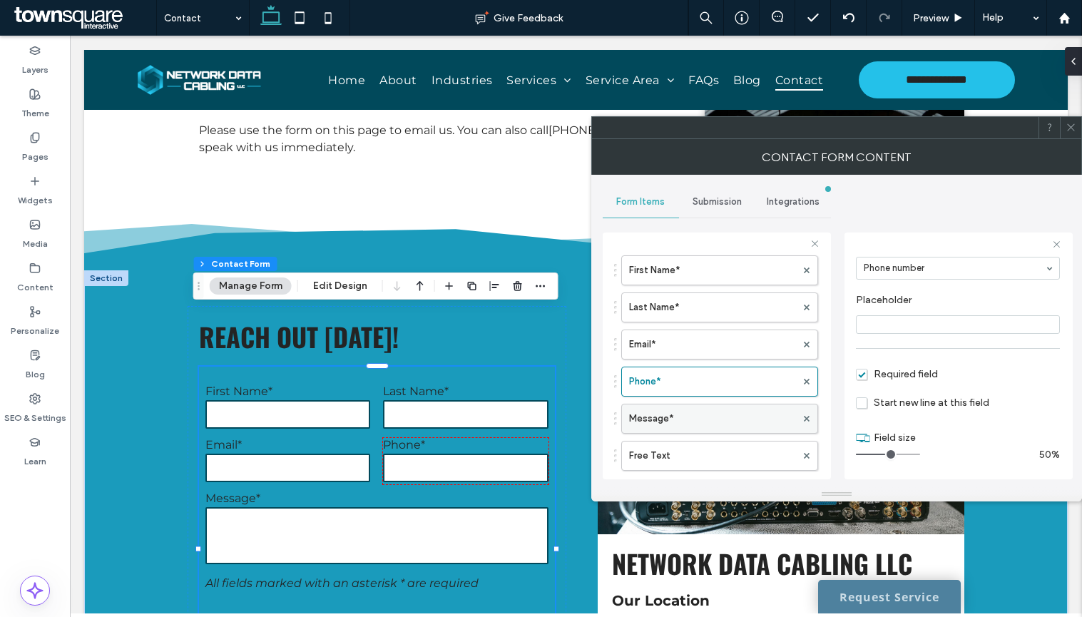
click at [718, 414] on label "Message*" at bounding box center [712, 418] width 167 height 29
type input "**"
click at [709, 205] on span "Submission" at bounding box center [717, 201] width 49 height 11
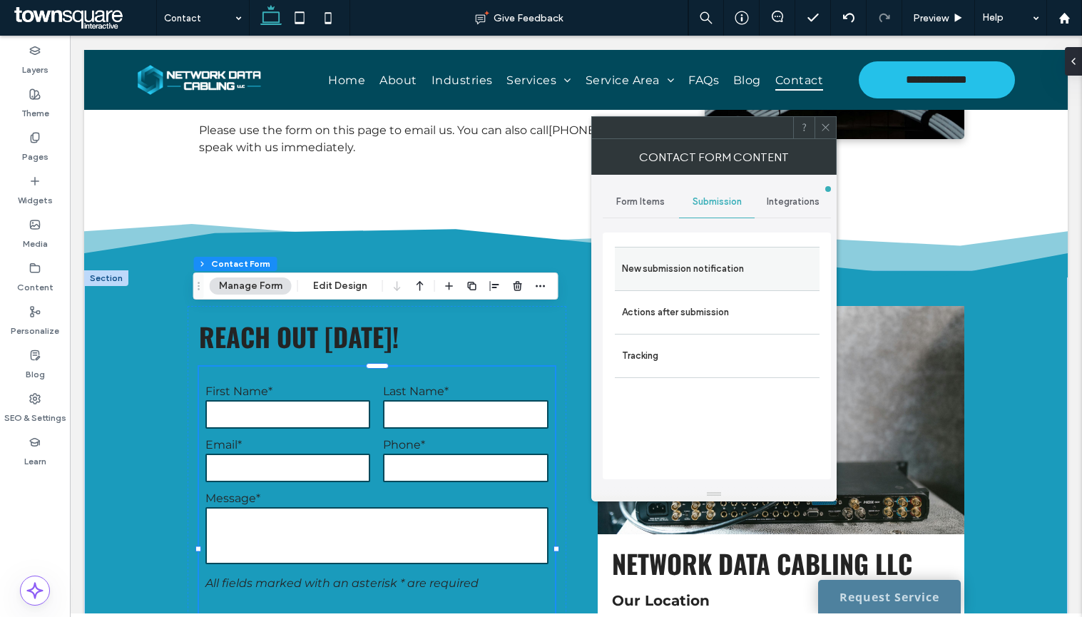
click at [705, 288] on div "New submission notification" at bounding box center [717, 269] width 205 height 44
click at [731, 280] on label "New submission notification" at bounding box center [717, 269] width 190 height 29
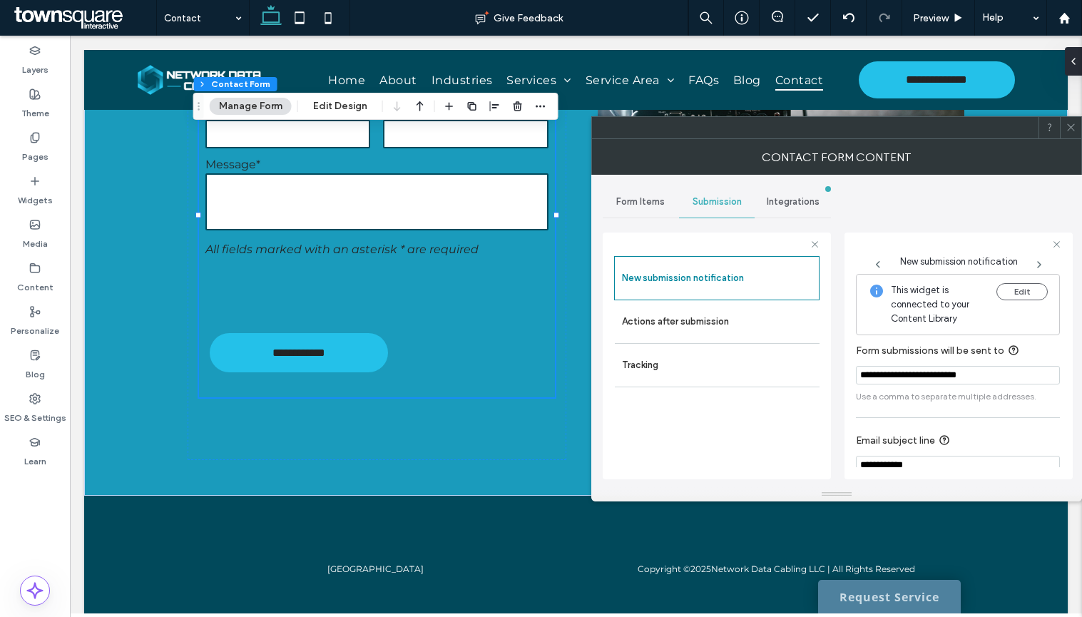
scroll to position [74, 0]
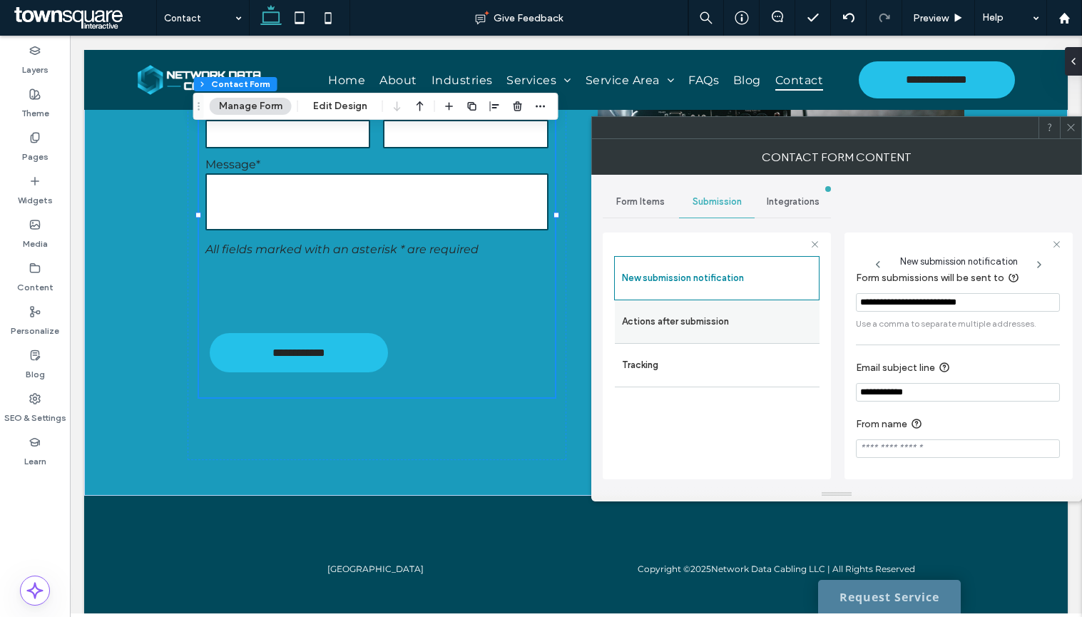
click at [657, 321] on label "Actions after submission" at bounding box center [717, 321] width 190 height 29
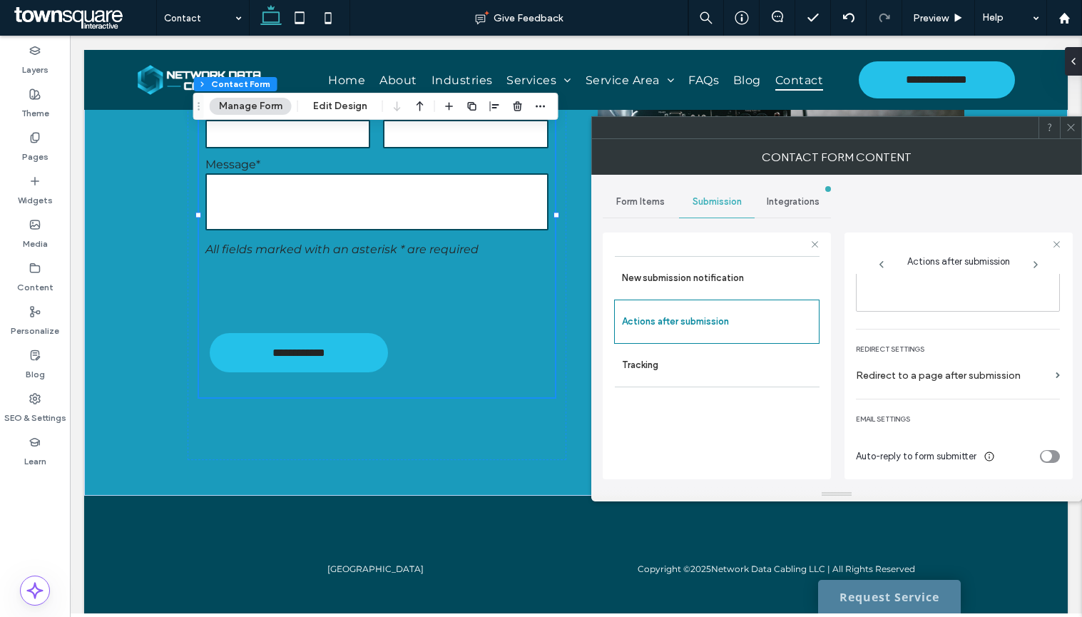
scroll to position [246, 0]
click at [1071, 131] on icon at bounding box center [1071, 127] width 11 height 11
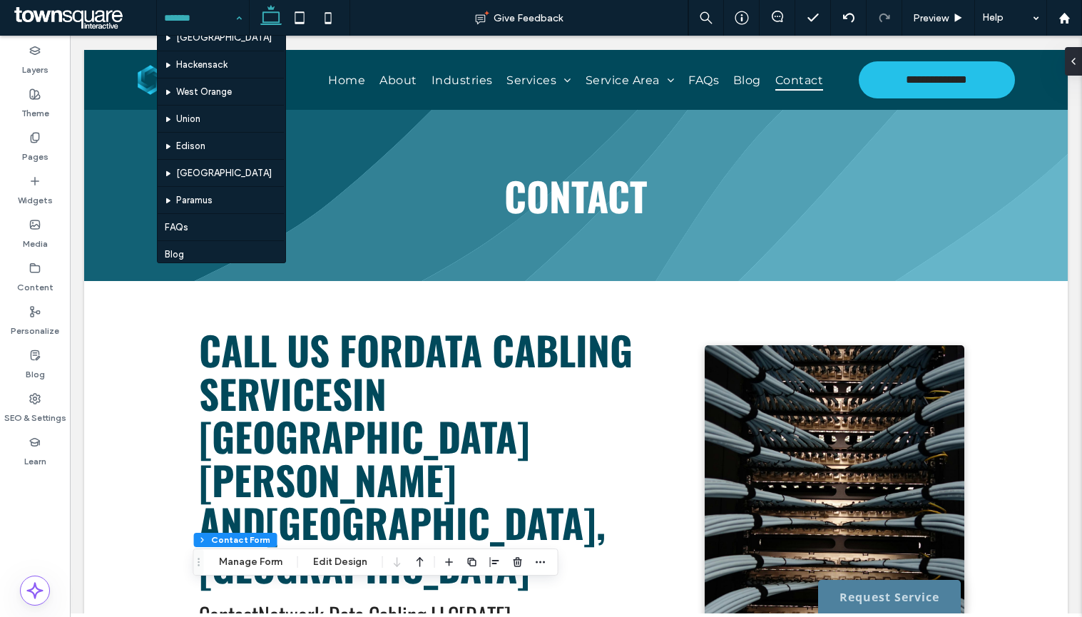
scroll to position [586, 0]
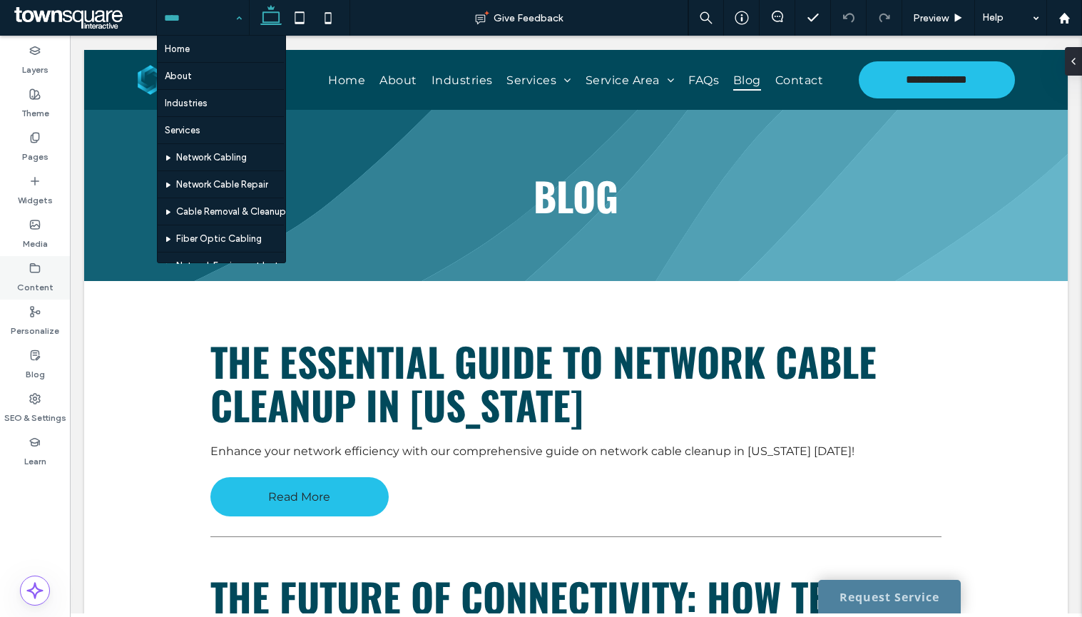
click at [33, 282] on label "Content" at bounding box center [35, 284] width 36 height 20
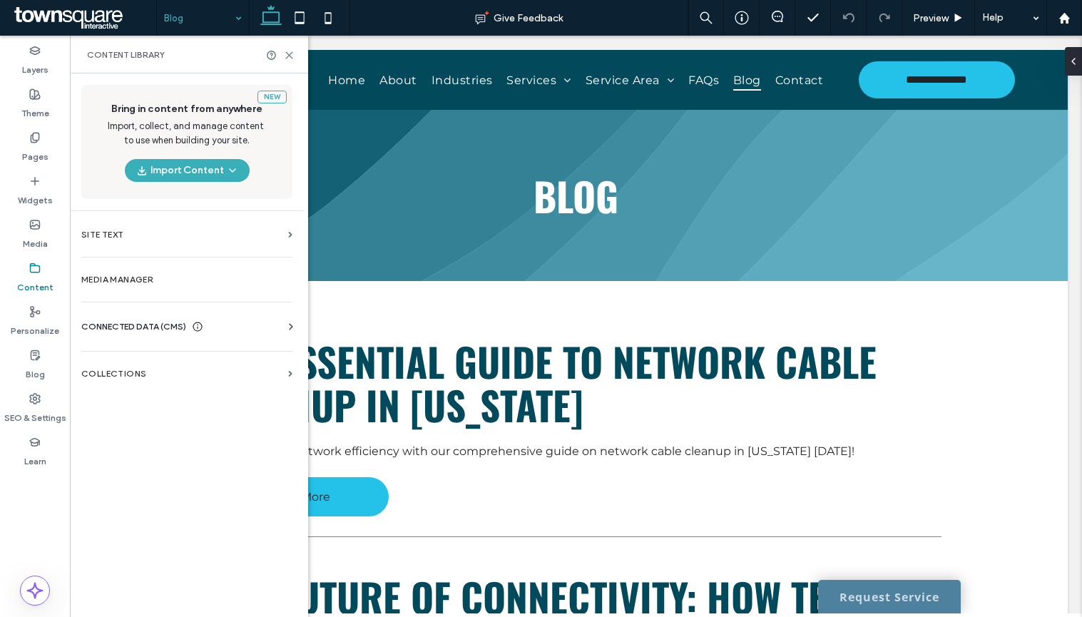
click at [130, 332] on span "CONNECTED DATA (CMS)" at bounding box center [133, 327] width 105 height 14
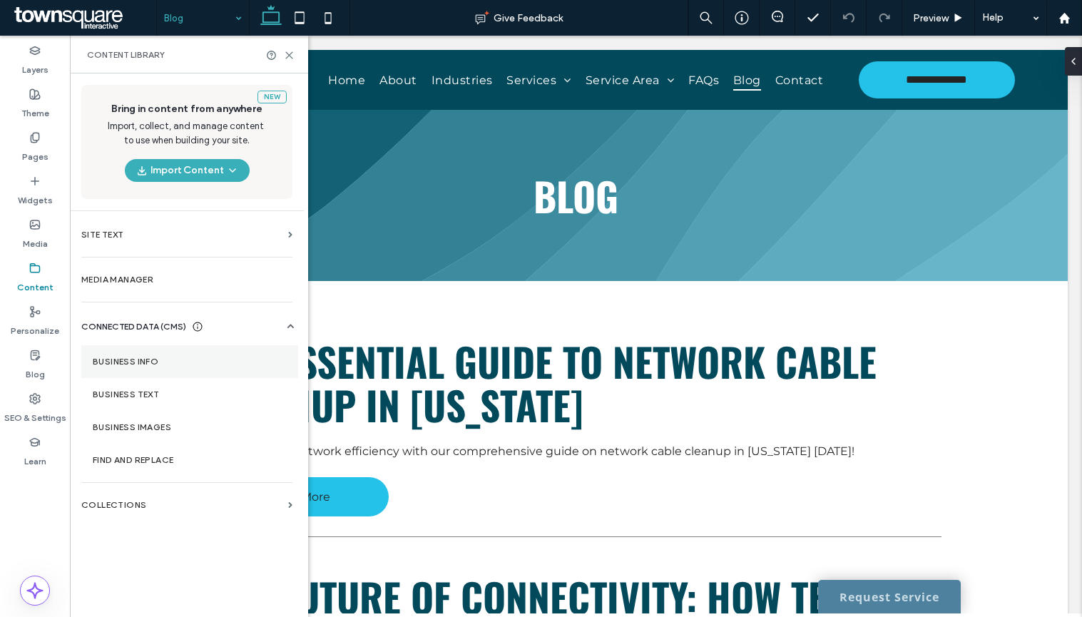
click at [150, 357] on label "Business Info" at bounding box center [190, 362] width 194 height 10
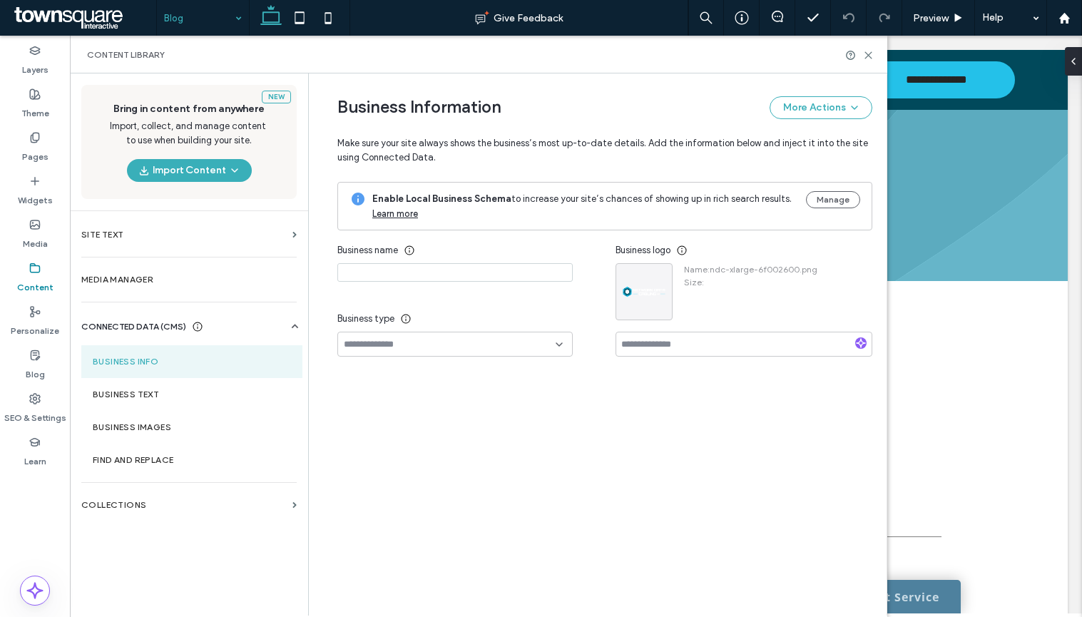
type input "**********"
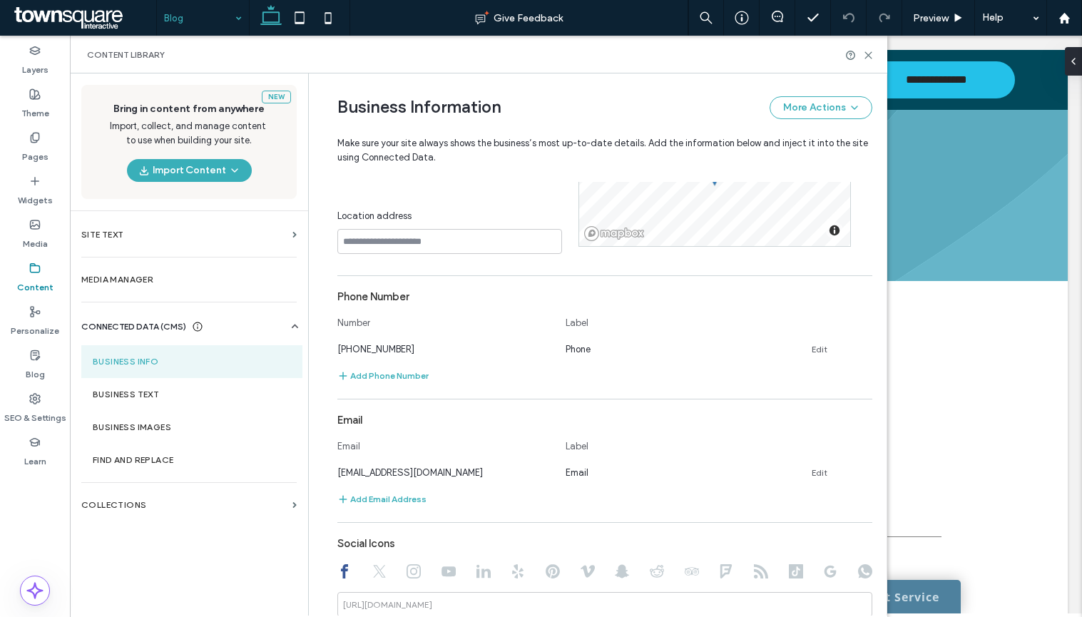
scroll to position [123, 0]
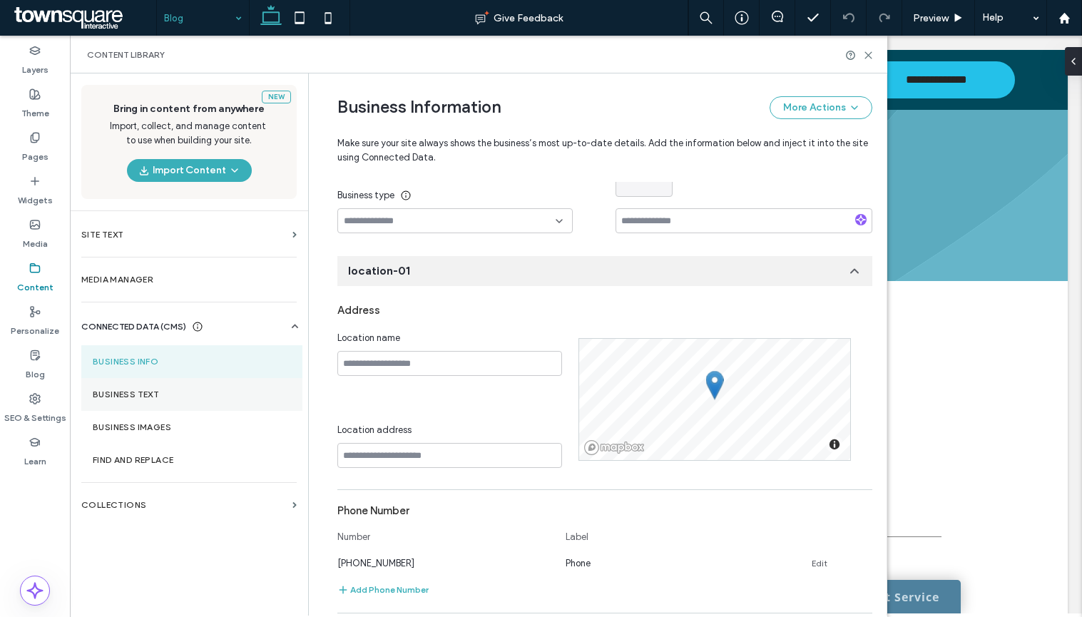
click at [103, 401] on section "Business Text" at bounding box center [191, 394] width 221 height 33
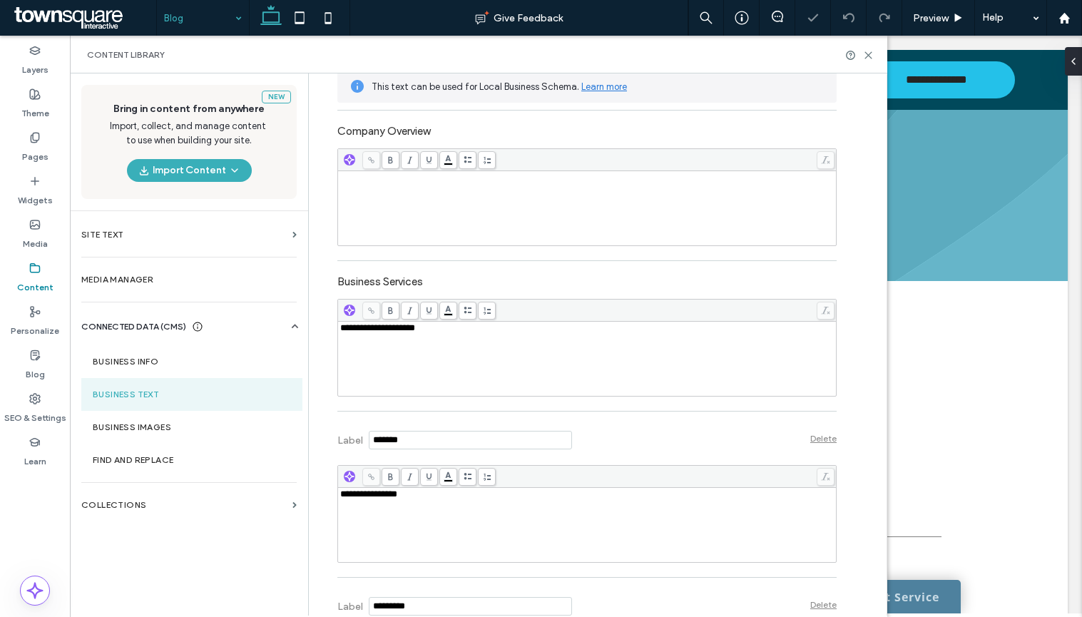
scroll to position [0, 0]
click at [340, 337] on div "**********" at bounding box center [587, 358] width 494 height 71
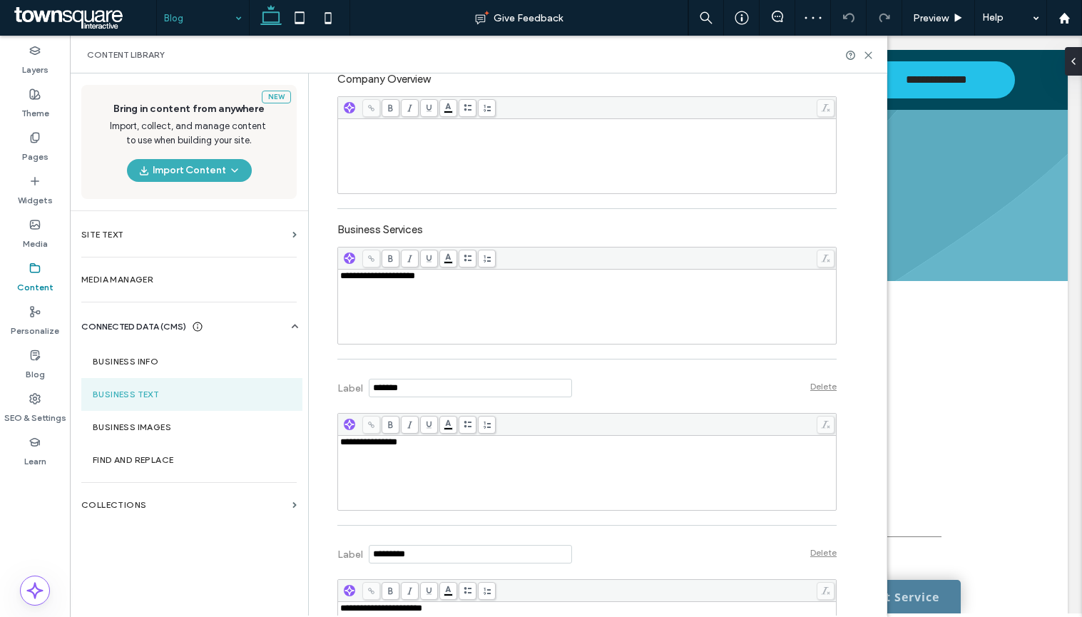
scroll to position [338, 0]
click at [347, 451] on div "**********" at bounding box center [587, 471] width 494 height 71
click at [340, 449] on div "**********" at bounding box center [587, 471] width 494 height 71
click at [354, 444] on div "Rich Text Editor" at bounding box center [587, 441] width 494 height 10
click at [472, 501] on div "**********" at bounding box center [587, 471] width 494 height 71
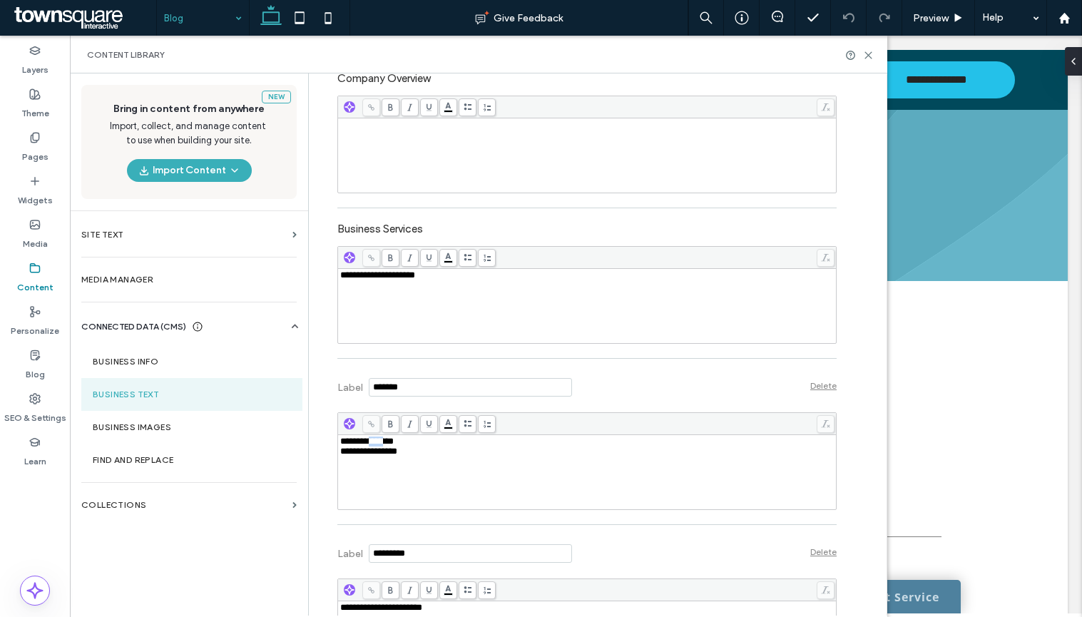
drag, startPoint x: 389, startPoint y: 446, endPoint x: 369, endPoint y: 444, distance: 20.1
click at [369, 444] on span "**********" at bounding box center [366, 440] width 53 height 9
click at [431, 437] on div "**********" at bounding box center [587, 441] width 494 height 10
click at [679, 381] on div "Label Delete" at bounding box center [586, 385] width 499 height 39
click at [861, 53] on div at bounding box center [859, 55] width 29 height 11
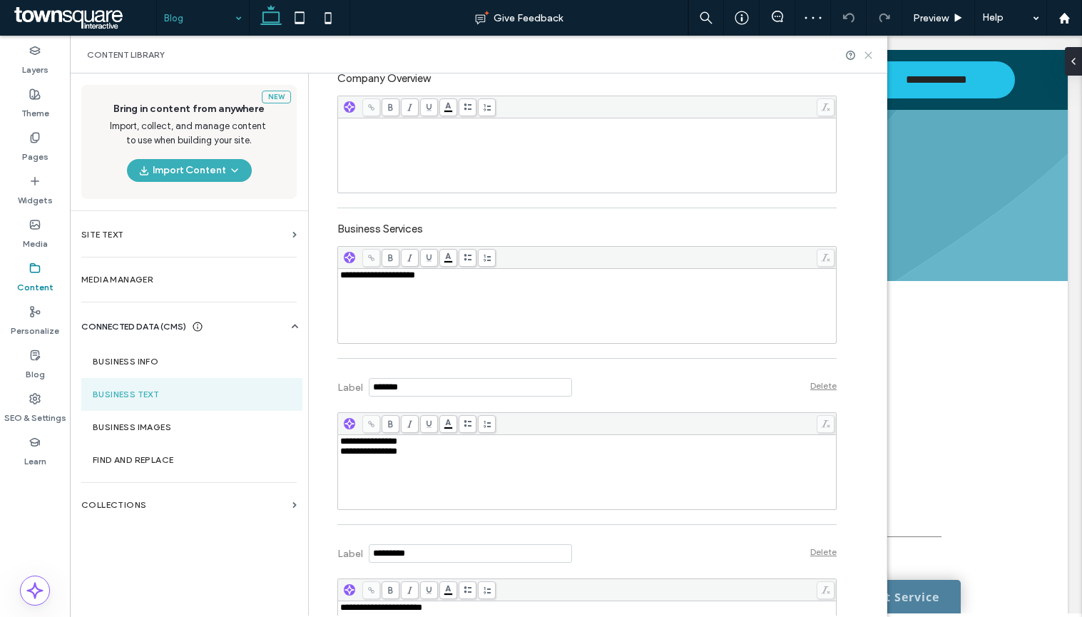
click at [869, 56] on use at bounding box center [868, 55] width 6 height 6
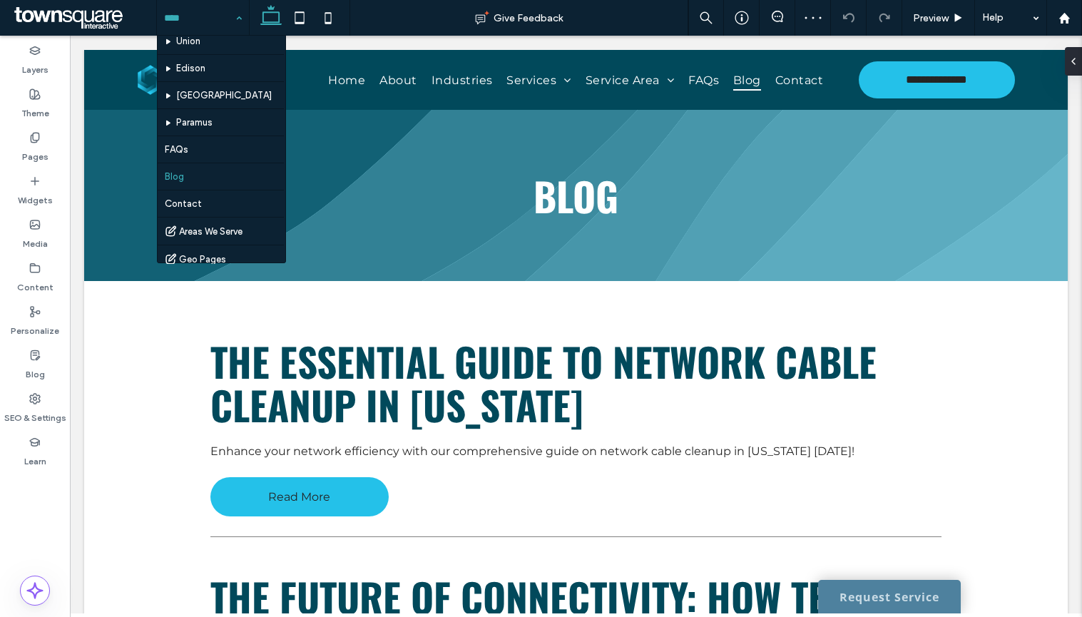
scroll to position [586, 0]
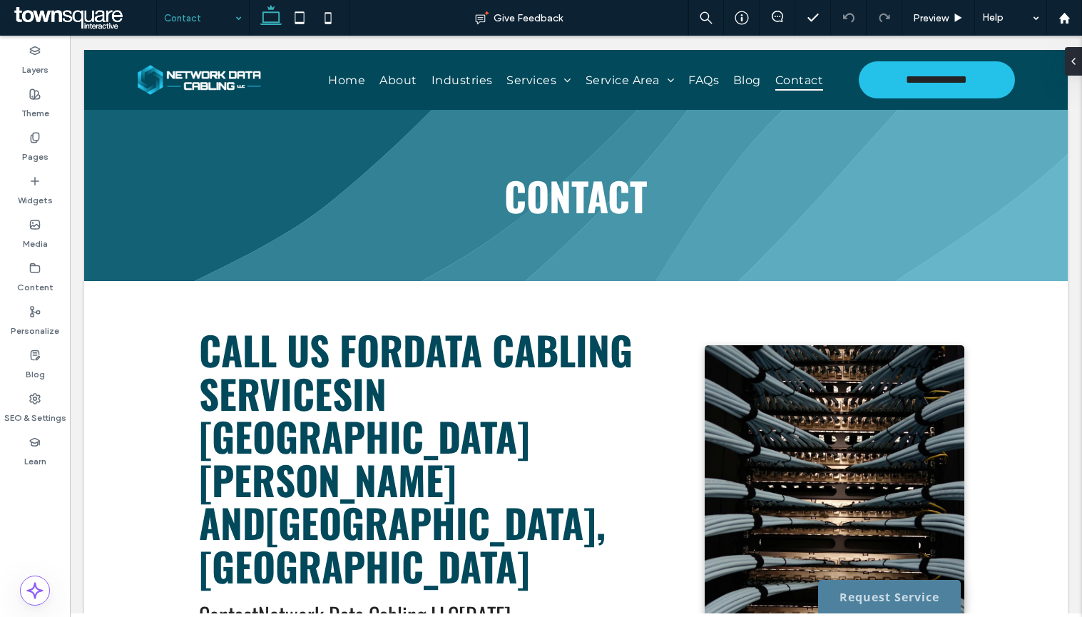
click at [238, 19] on div "Contact" at bounding box center [203, 18] width 92 height 36
click at [27, 232] on label "Media" at bounding box center [35, 240] width 25 height 20
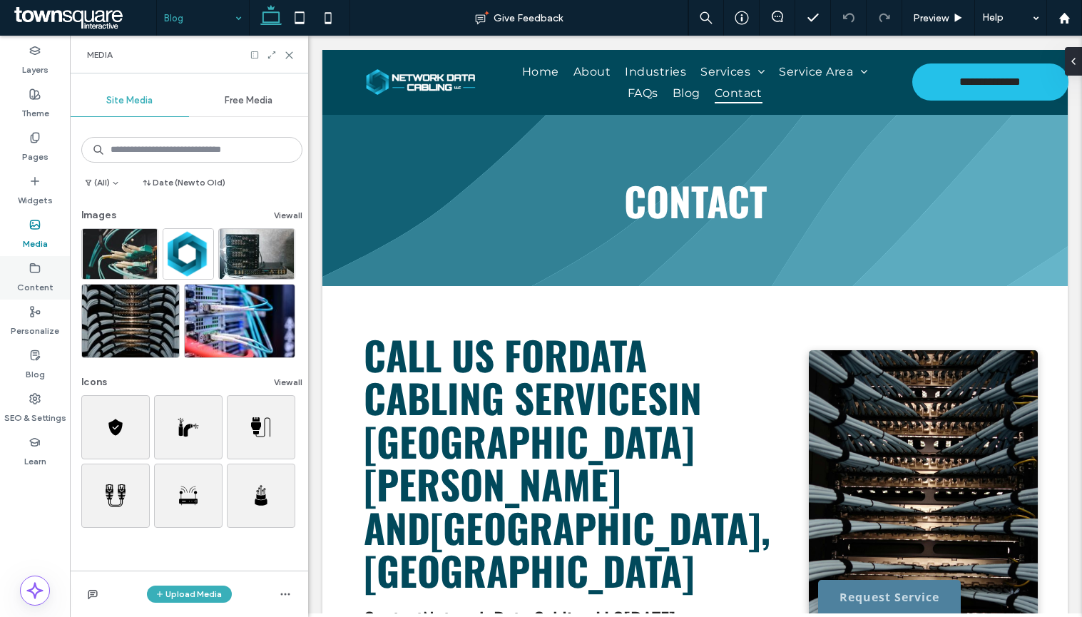
click at [38, 278] on label "Content" at bounding box center [35, 284] width 36 height 20
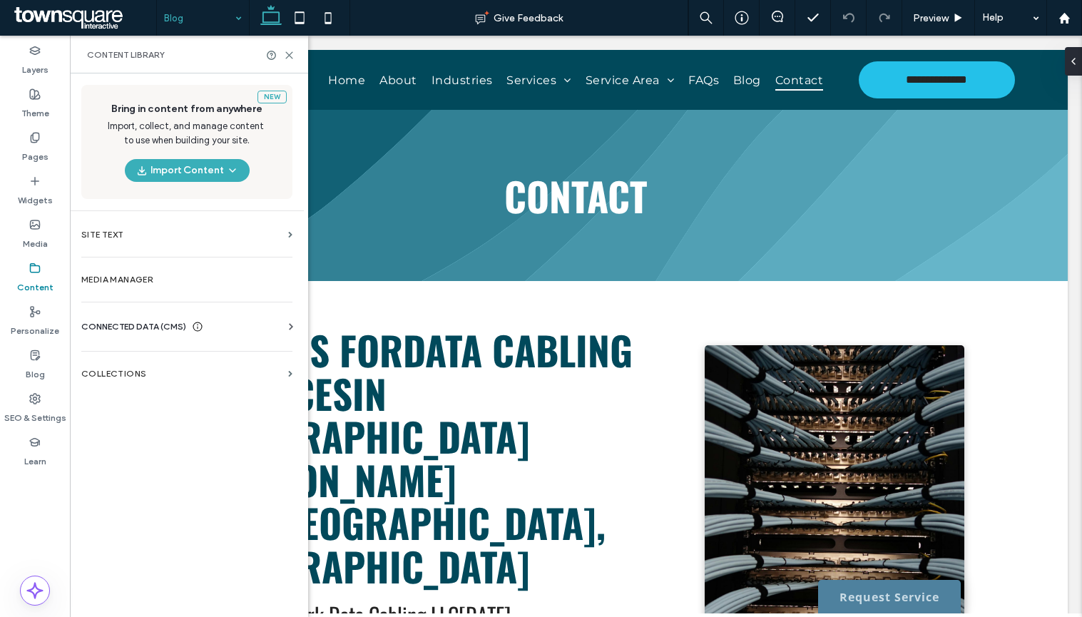
click at [128, 330] on span "CONNECTED DATA (CMS)" at bounding box center [133, 327] width 105 height 14
click at [88, 285] on section "Media Manager" at bounding box center [187, 279] width 234 height 33
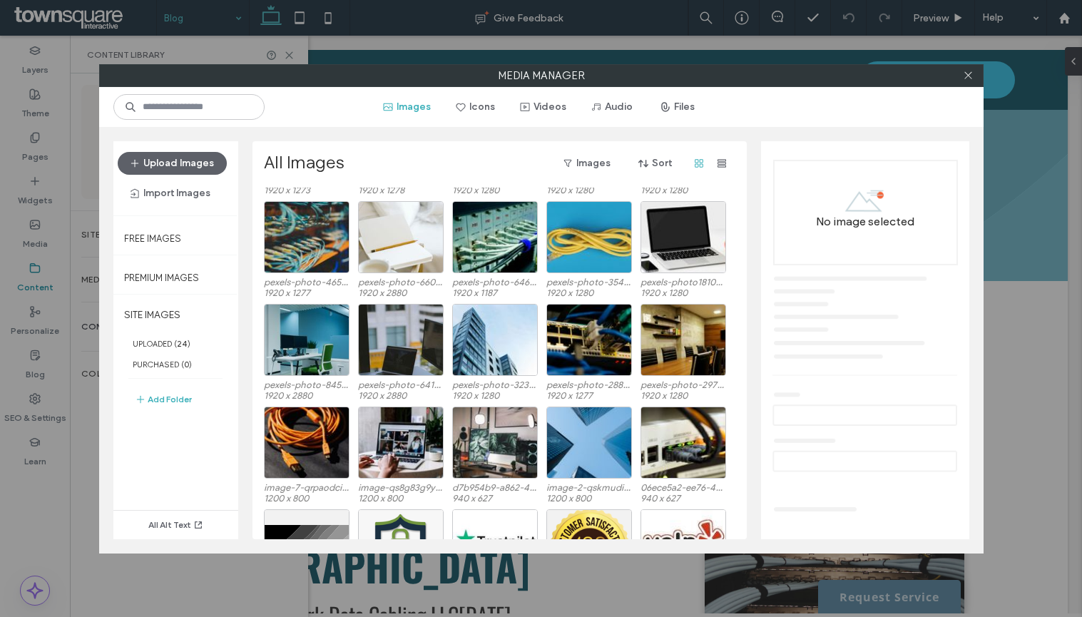
scroll to position [616, 0]
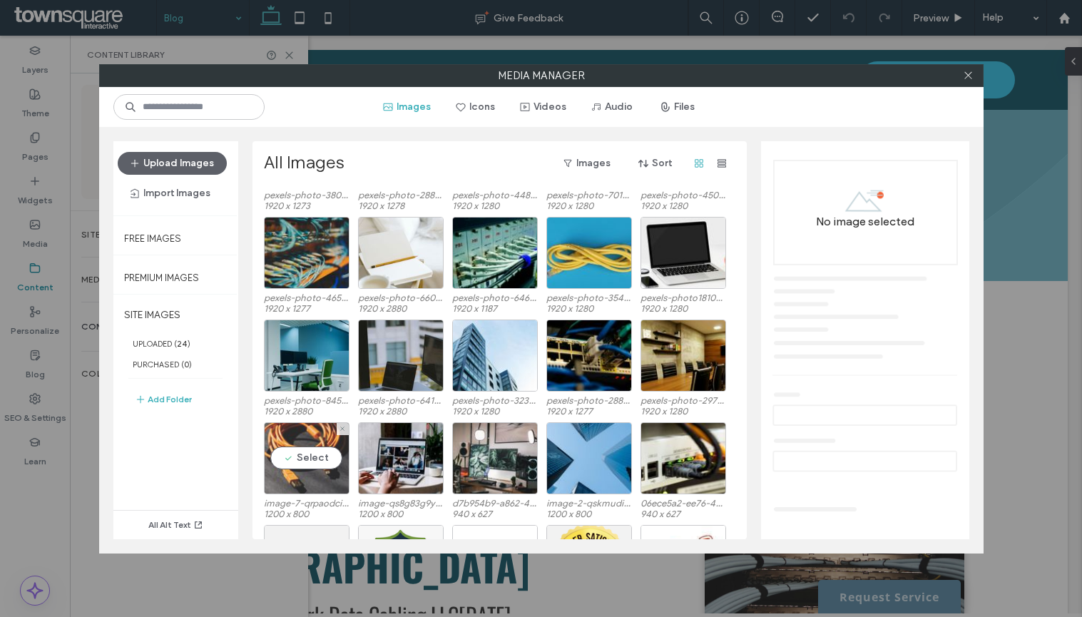
click at [307, 454] on div "Select" at bounding box center [307, 458] width 86 height 72
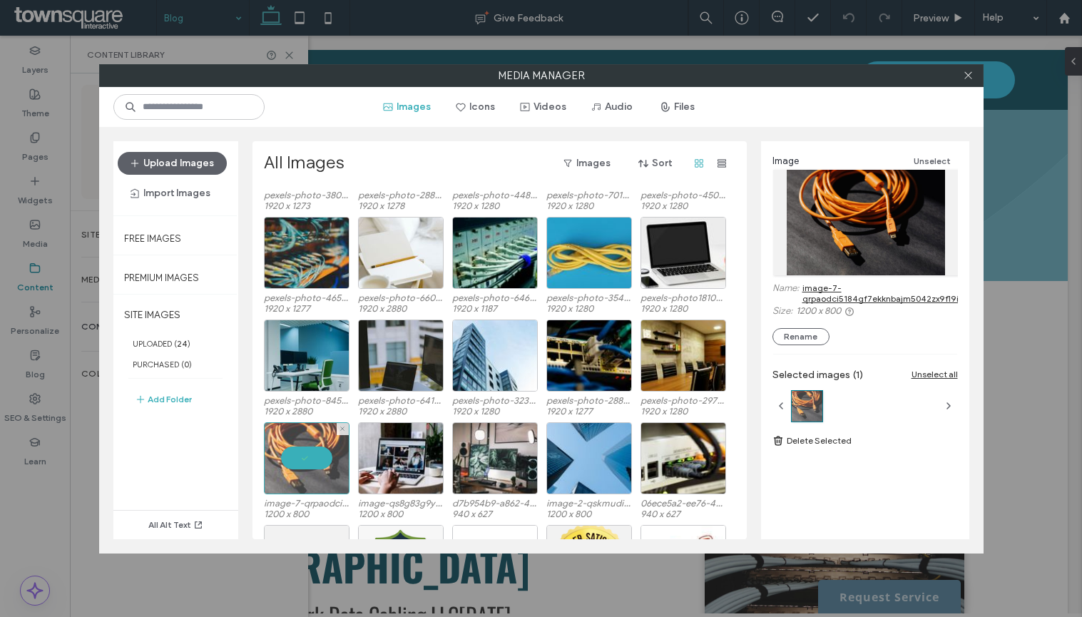
click at [307, 454] on div at bounding box center [307, 458] width 86 height 72
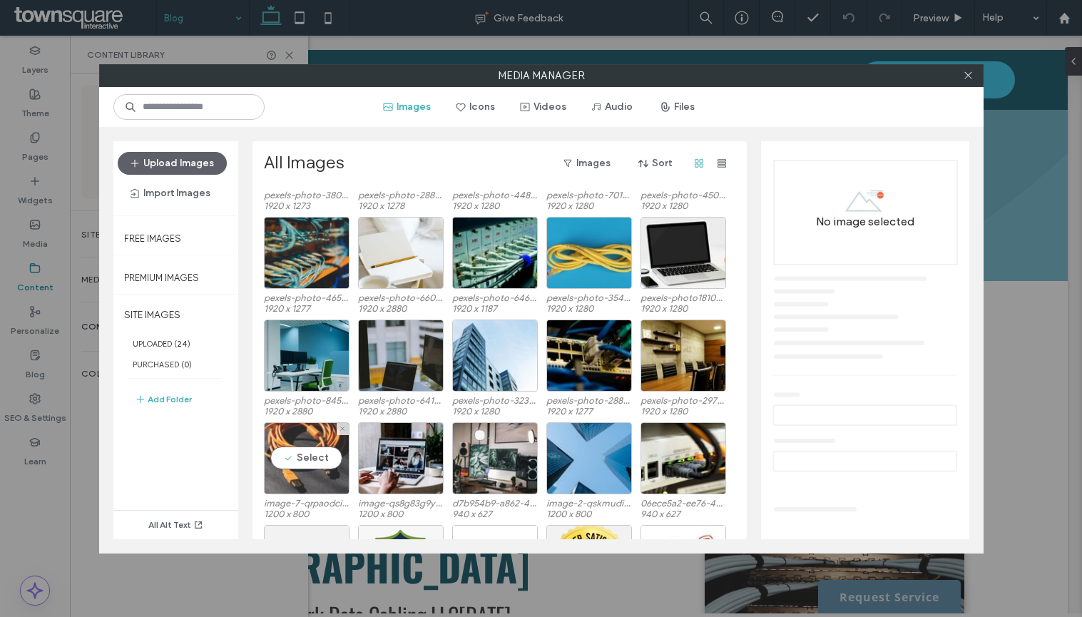
click at [307, 454] on div "Select" at bounding box center [307, 458] width 86 height 72
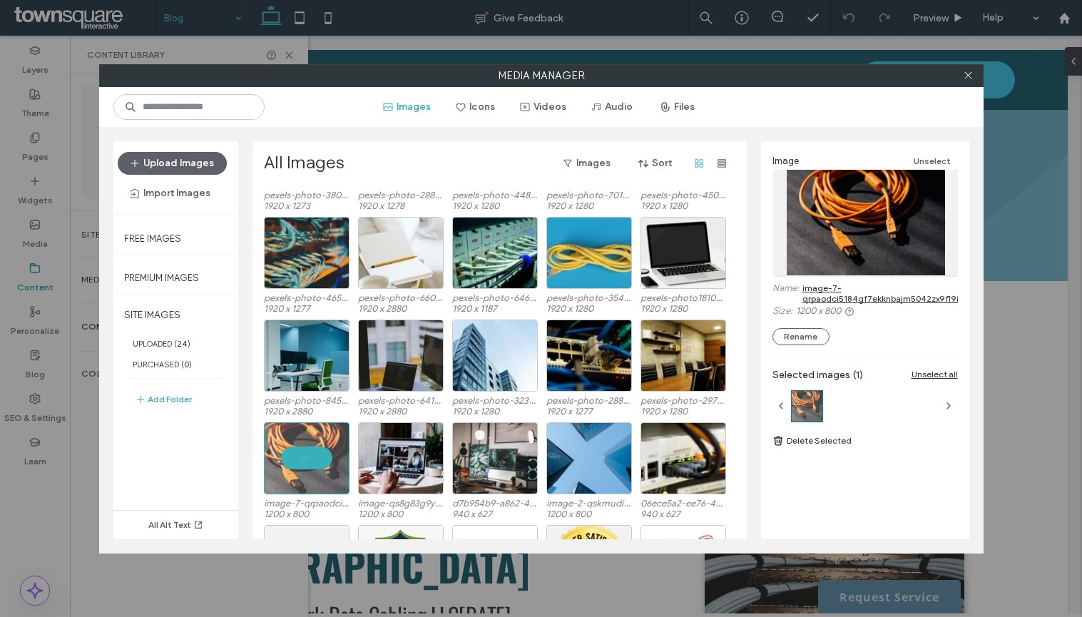
click at [882, 301] on link "image-7-qrpaodci5184gf7ekknbajm5042zx9fl9in1jech1c.jpg" at bounding box center [904, 292] width 205 height 21
click at [300, 456] on div at bounding box center [307, 458] width 86 height 72
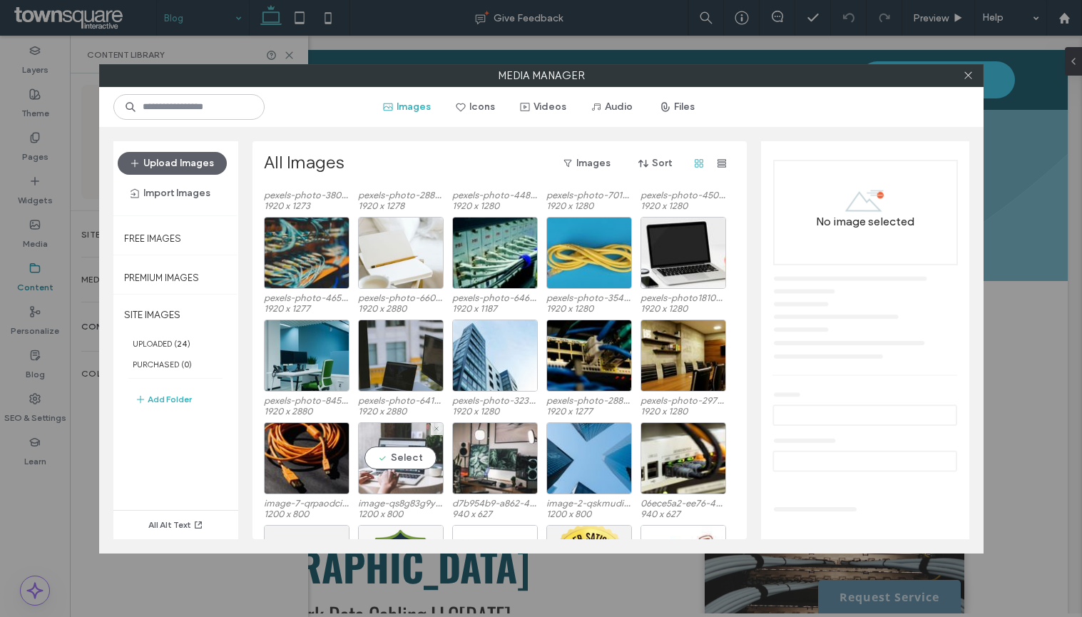
click at [415, 461] on div "Select" at bounding box center [401, 458] width 86 height 72
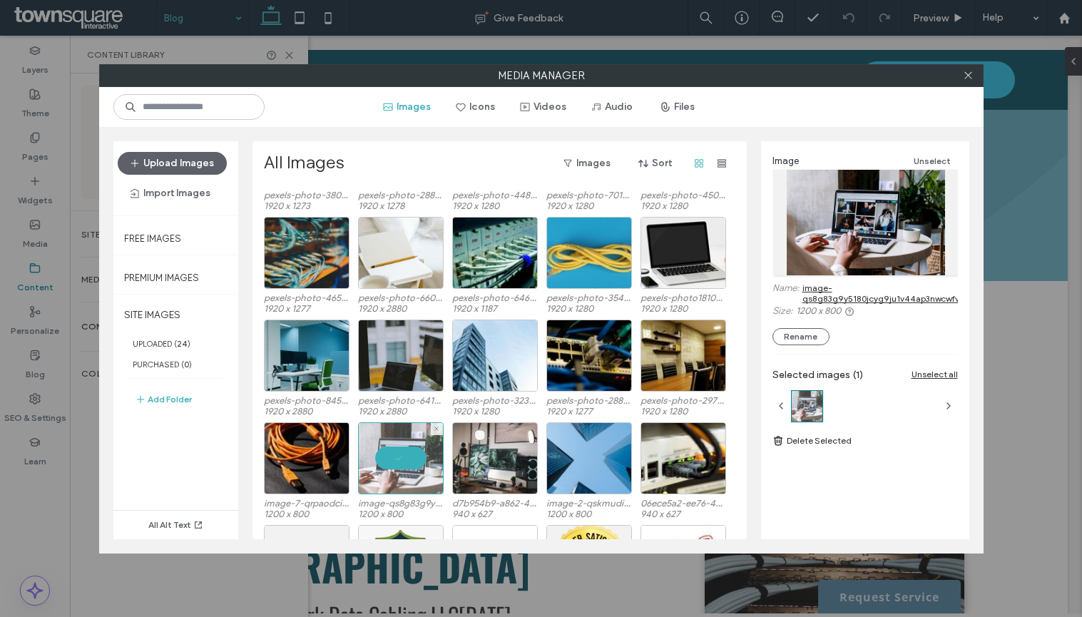
click at [415, 461] on div at bounding box center [401, 458] width 86 height 72
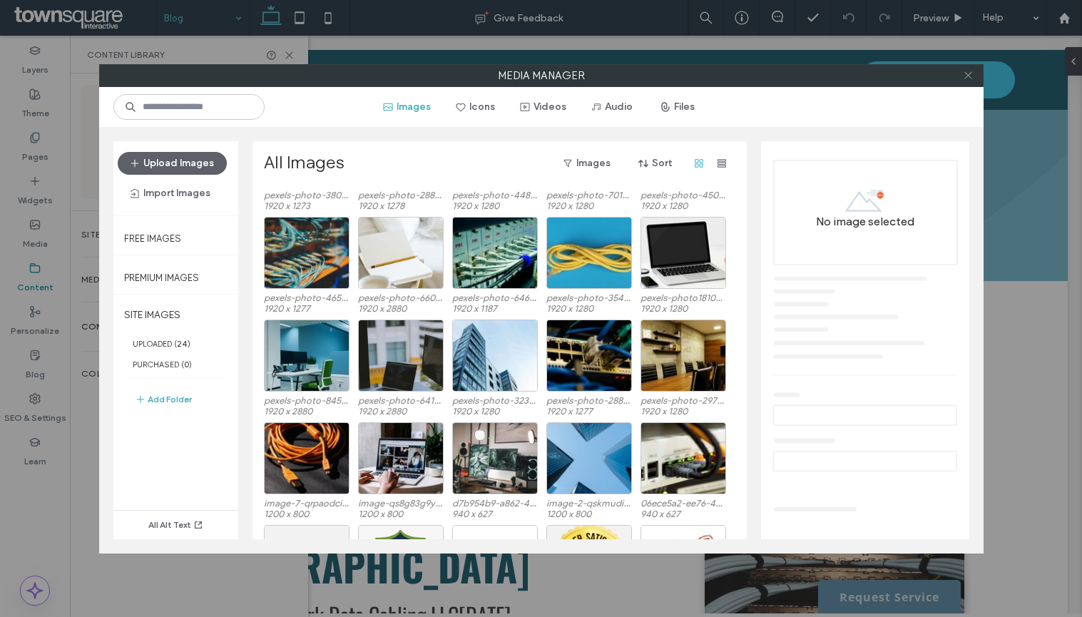
click at [972, 79] on icon at bounding box center [968, 75] width 11 height 11
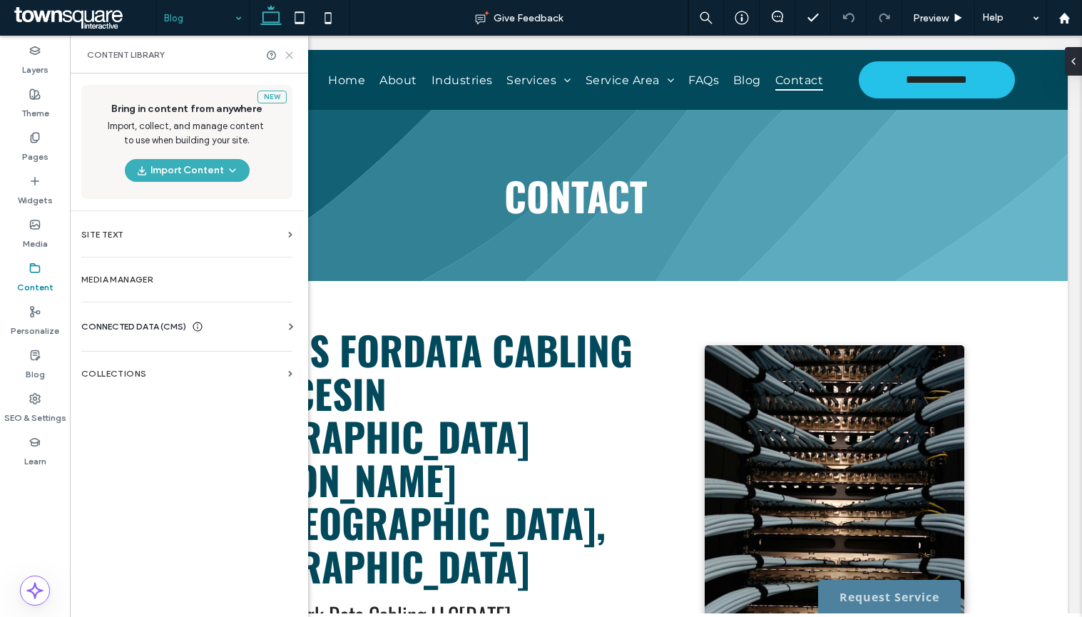
click at [290, 57] on icon at bounding box center [289, 55] width 11 height 11
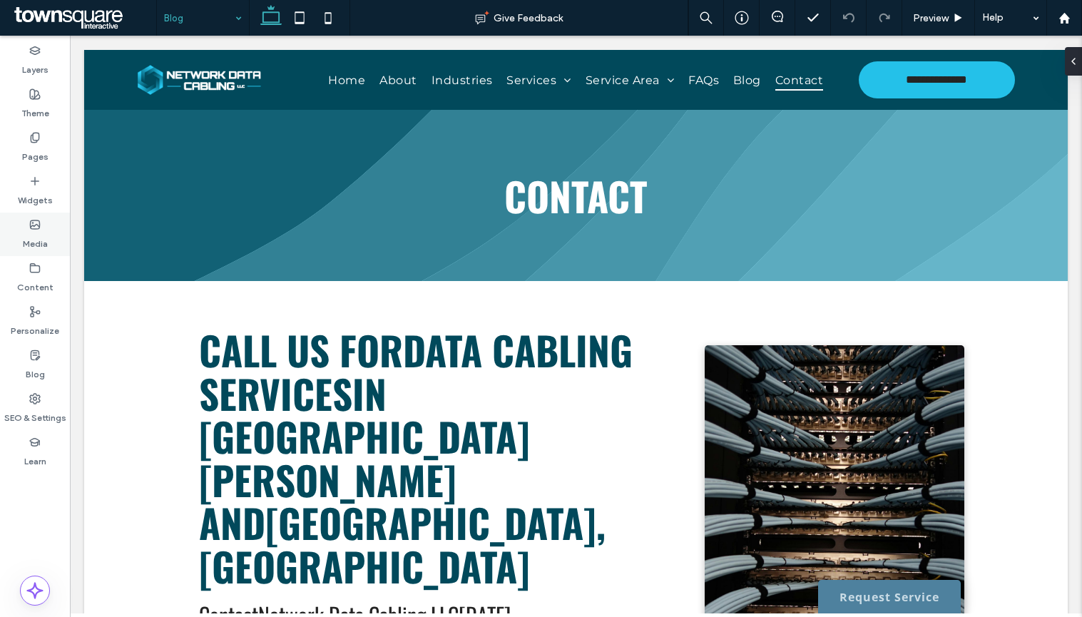
click at [29, 233] on label "Media" at bounding box center [35, 240] width 25 height 20
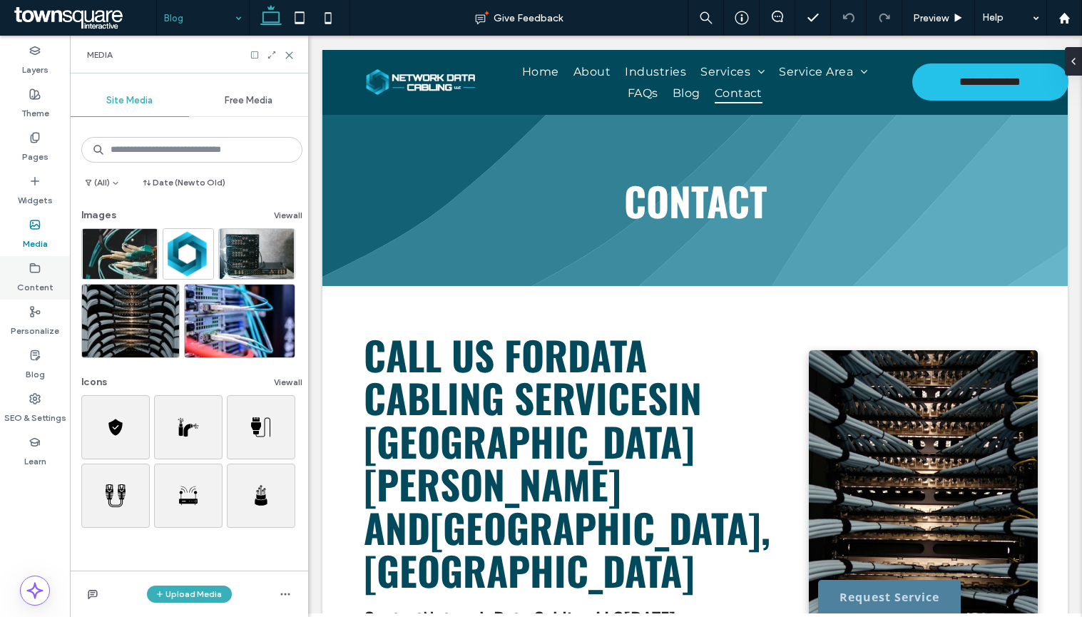
click at [32, 282] on label "Content" at bounding box center [35, 284] width 36 height 20
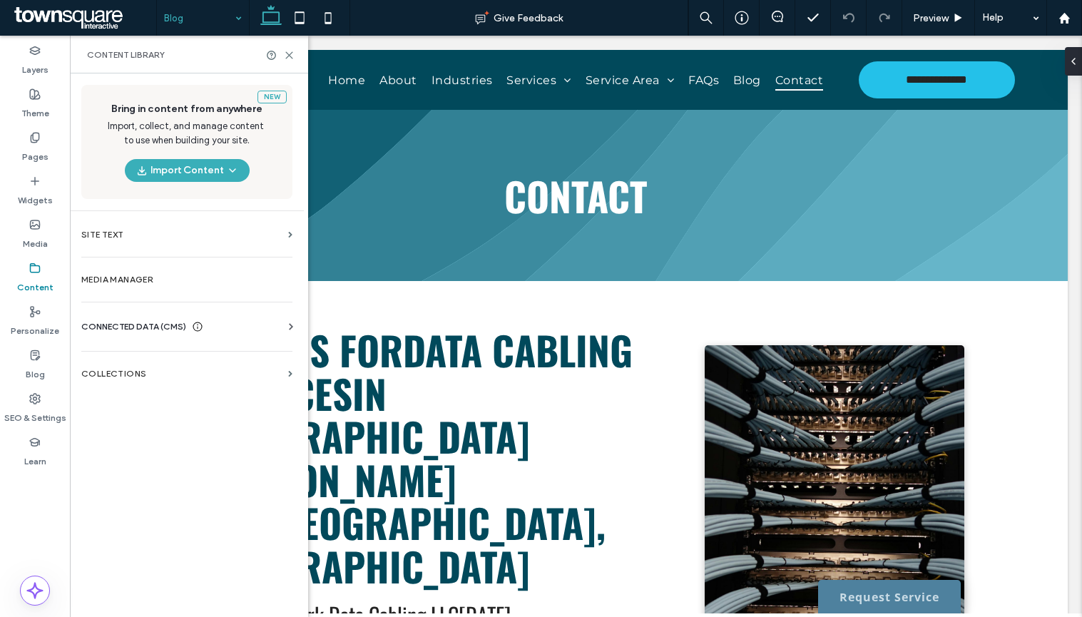
click at [126, 298] on div "New Bring in content from anywhere Import, collect, and manage content to use w…" at bounding box center [187, 343] width 234 height 541
click at [130, 280] on label "Media Manager" at bounding box center [186, 280] width 211 height 10
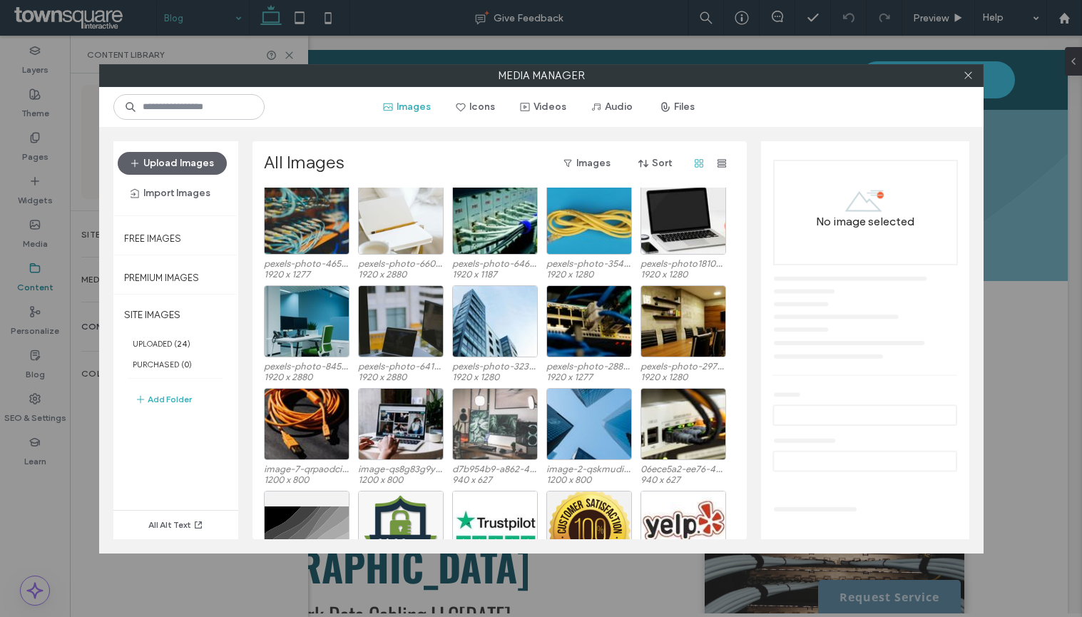
scroll to position [672, 0]
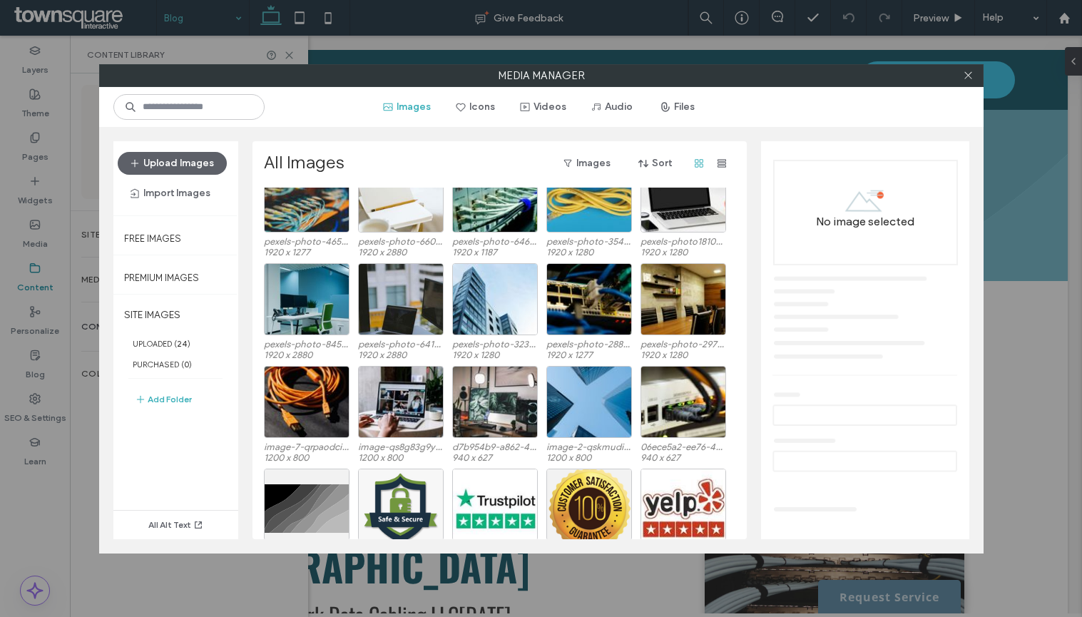
click at [961, 74] on div at bounding box center [968, 75] width 21 height 21
click at [969, 76] on use at bounding box center [967, 75] width 7 height 7
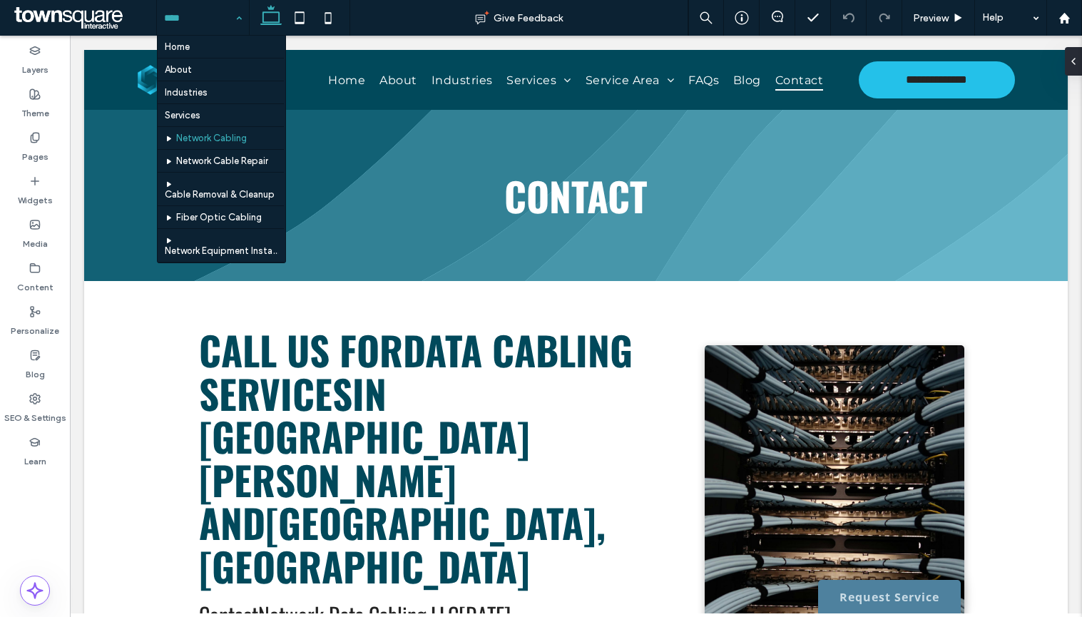
scroll to position [428, 0]
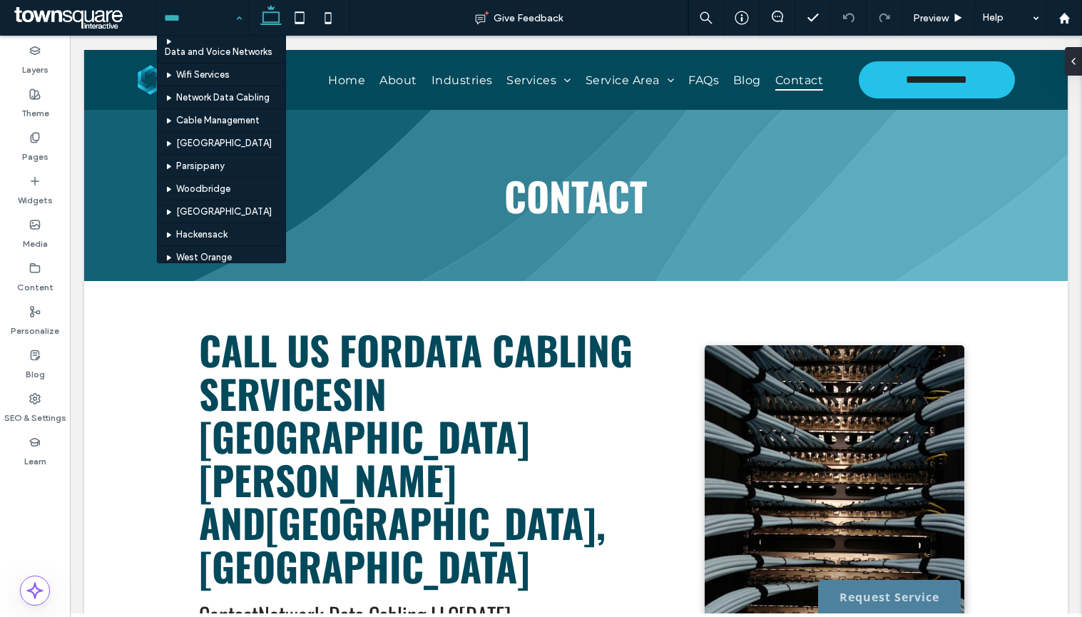
scroll to position [285, 0]
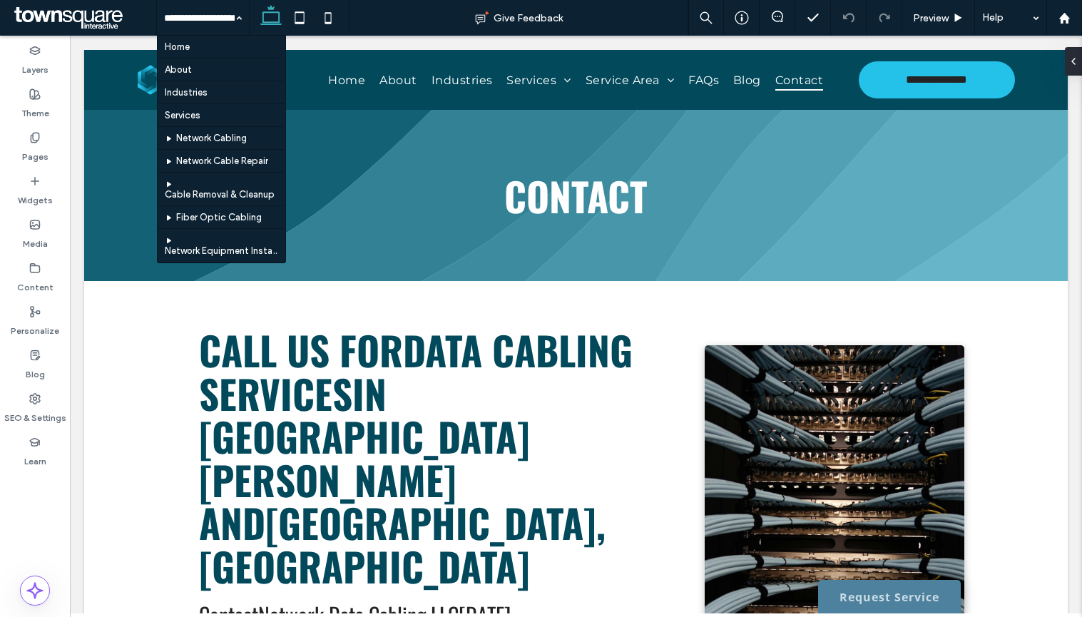
click at [207, 19] on input at bounding box center [199, 18] width 71 height 36
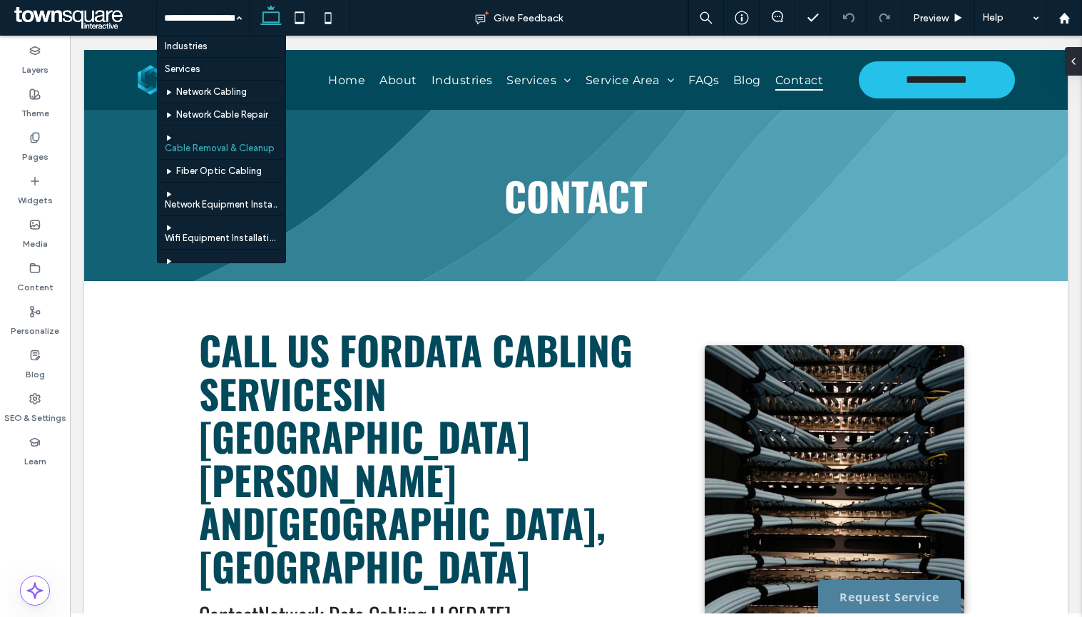
scroll to position [71, 0]
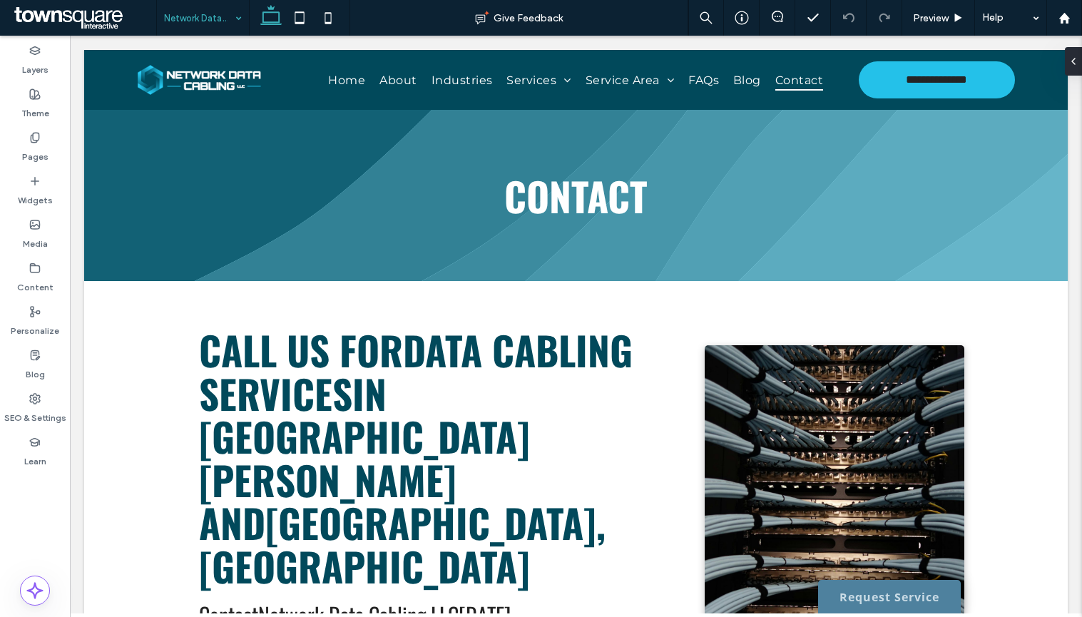
click at [230, 21] on div "Network Data Cabling" at bounding box center [203, 18] width 92 height 36
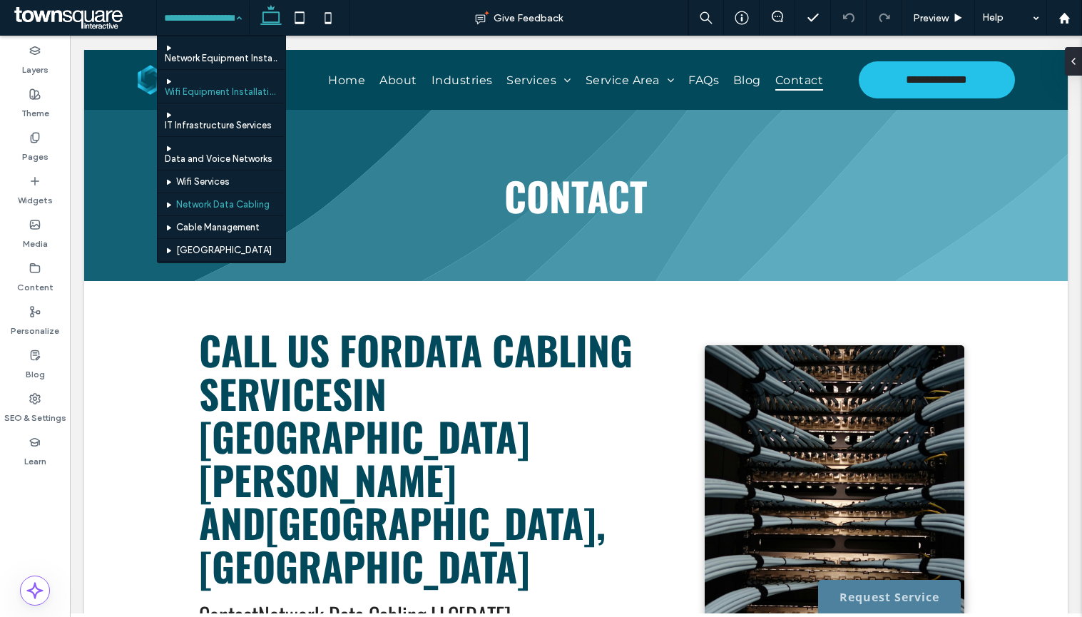
scroll to position [285, 0]
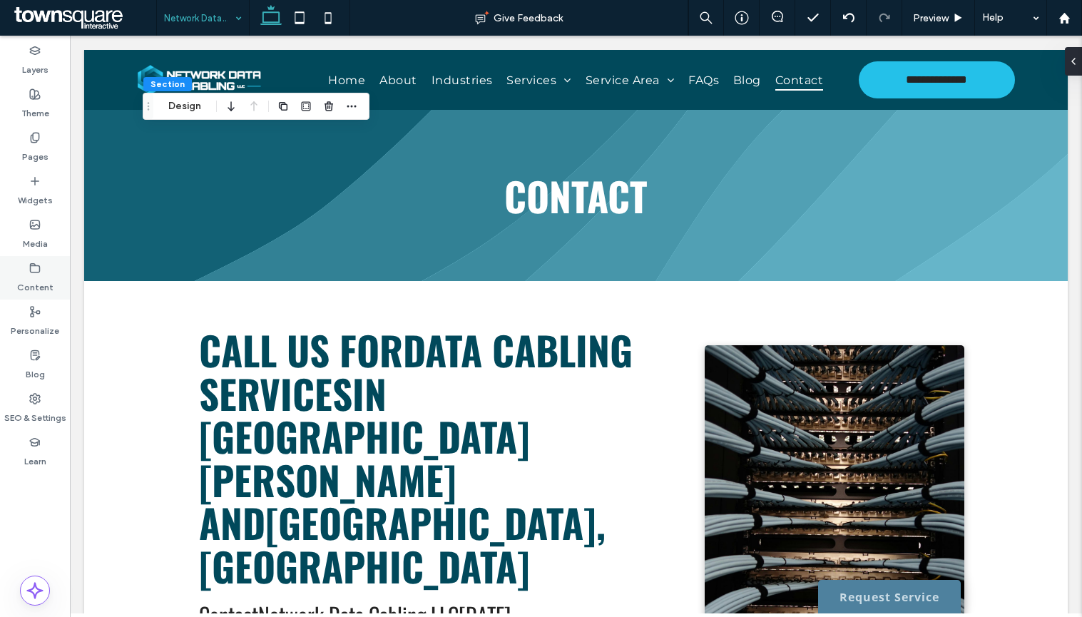
click at [48, 285] on label "Content" at bounding box center [35, 284] width 36 height 20
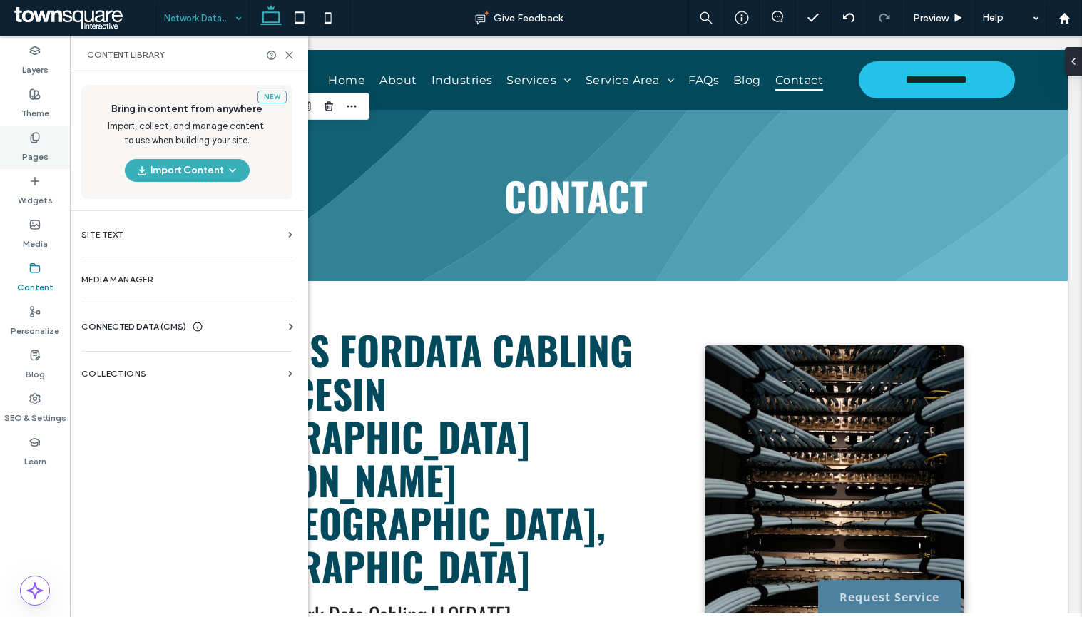
click at [41, 148] on label "Pages" at bounding box center [35, 153] width 26 height 20
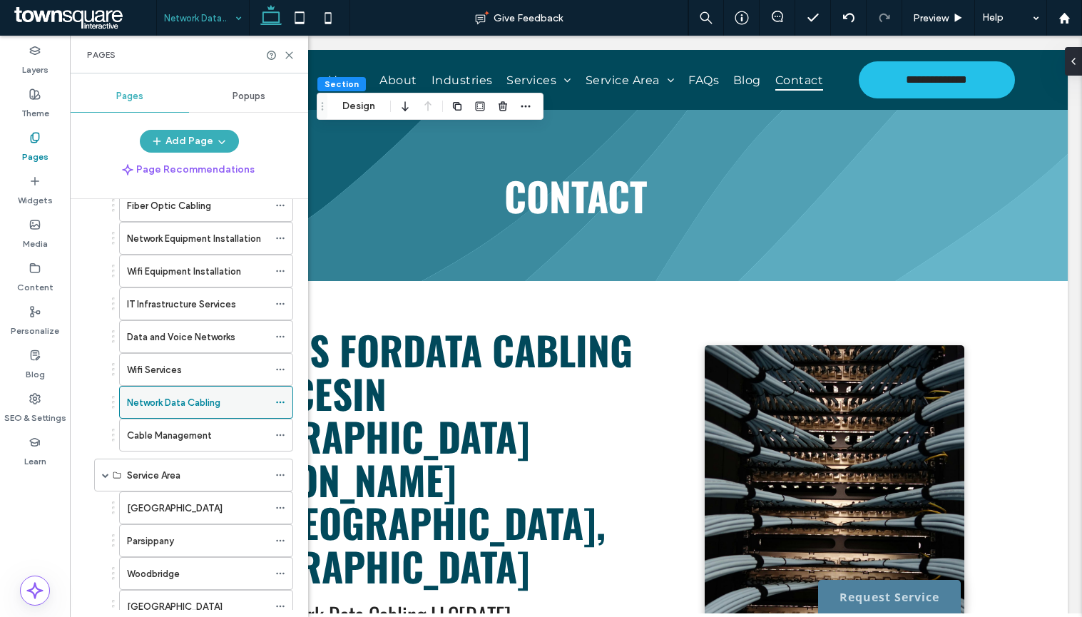
click at [282, 403] on icon at bounding box center [280, 402] width 10 height 10
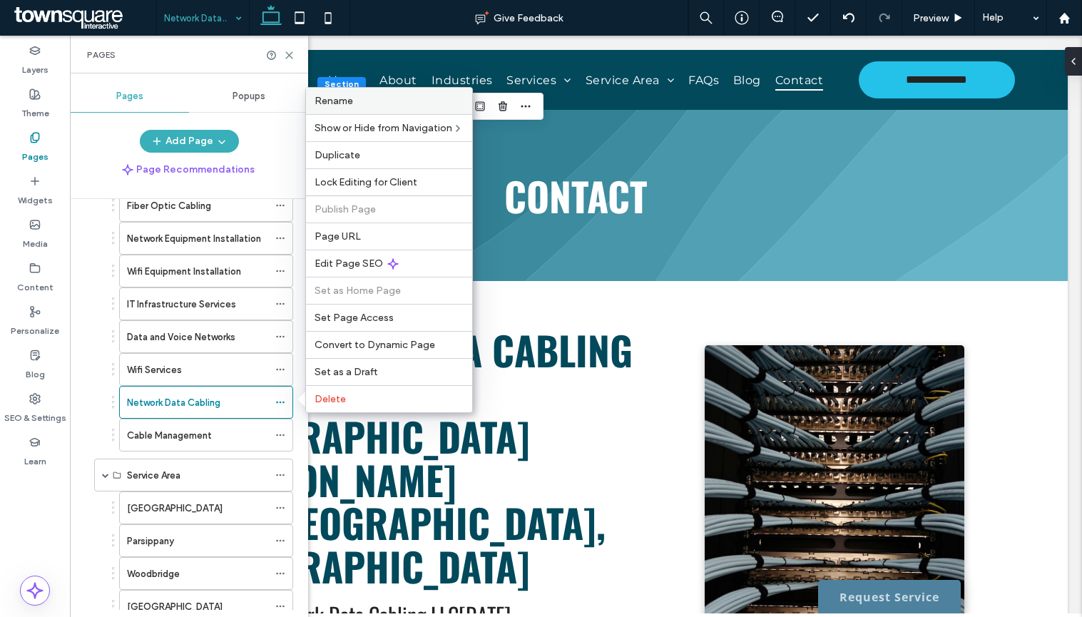
click at [339, 108] on div "Rename" at bounding box center [389, 101] width 166 height 26
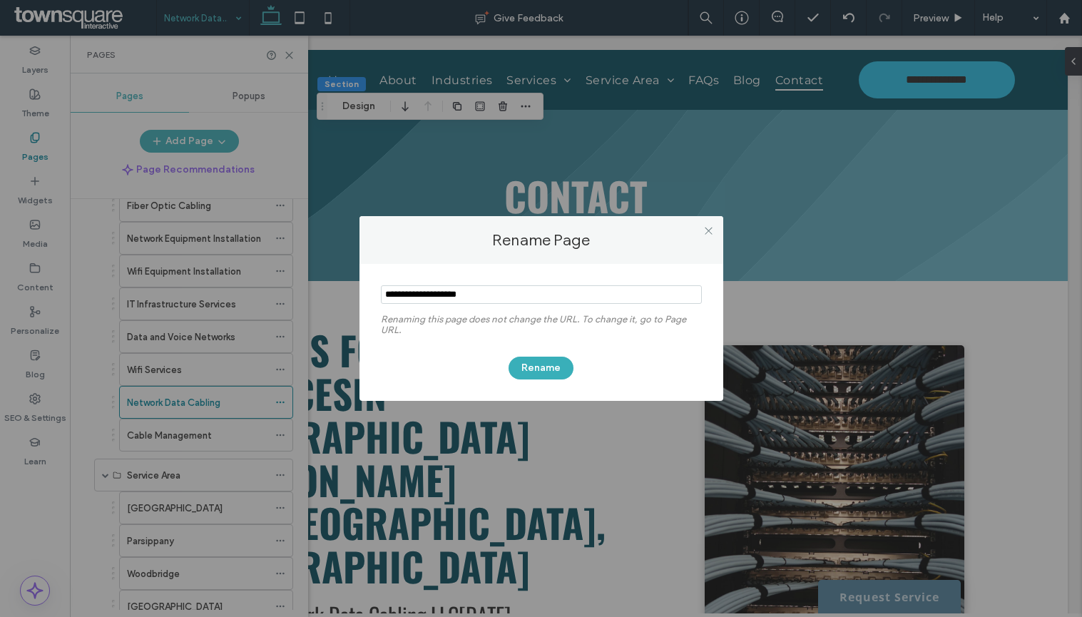
click at [501, 290] on input "notEmpty" at bounding box center [541, 294] width 321 height 19
type input "**********"
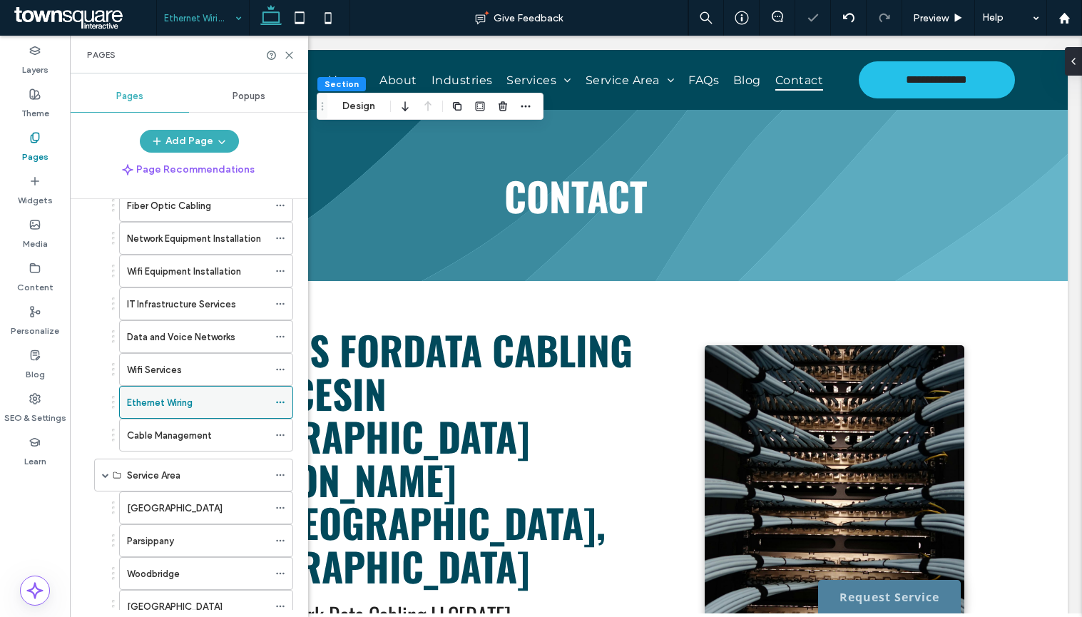
click at [282, 404] on icon at bounding box center [280, 402] width 10 height 10
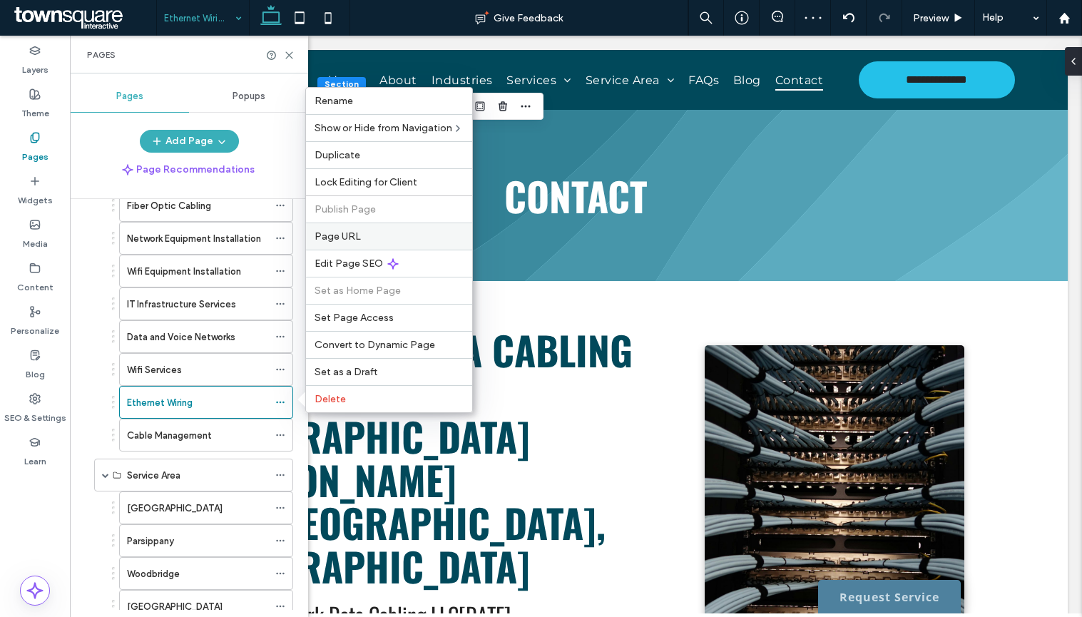
click at [347, 223] on div "Page URL" at bounding box center [389, 236] width 166 height 27
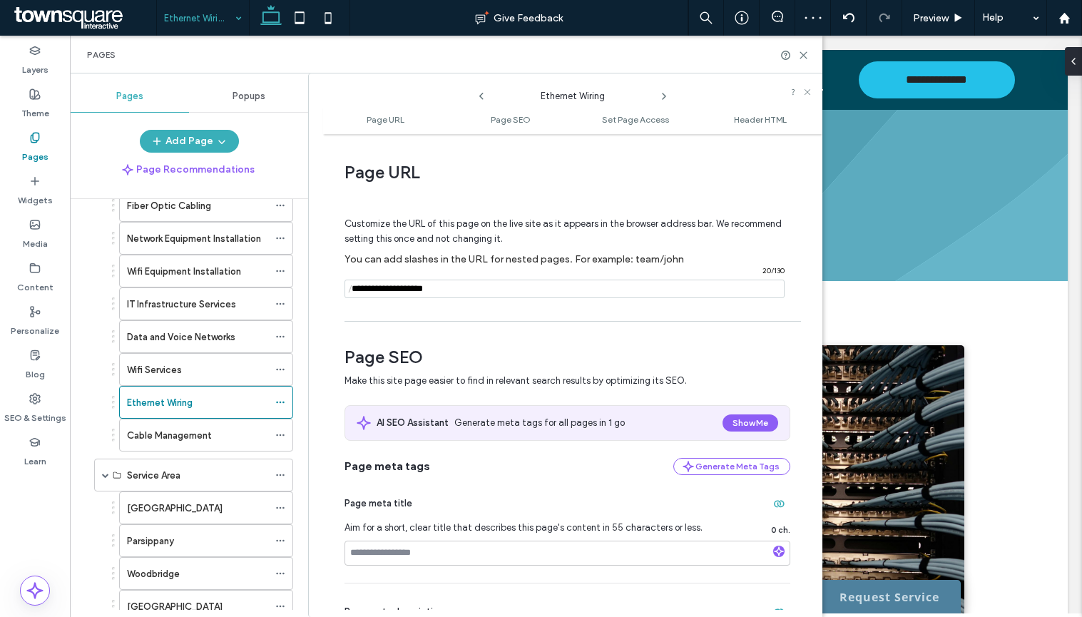
click at [424, 285] on input "notEmpty" at bounding box center [564, 289] width 440 height 19
type input "**********"
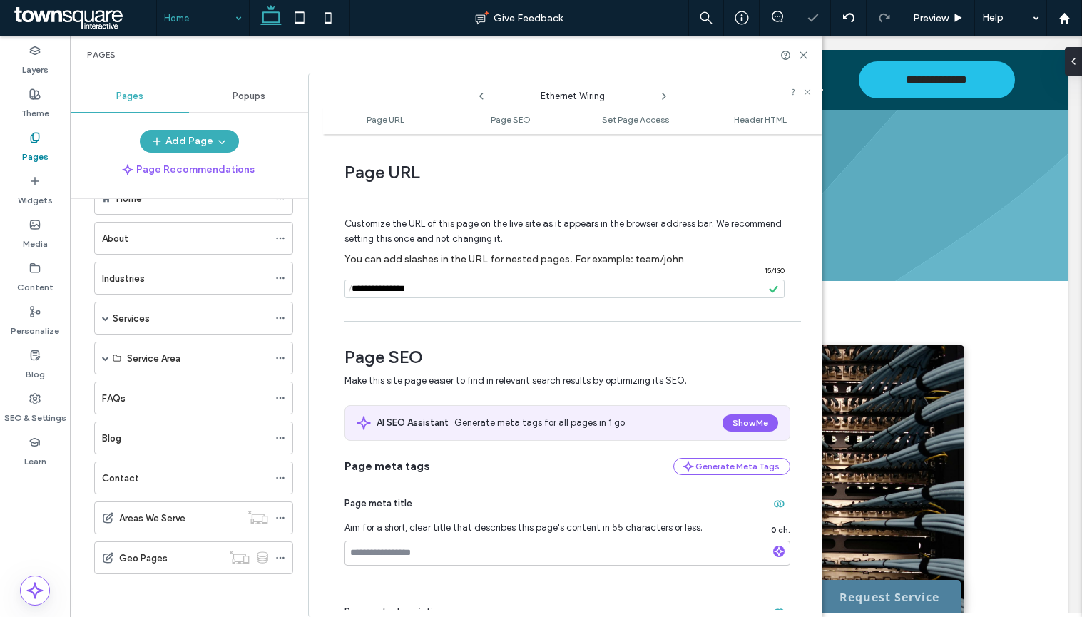
click at [477, 320] on div "Page URL Customize the URL of this page on the live site as it appears in the b…" at bounding box center [572, 375] width 499 height 469
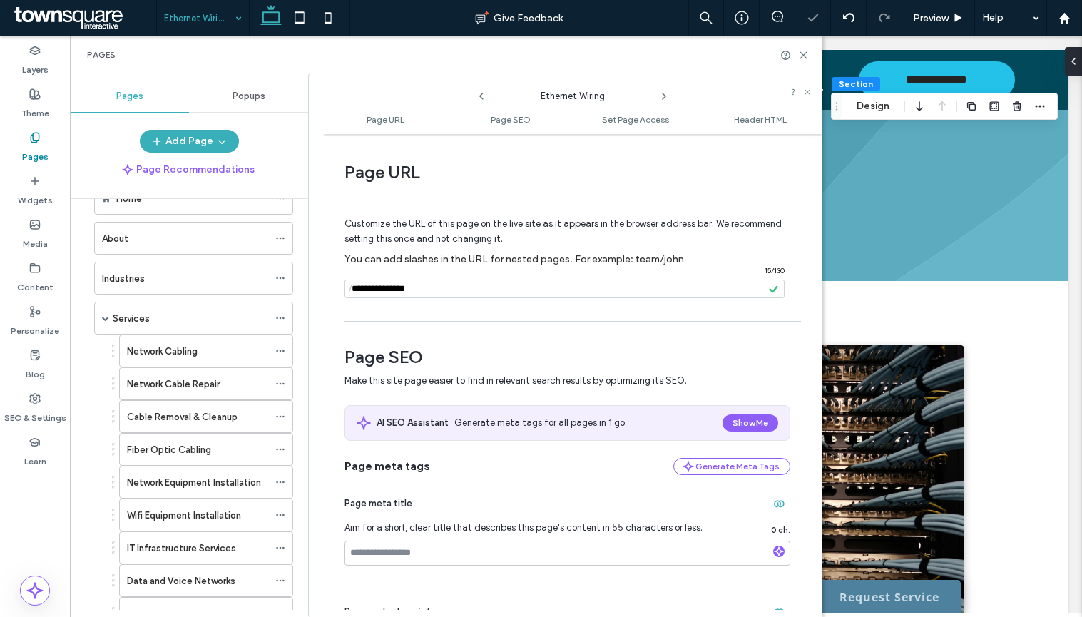
scroll to position [285, 0]
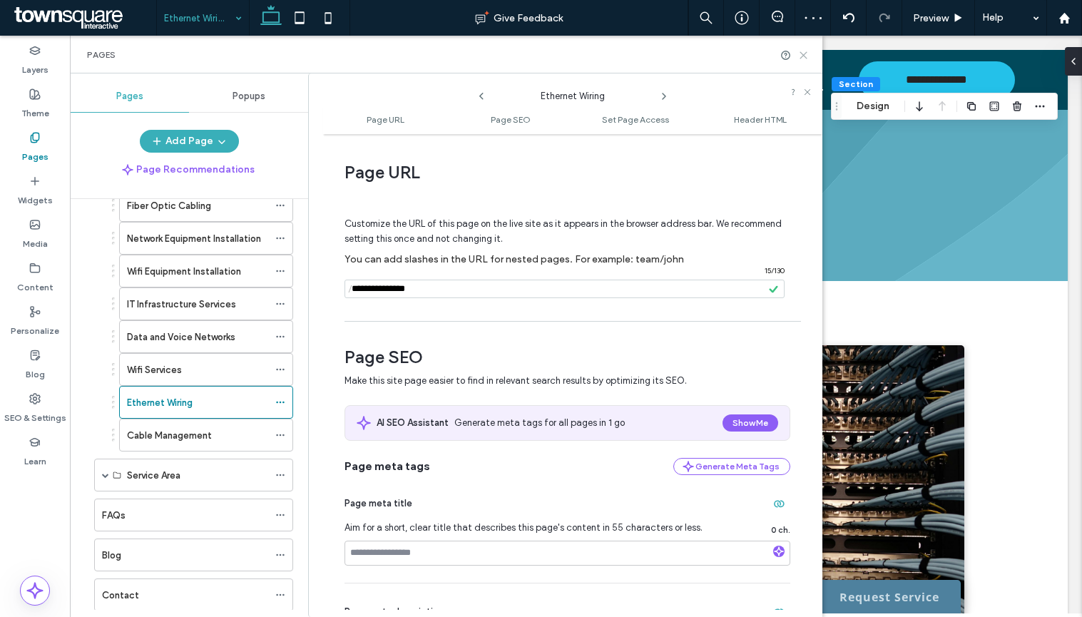
click at [800, 56] on icon at bounding box center [803, 55] width 11 height 11
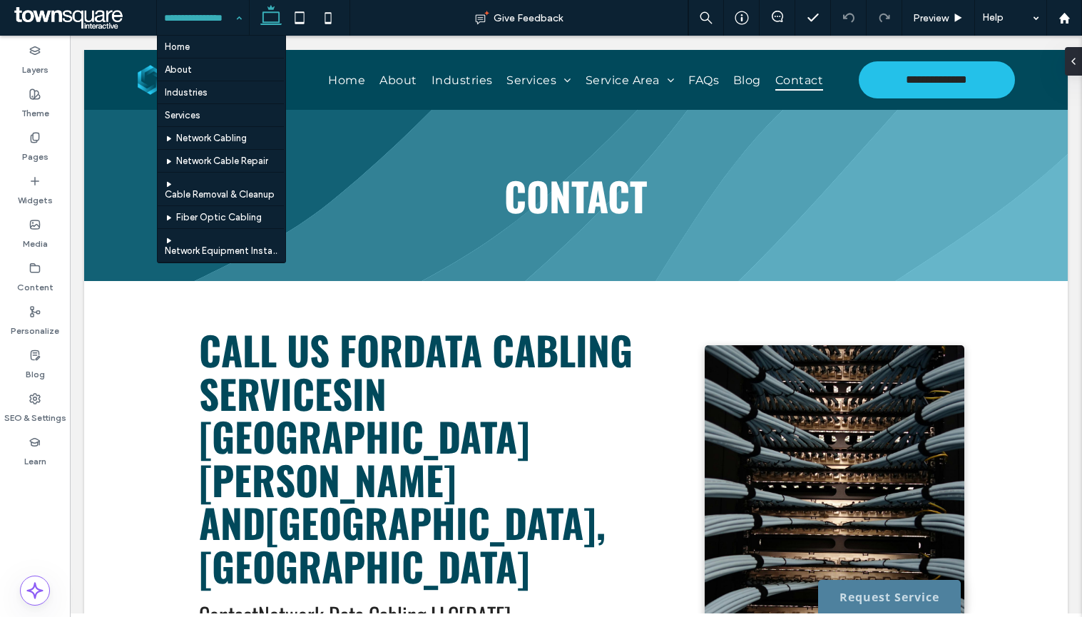
click at [197, 19] on input at bounding box center [199, 18] width 71 height 36
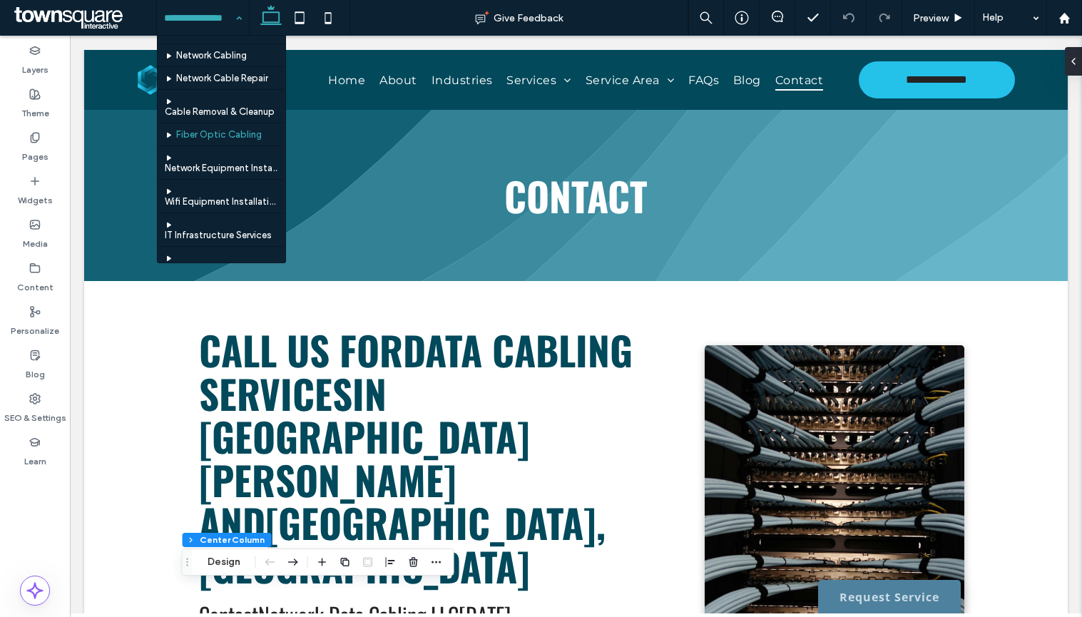
scroll to position [285, 0]
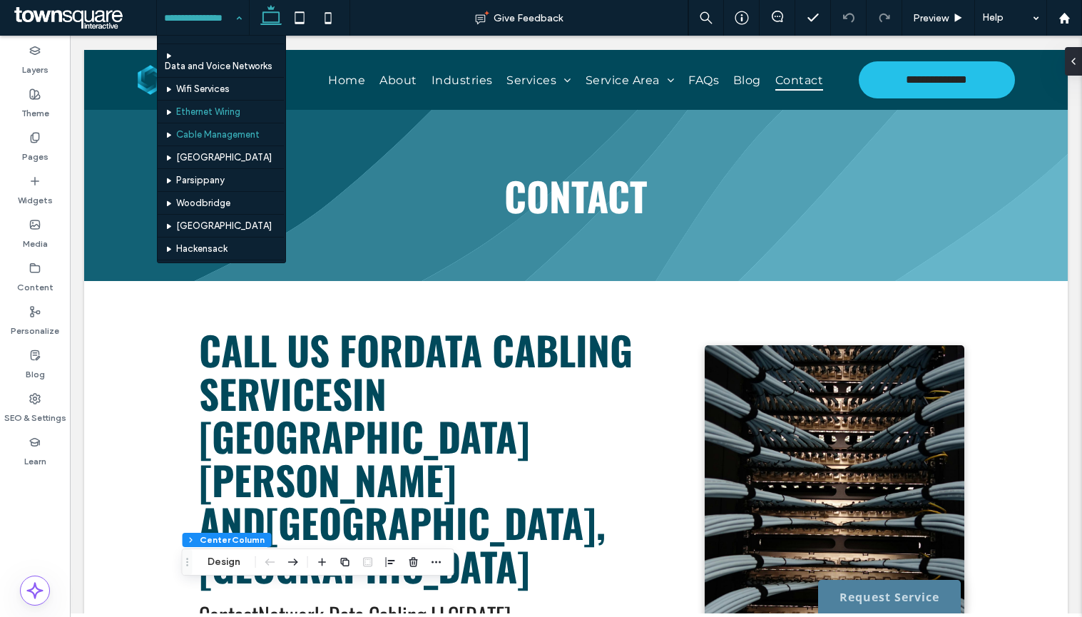
drag, startPoint x: 233, startPoint y: 111, endPoint x: 256, endPoint y: 92, distance: 29.4
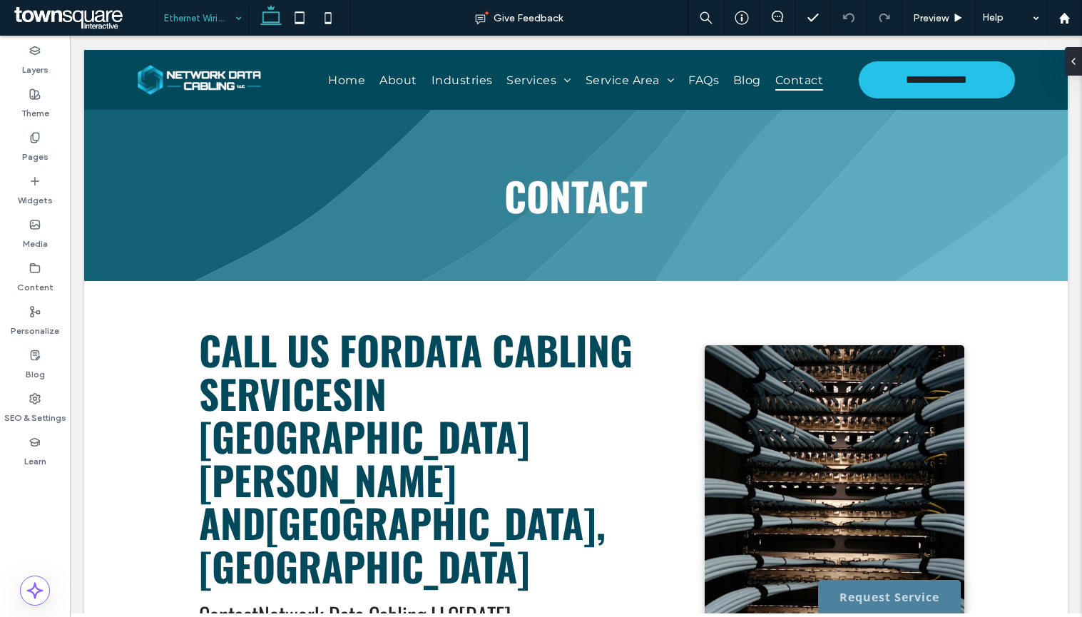
drag, startPoint x: 213, startPoint y: 18, endPoint x: 223, endPoint y: 29, distance: 15.2
click at [213, 18] on input at bounding box center [199, 18] width 71 height 36
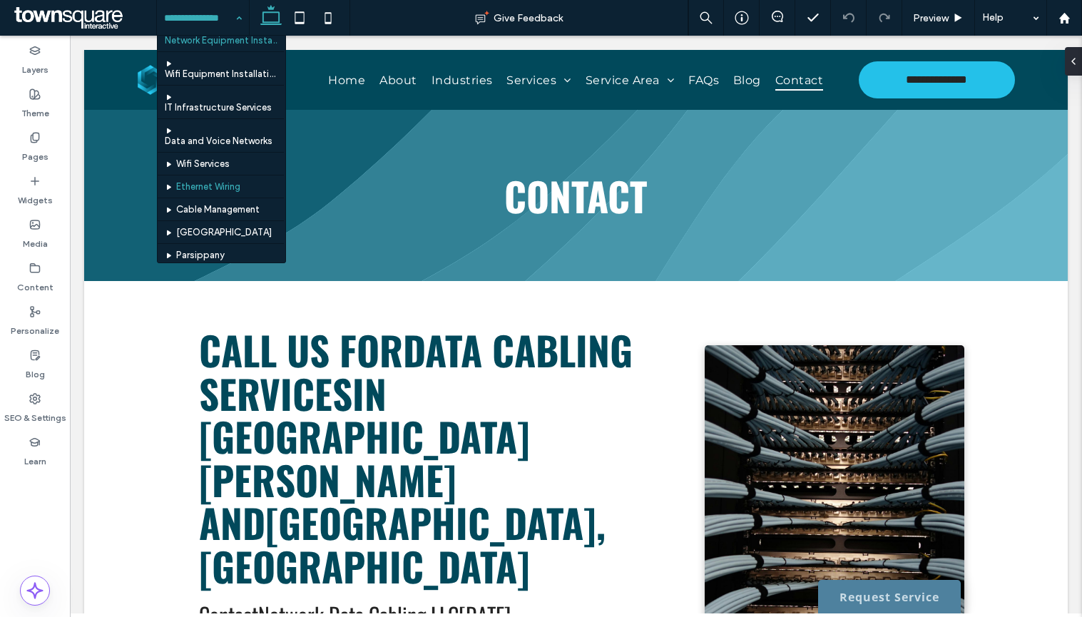
scroll to position [285, 0]
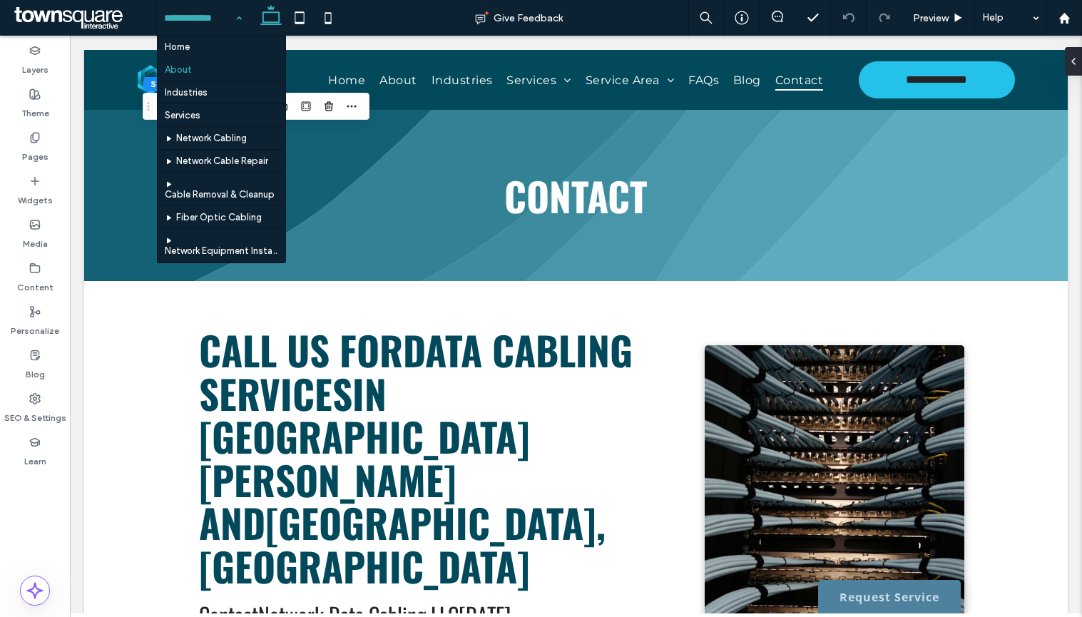
scroll to position [143, 0]
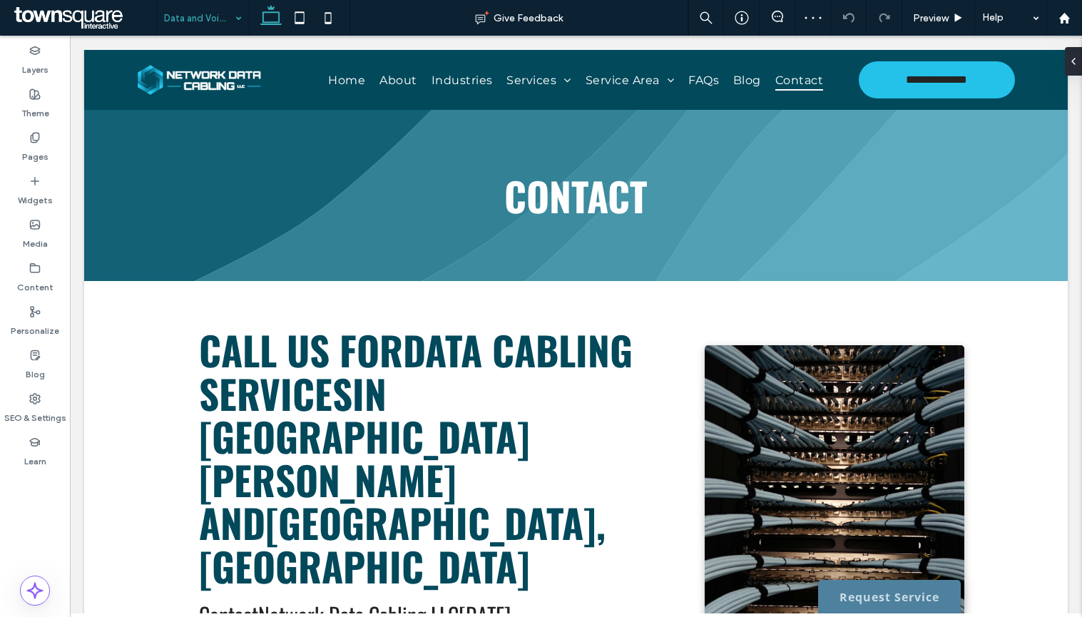
click at [205, 15] on input at bounding box center [199, 18] width 71 height 36
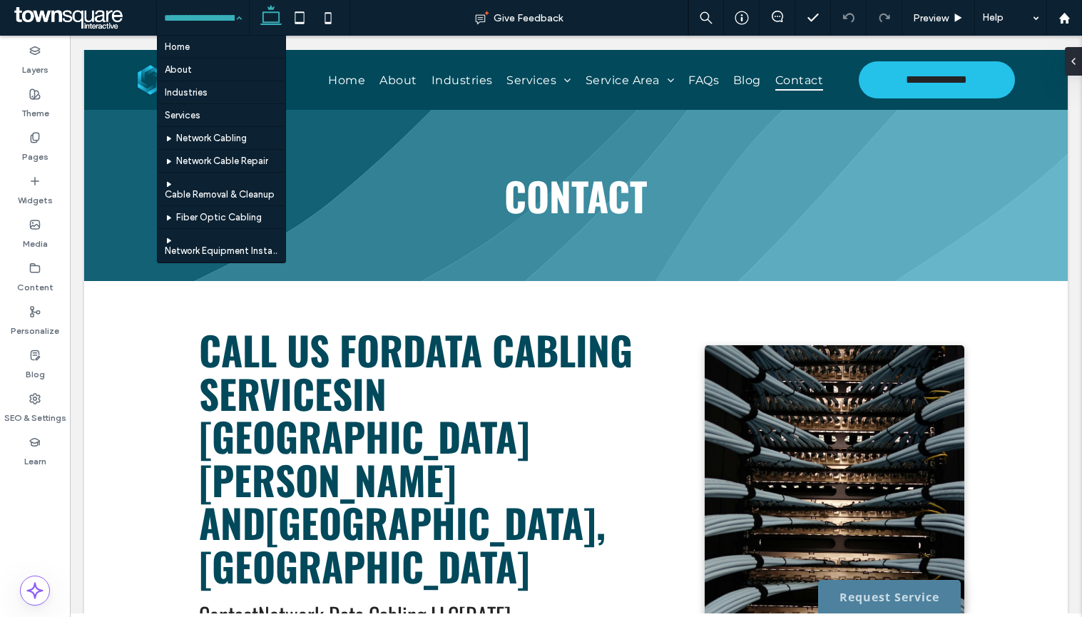
click at [205, 14] on input at bounding box center [199, 18] width 71 height 36
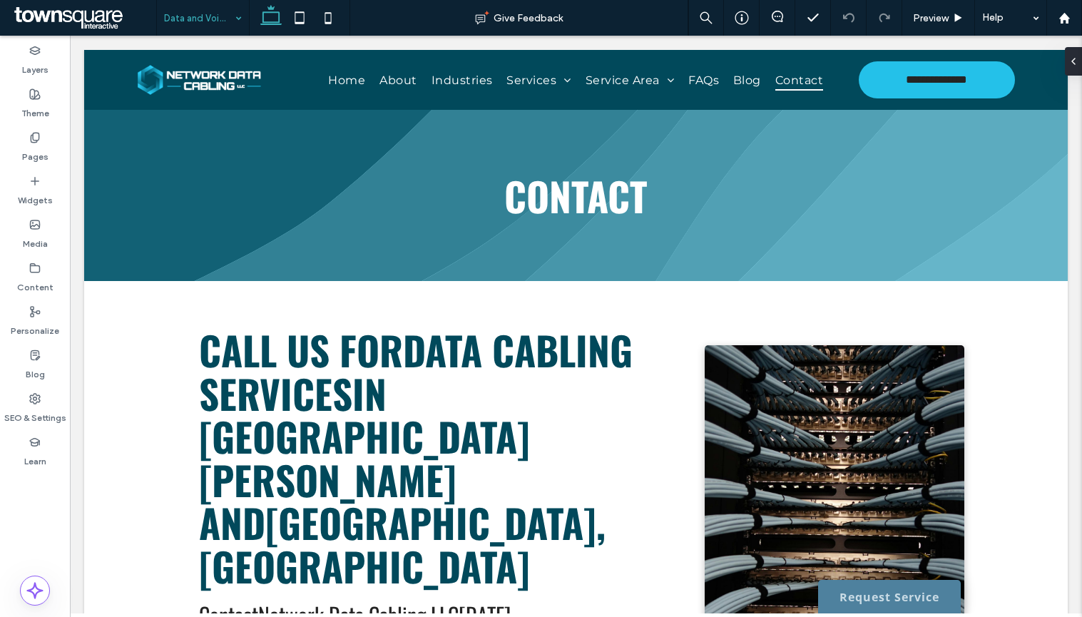
click at [199, 24] on input at bounding box center [199, 18] width 71 height 36
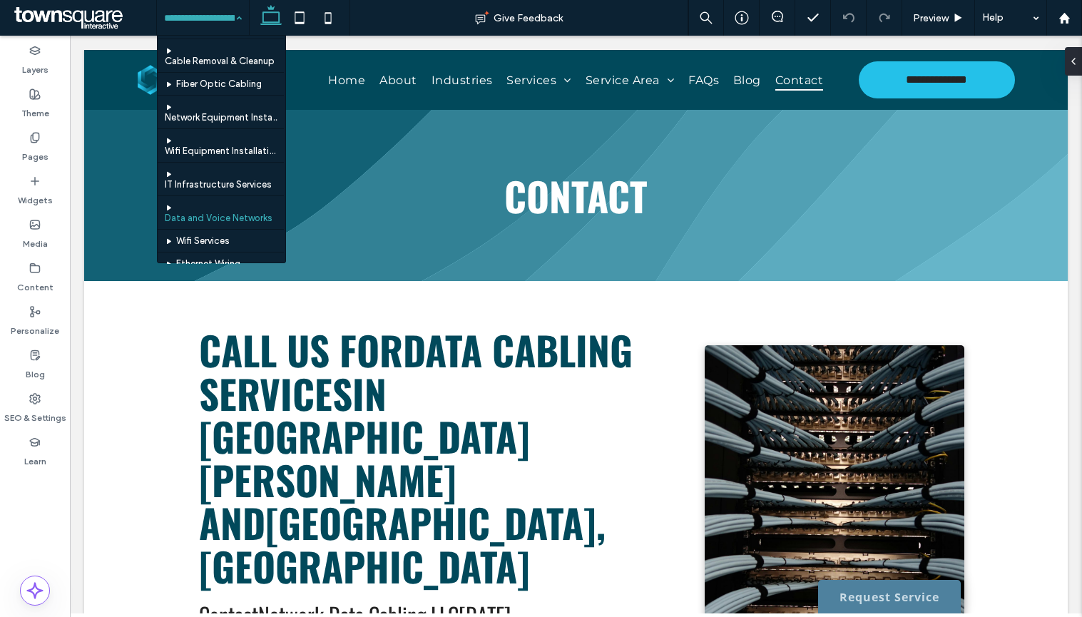
scroll to position [143, 0]
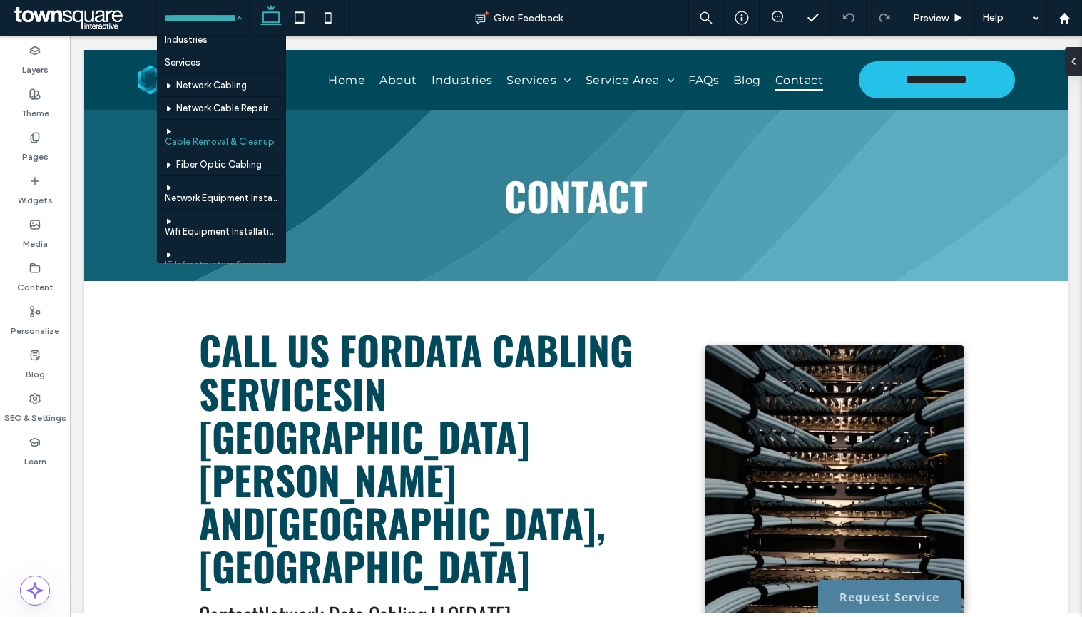
scroll to position [143, 0]
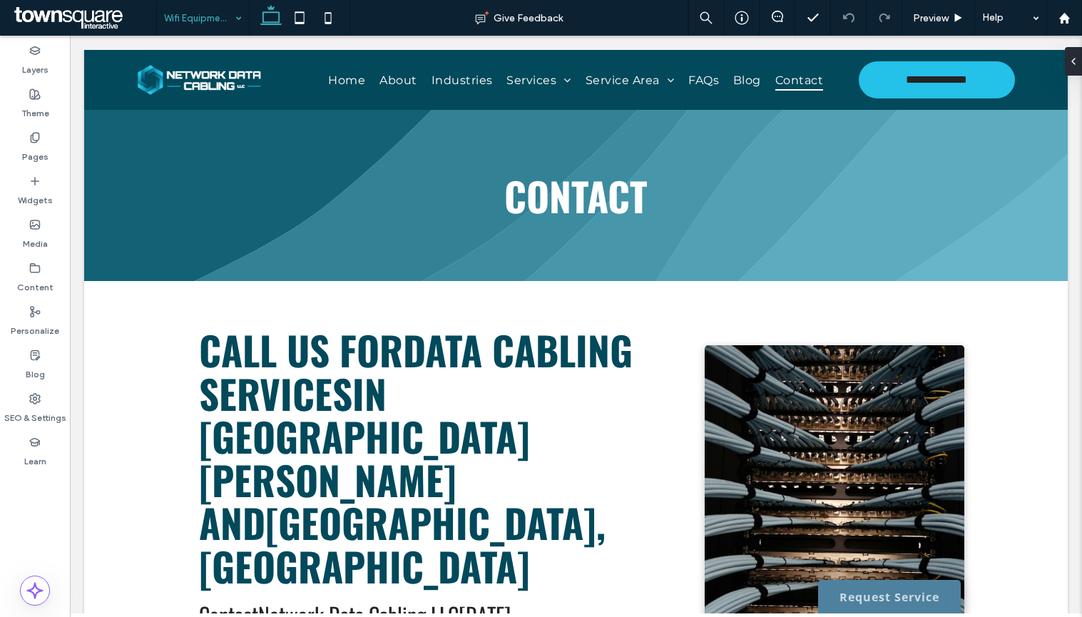
click at [220, 13] on input at bounding box center [199, 18] width 71 height 36
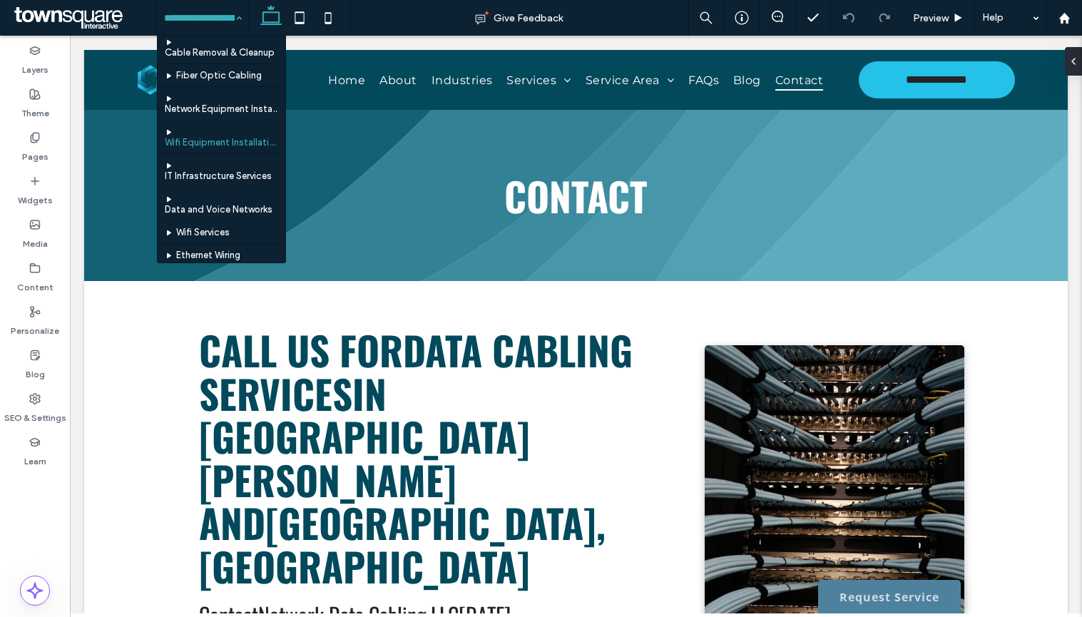
scroll to position [143, 0]
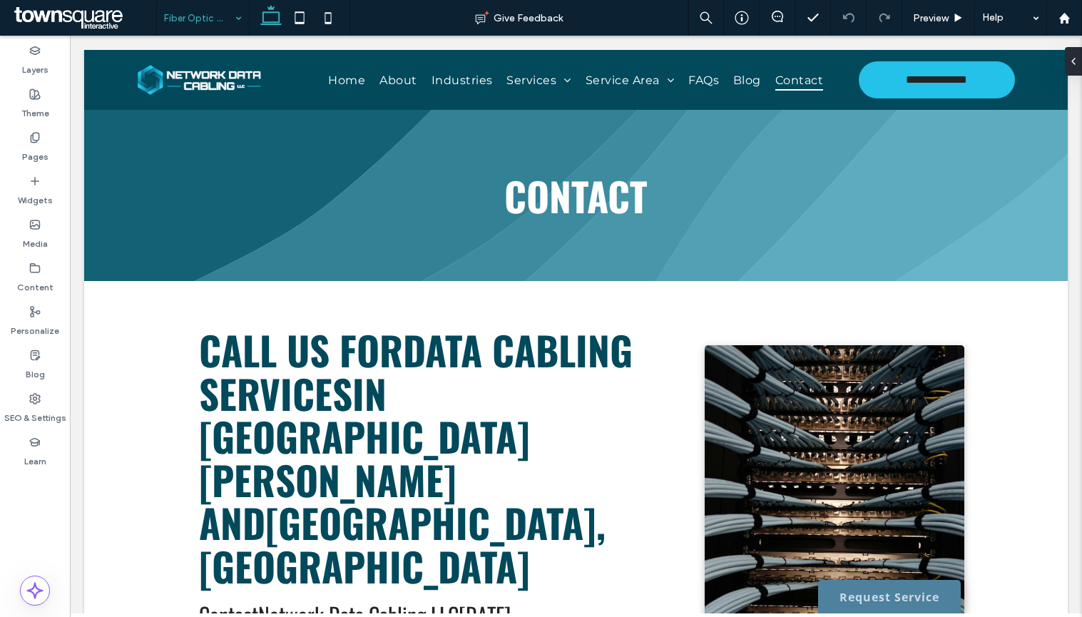
click at [215, 32] on input at bounding box center [199, 18] width 71 height 36
click at [190, 9] on input at bounding box center [199, 18] width 71 height 36
click at [214, 29] on input at bounding box center [199, 18] width 71 height 36
drag, startPoint x: 172, startPoint y: 19, endPoint x: 183, endPoint y: 31, distance: 16.7
click at [172, 19] on input at bounding box center [199, 18] width 71 height 36
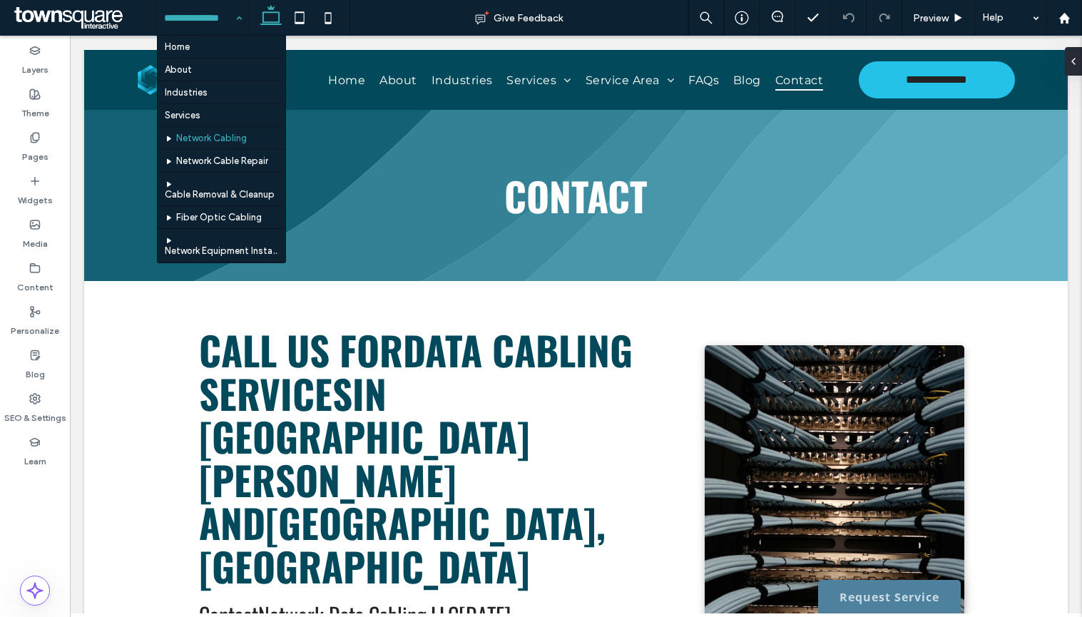
click at [210, 103] on hr at bounding box center [221, 103] width 126 height 1
click at [227, 31] on input at bounding box center [199, 18] width 71 height 36
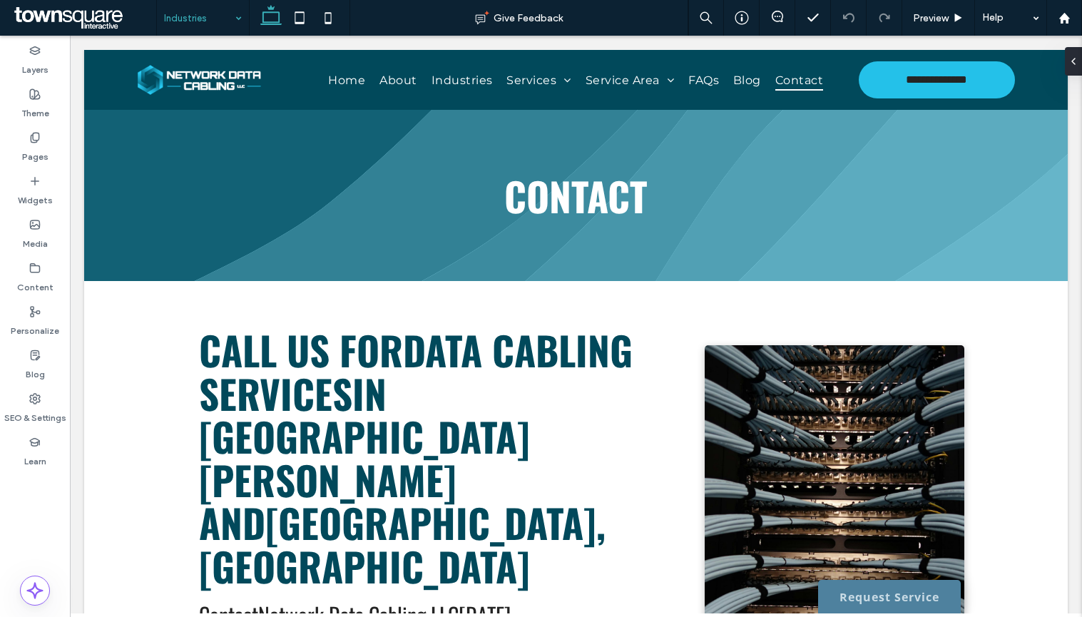
click at [171, 15] on input at bounding box center [199, 18] width 71 height 36
click at [218, 16] on input at bounding box center [199, 18] width 71 height 36
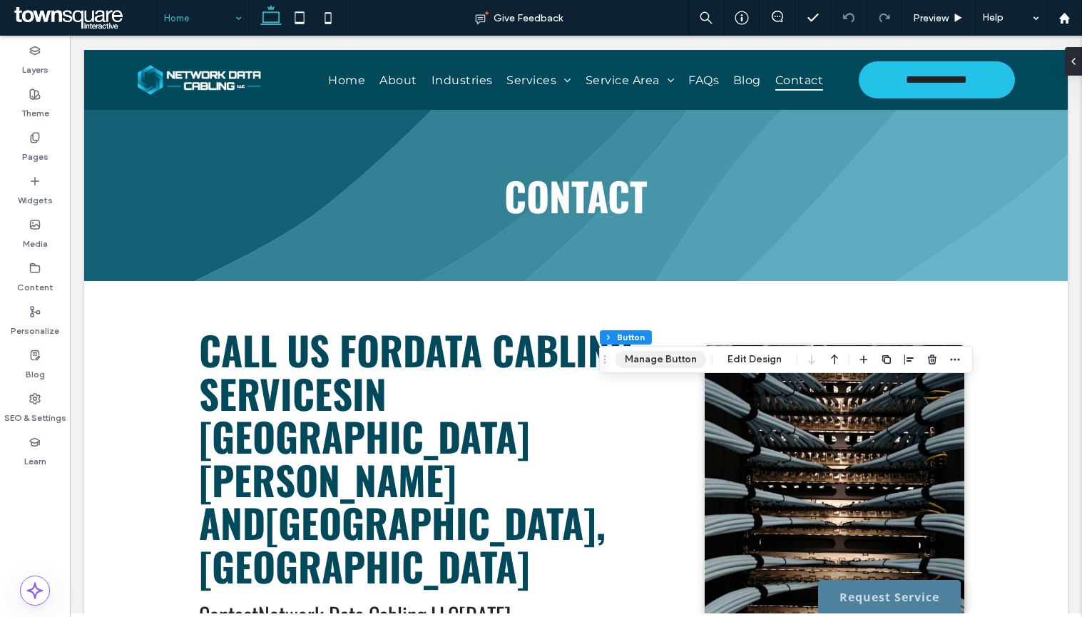
click at [641, 359] on button "Manage Button" at bounding box center [661, 359] width 91 height 17
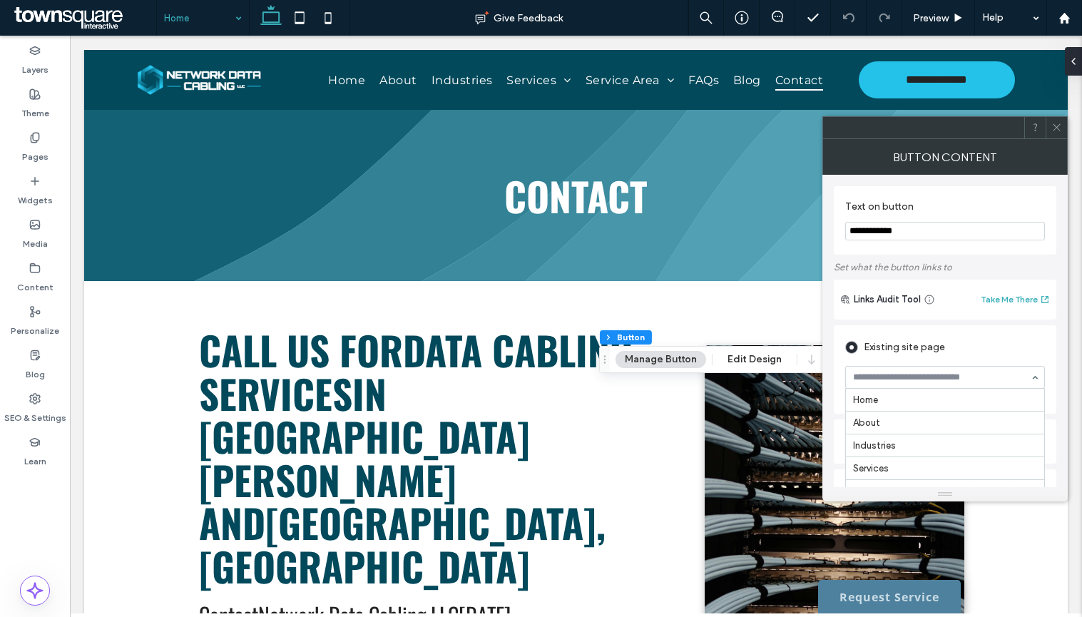
scroll to position [183, 0]
click at [1057, 124] on icon at bounding box center [1056, 127] width 11 height 11
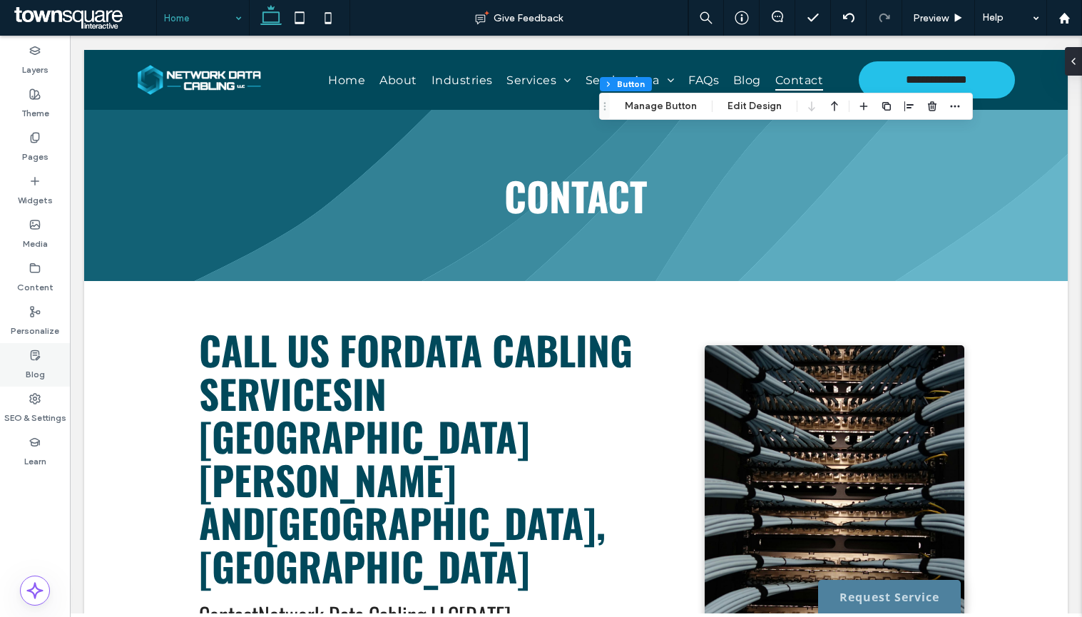
click at [26, 385] on div "Blog" at bounding box center [35, 365] width 70 height 44
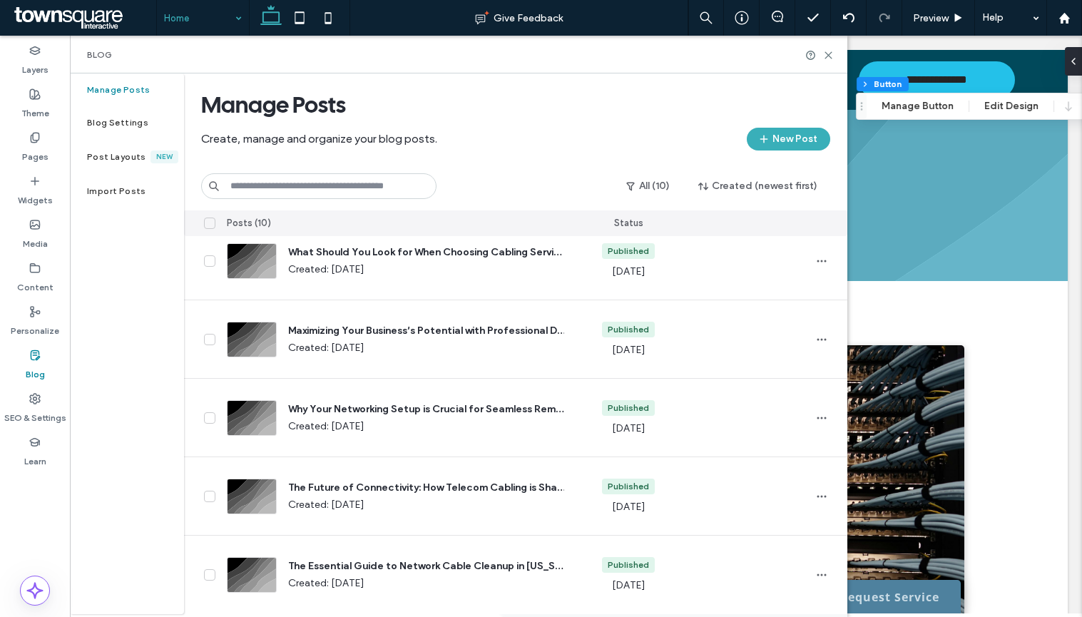
scroll to position [413, 0]
click at [36, 280] on label "Content" at bounding box center [35, 284] width 36 height 20
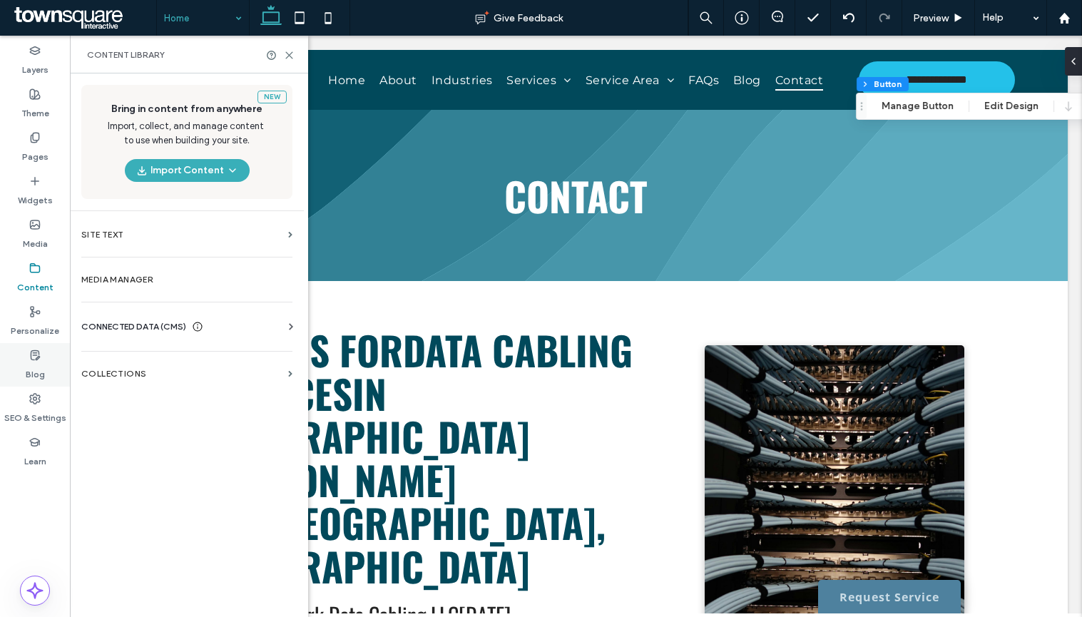
drag, startPoint x: 34, startPoint y: 398, endPoint x: 48, endPoint y: 384, distance: 19.7
click at [34, 399] on use at bounding box center [35, 399] width 10 height 10
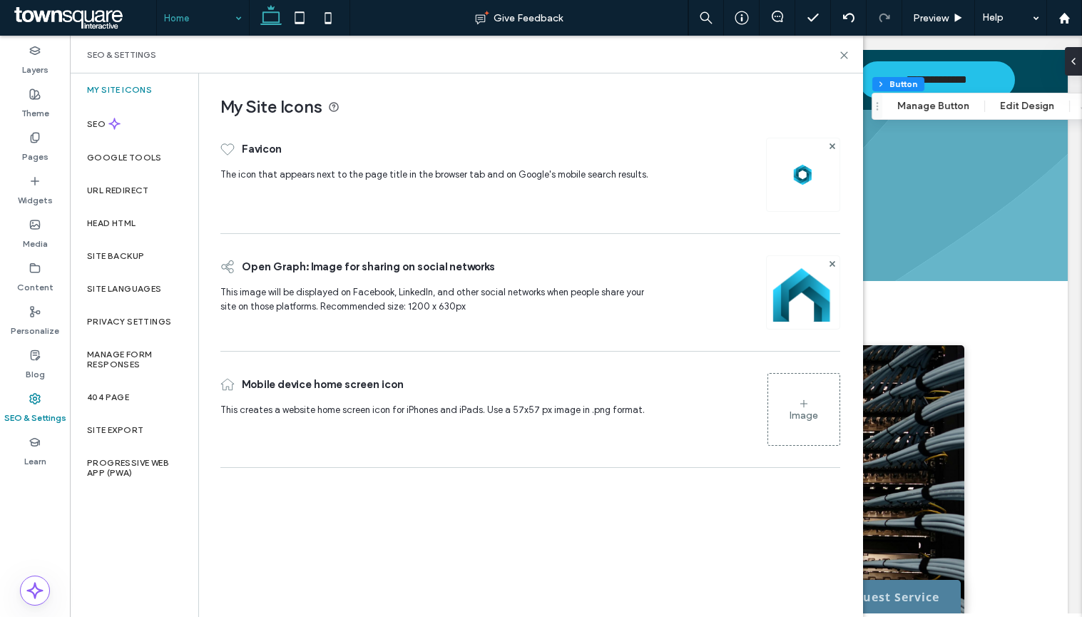
click at [167, 246] on div "Site Backup" at bounding box center [134, 256] width 128 height 33
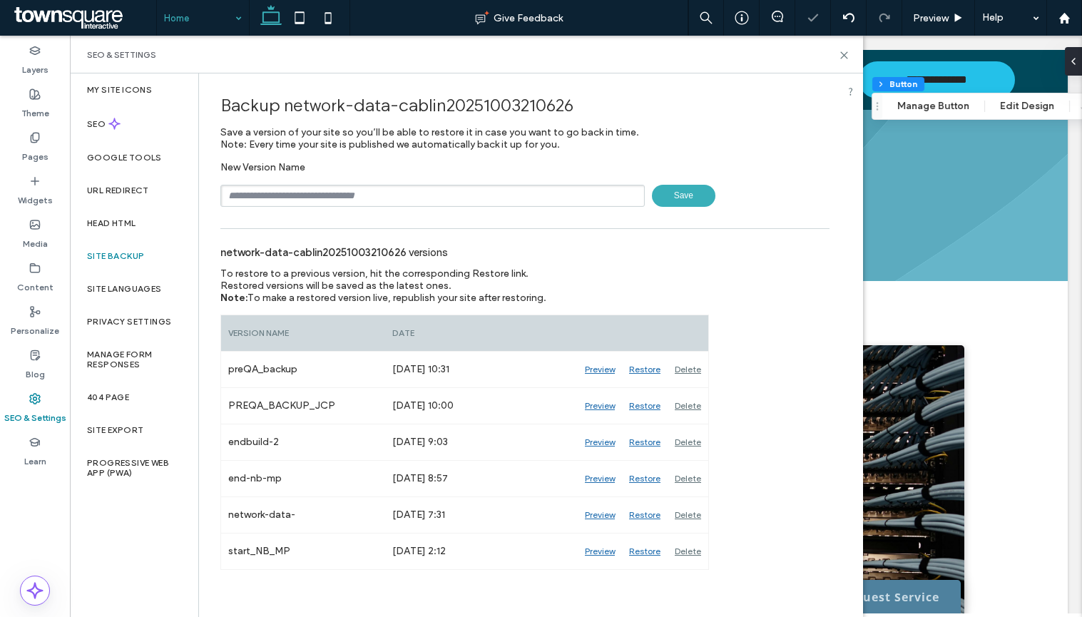
click at [344, 214] on div "Backup network-data-cablin20251003210626 Save a version of your site so you’ll …" at bounding box center [525, 321] width 652 height 496
click at [330, 181] on div "New Version Name Save" at bounding box center [524, 184] width 609 height 46
click at [333, 188] on input "text" at bounding box center [432, 196] width 424 height 22
type input "**********"
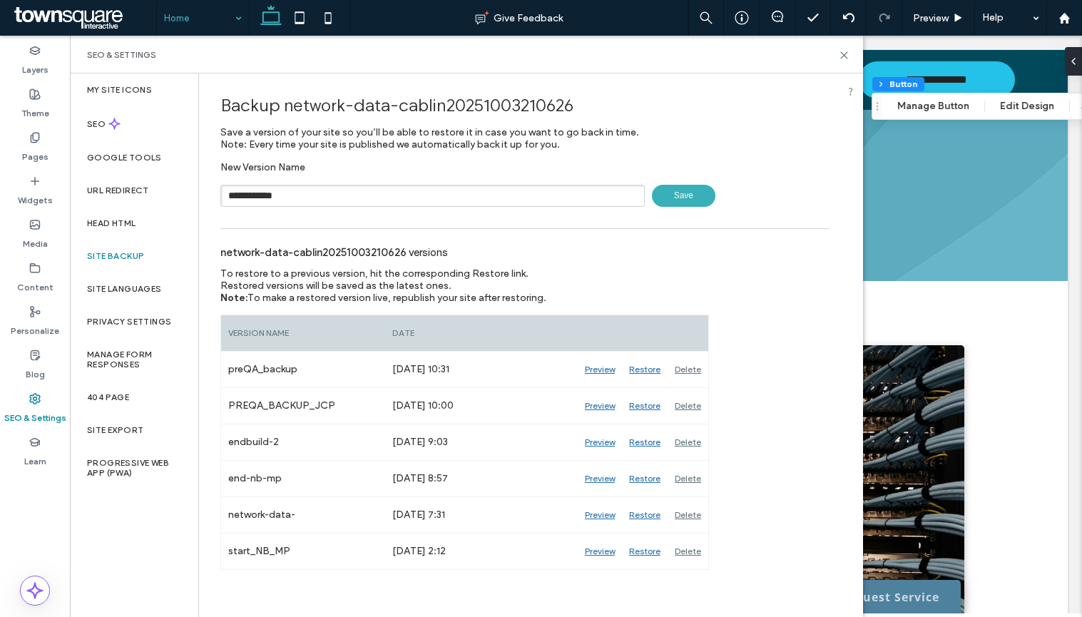
click at [673, 200] on span "Save" at bounding box center [683, 196] width 63 height 22
